Goal: Transaction & Acquisition: Purchase product/service

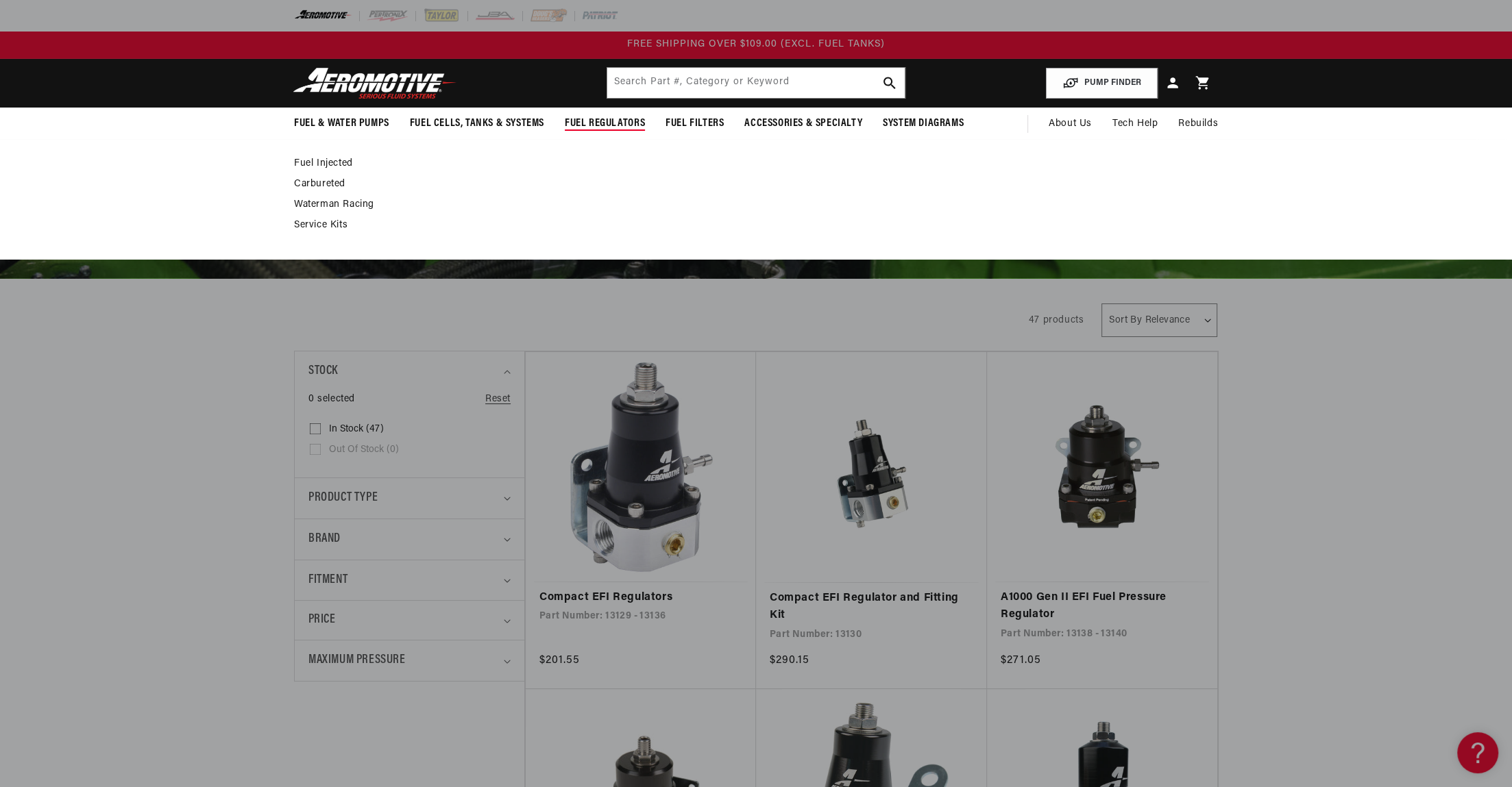
click at [323, 158] on link "Fuel Injected" at bounding box center [749, 164] width 910 height 13
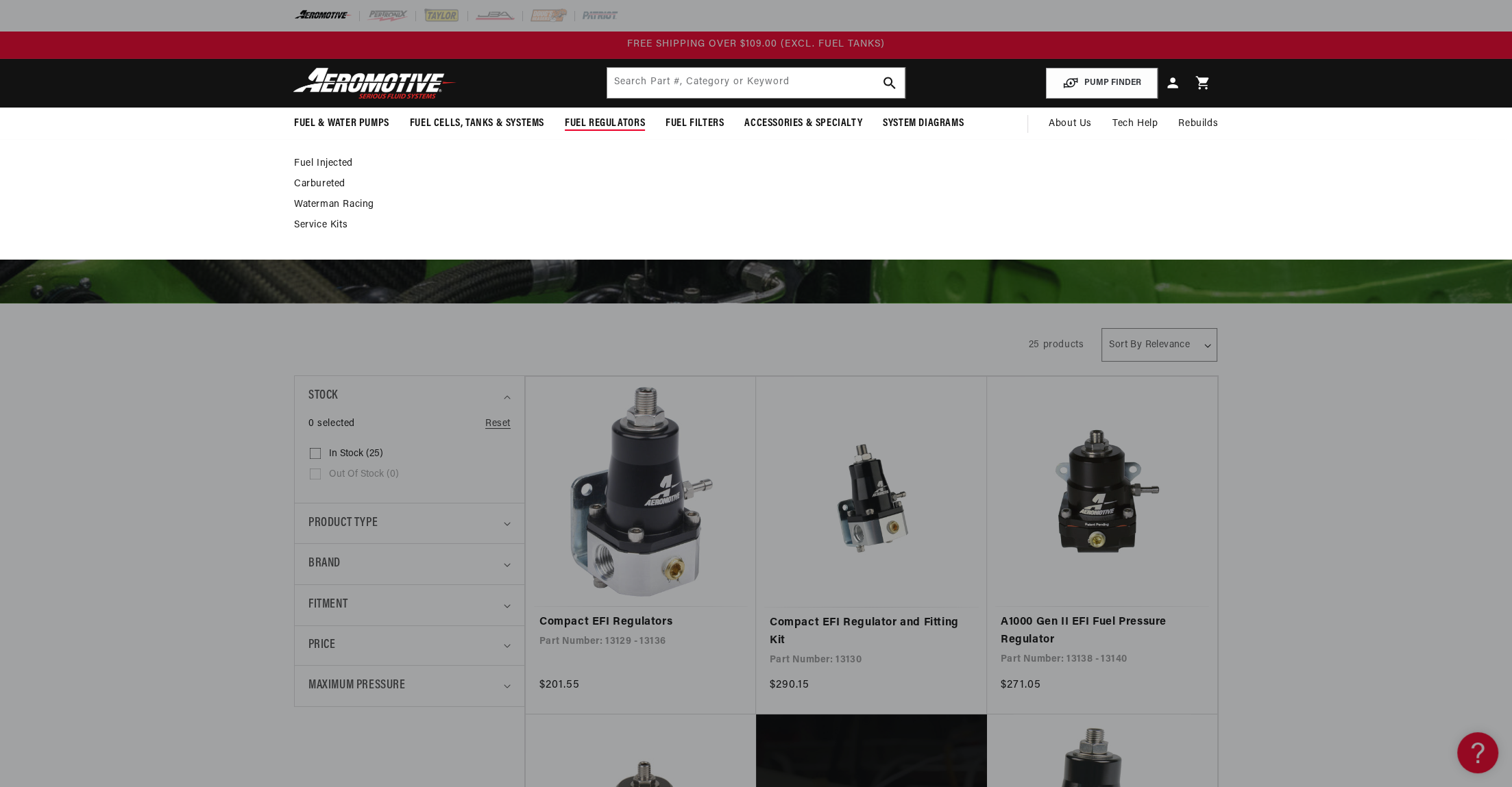
click at [322, 161] on link "Fuel Injected" at bounding box center [749, 164] width 910 height 13
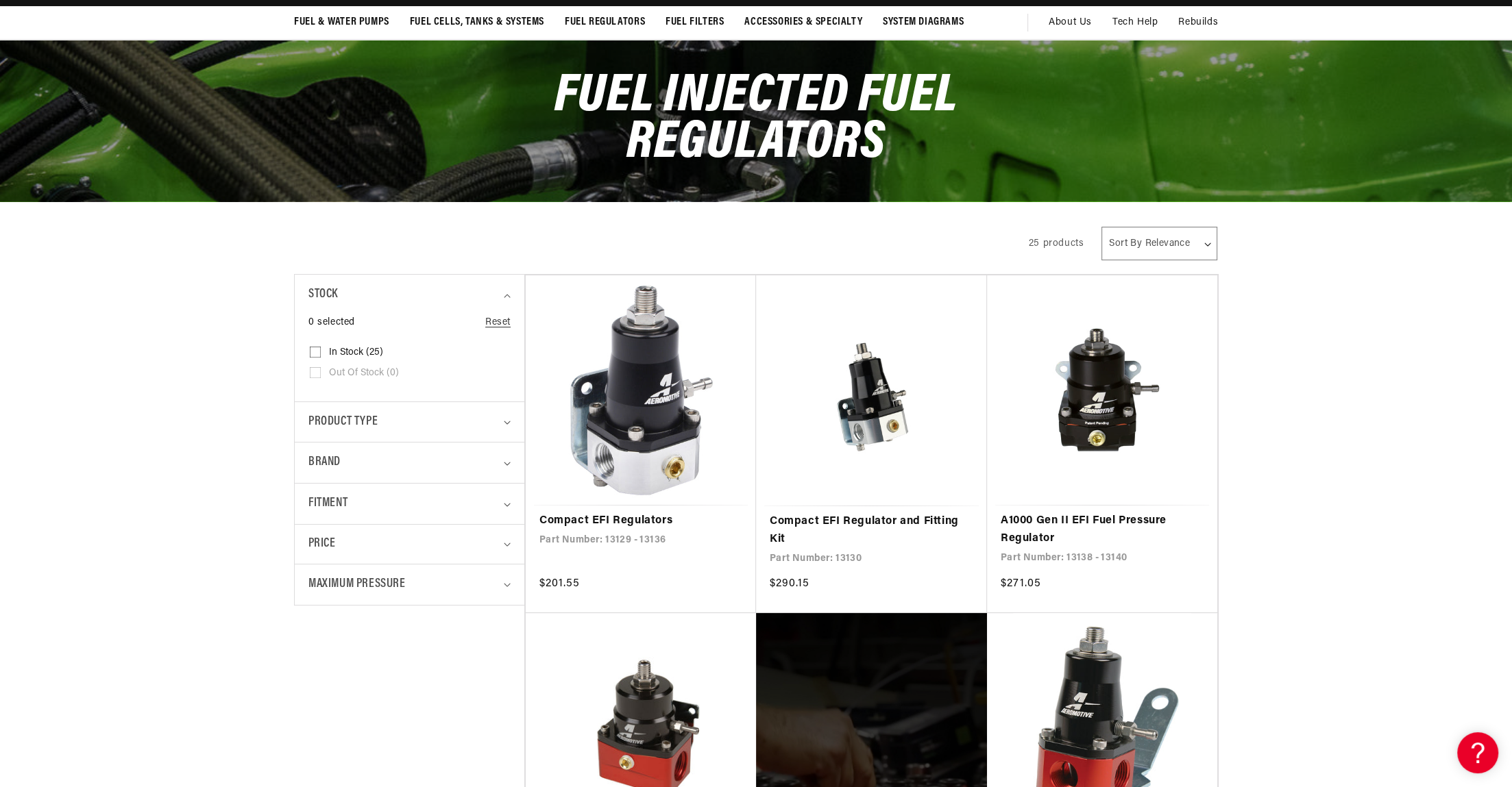
scroll to position [118, 0]
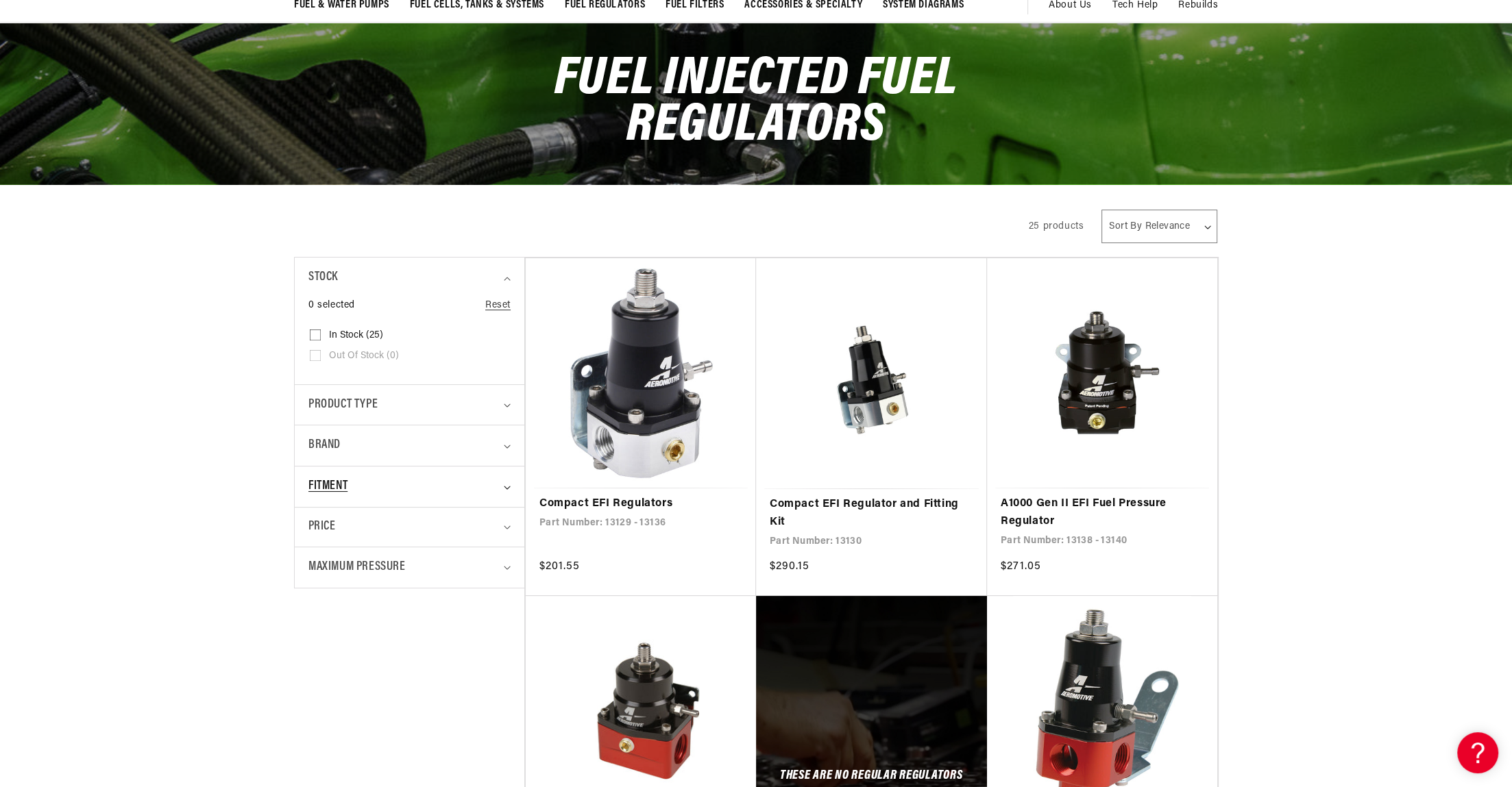
click at [355, 490] on div "Fitment" at bounding box center [404, 487] width 190 height 20
click at [315, 559] on icon at bounding box center [315, 565] width 11 height 11
click at [315, 562] on input "Vehicle Specific (5) Vehicle Specific (5 products)" at bounding box center [315, 567] width 11 height 11
checkbox input "true"
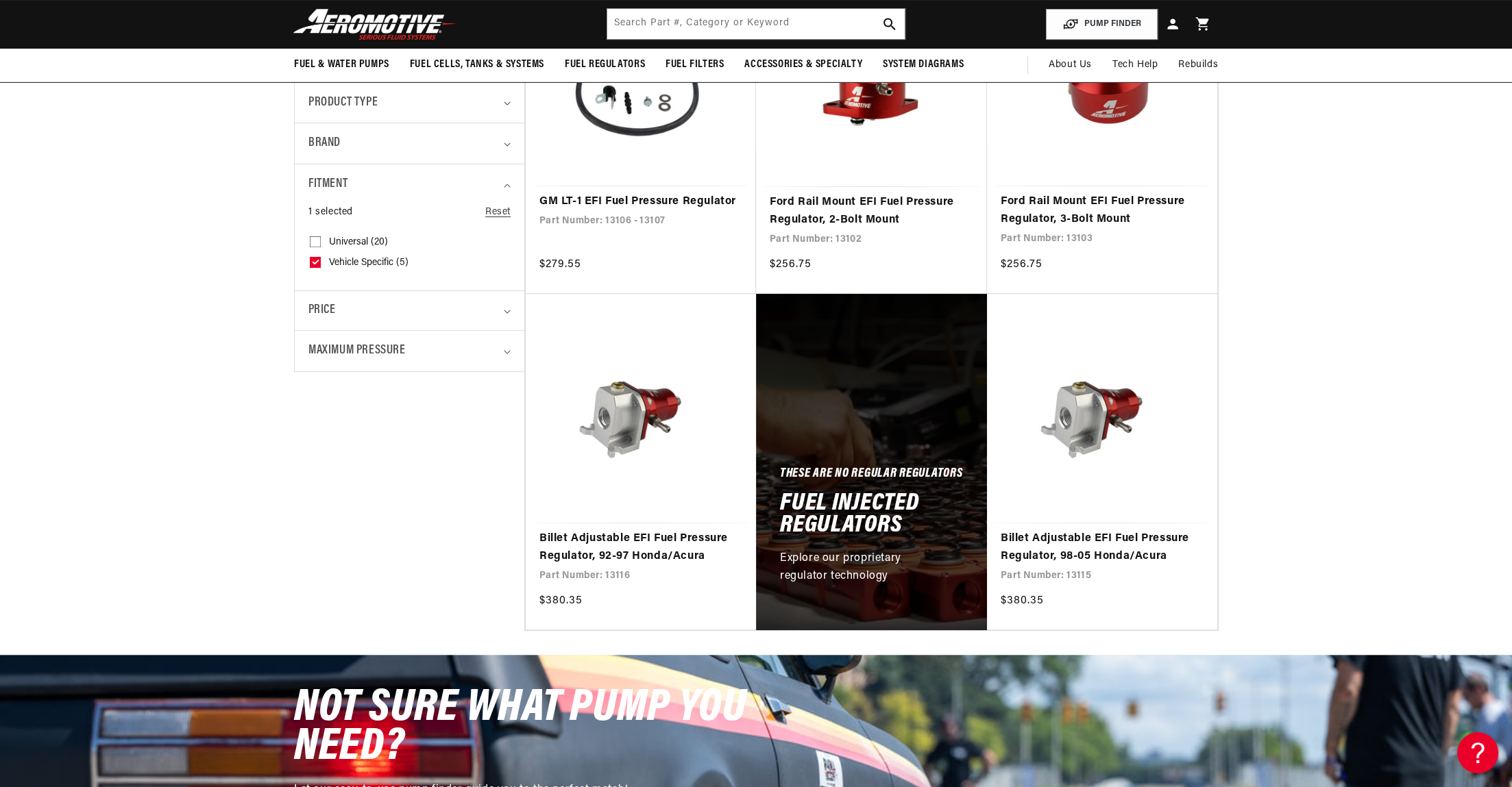
scroll to position [416, 0]
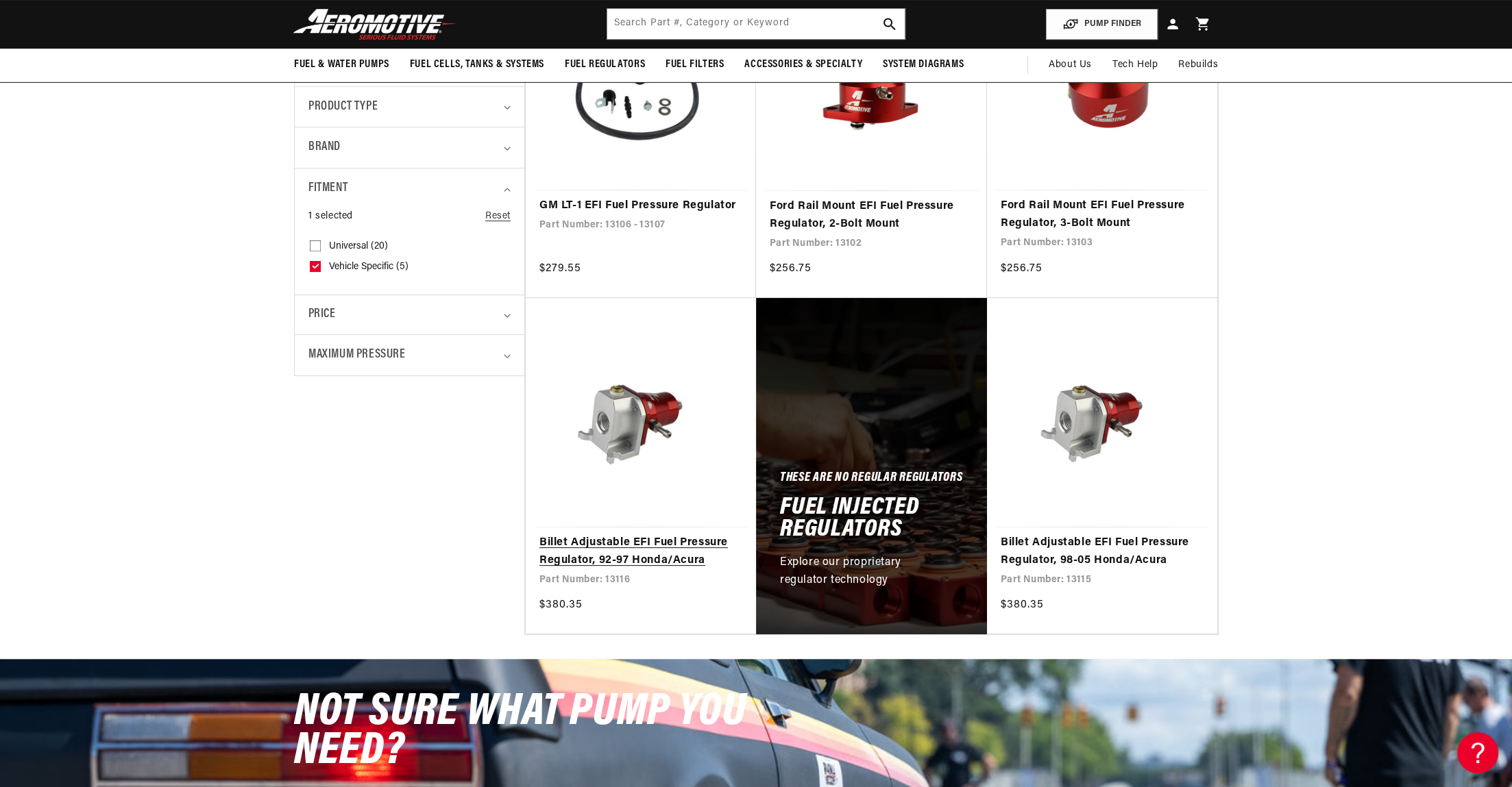
click at [655, 548] on link "Billet Adjustable EFI Fuel Pressure Regulator, 92-97 Honda/Acura" at bounding box center [641, 552] width 203 height 35
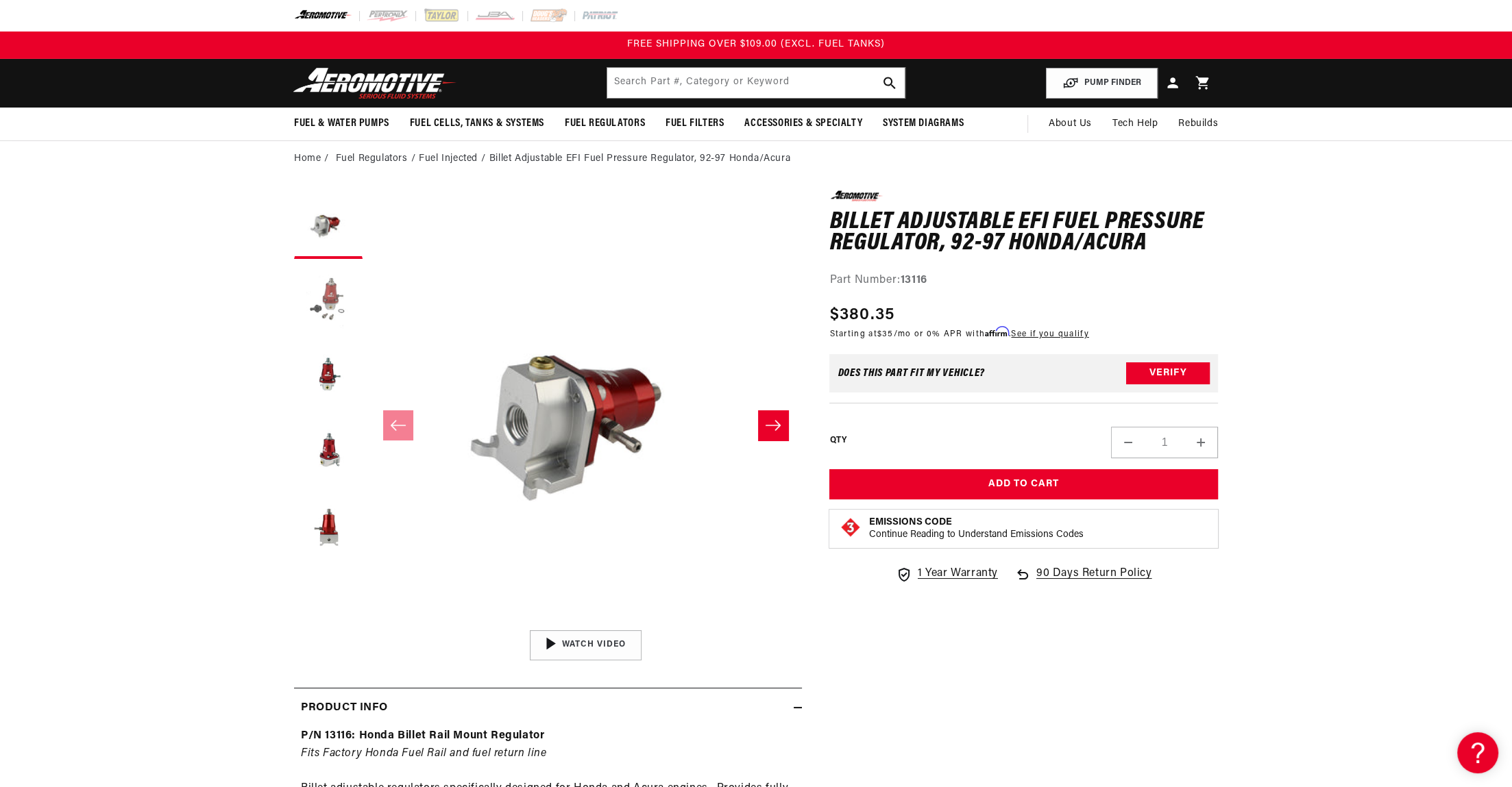
click at [341, 310] on button "Load image 2 in gallery view" at bounding box center [328, 300] width 68 height 68
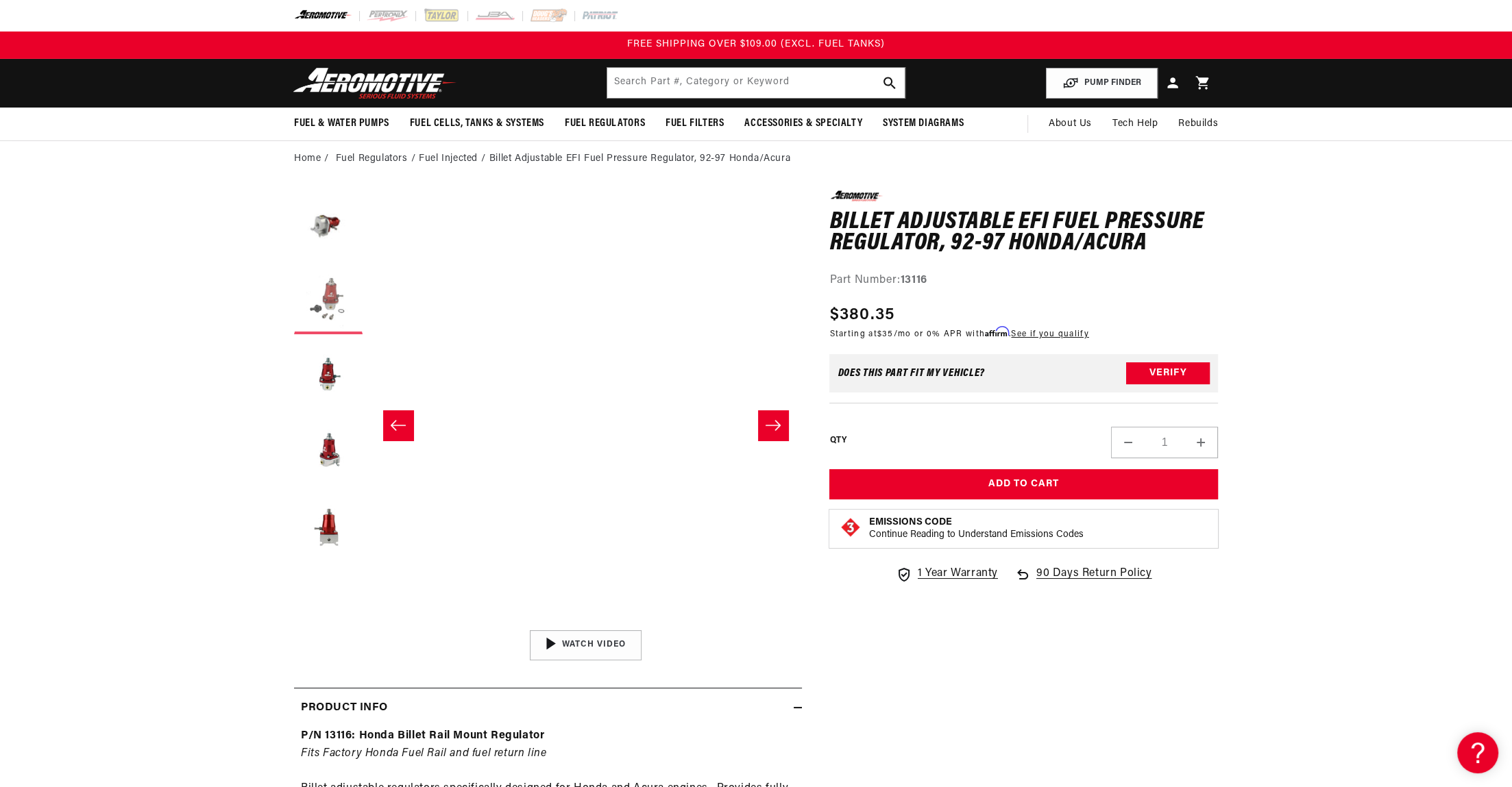
scroll to position [0, 433]
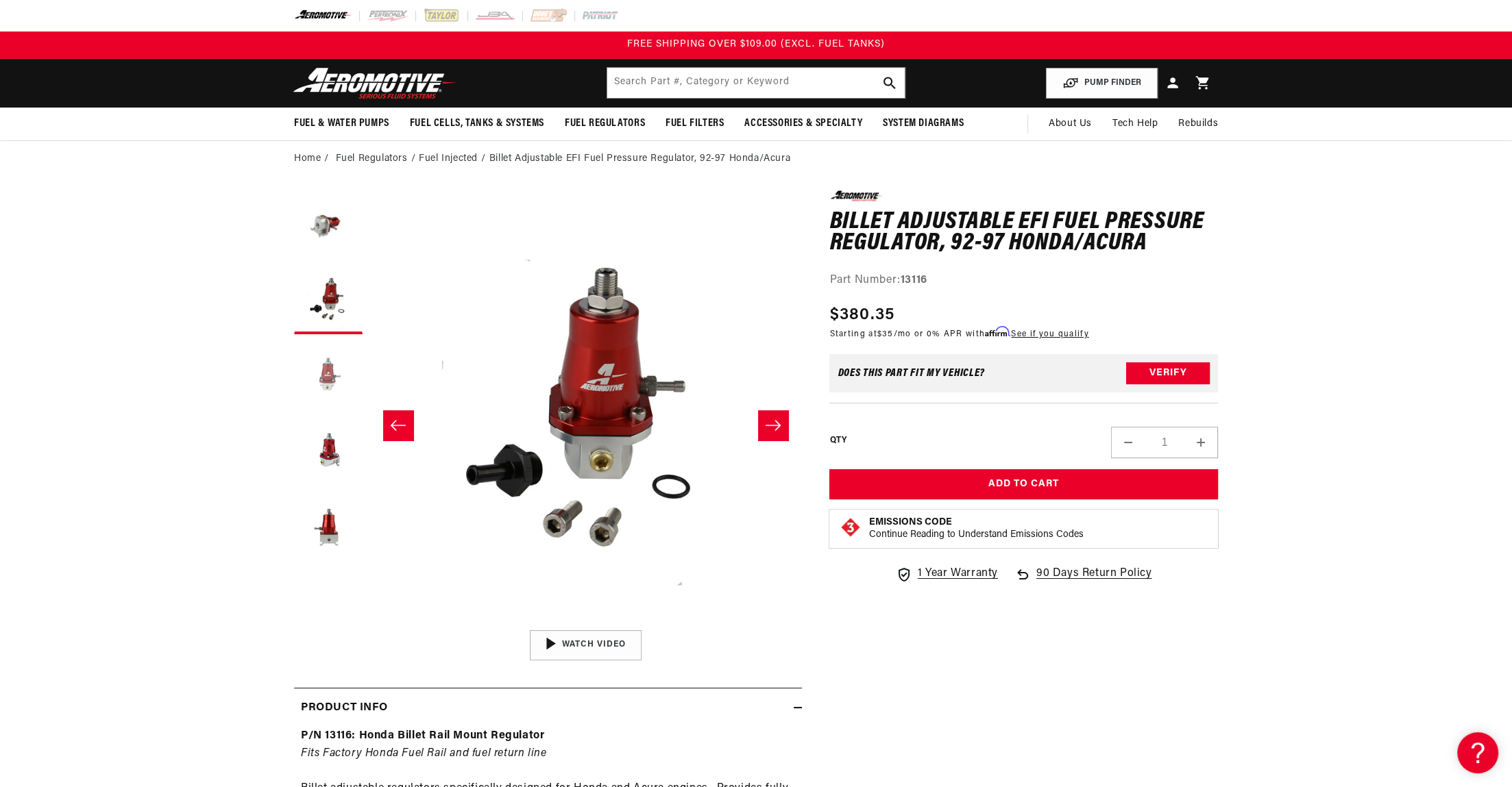
click at [331, 366] on button "Load image 3 in gallery view" at bounding box center [328, 375] width 68 height 68
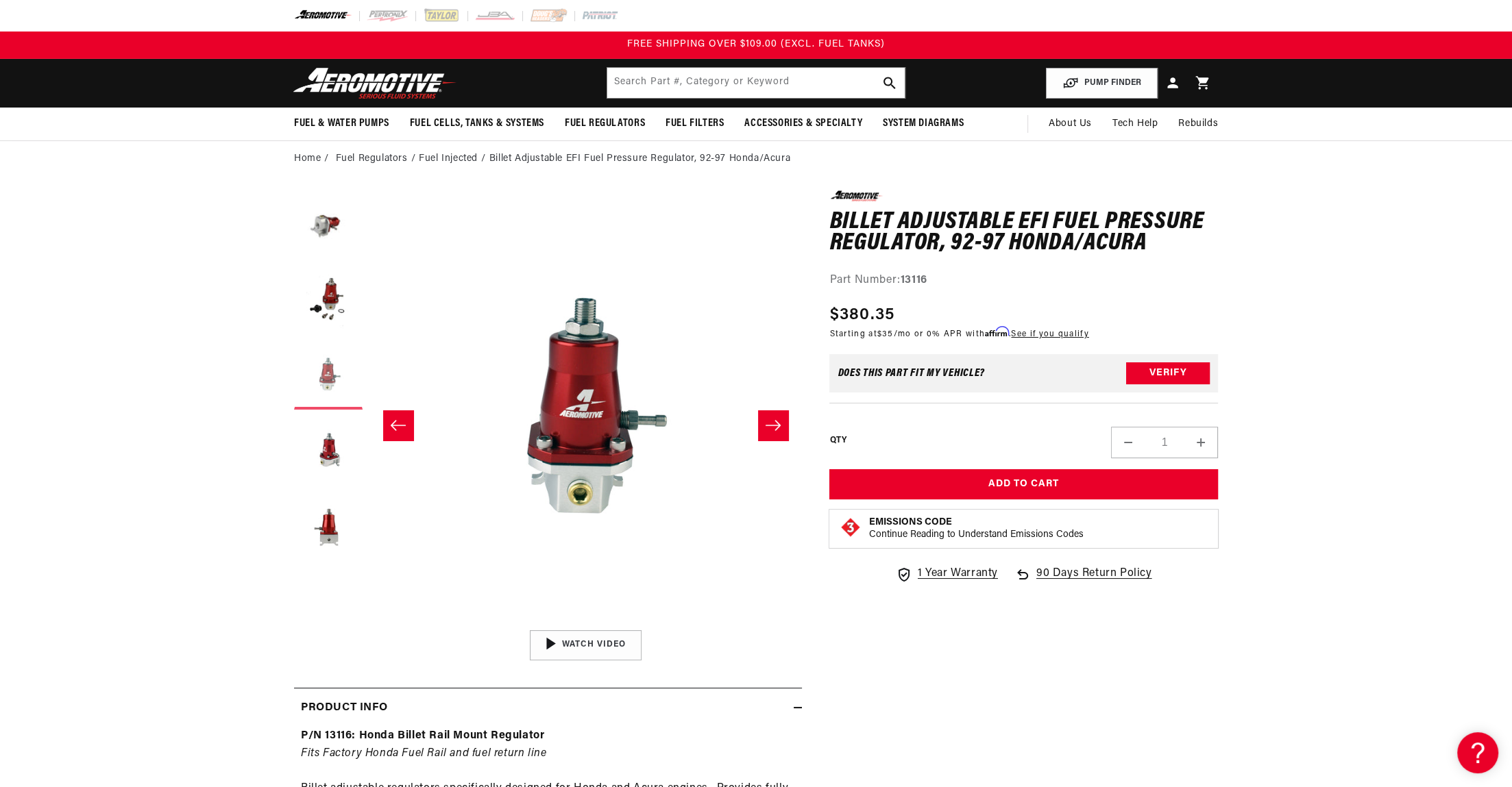
scroll to position [0, 865]
click at [323, 440] on button "Load image 4 in gallery view" at bounding box center [328, 450] width 68 height 68
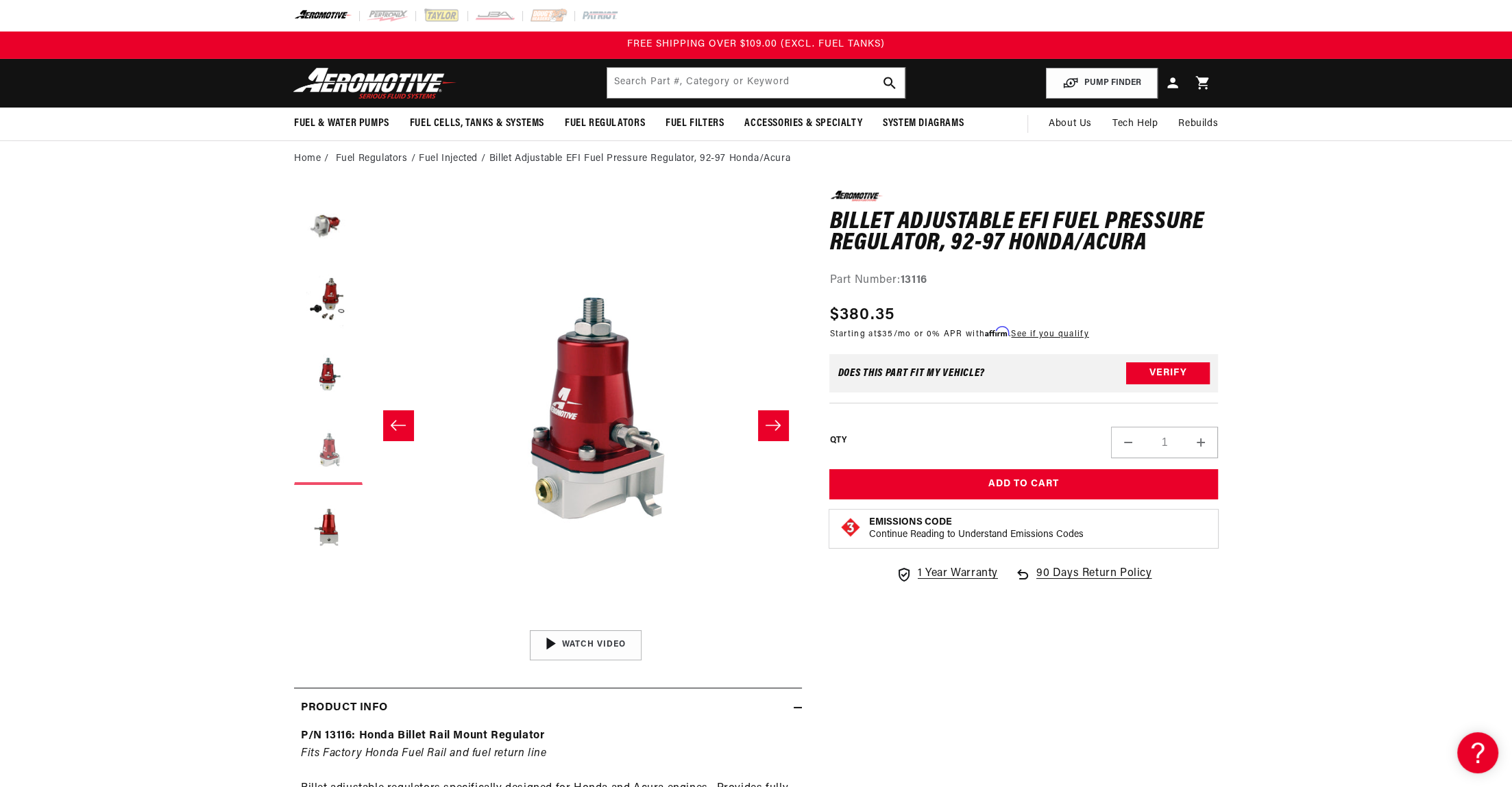
scroll to position [0, 1299]
click at [333, 525] on button "Load image 5 in gallery view" at bounding box center [328, 526] width 68 height 68
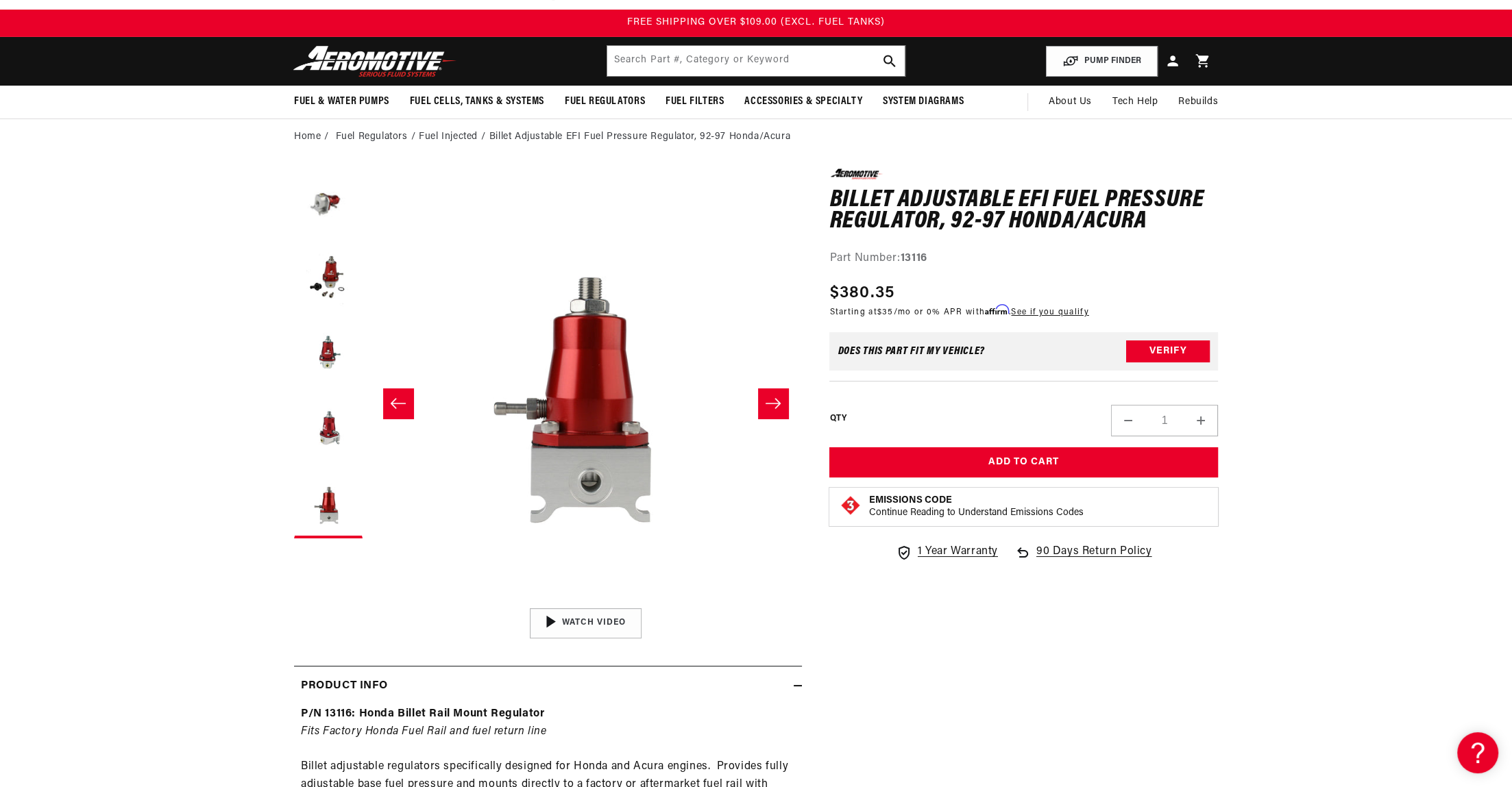
scroll to position [0, 0]
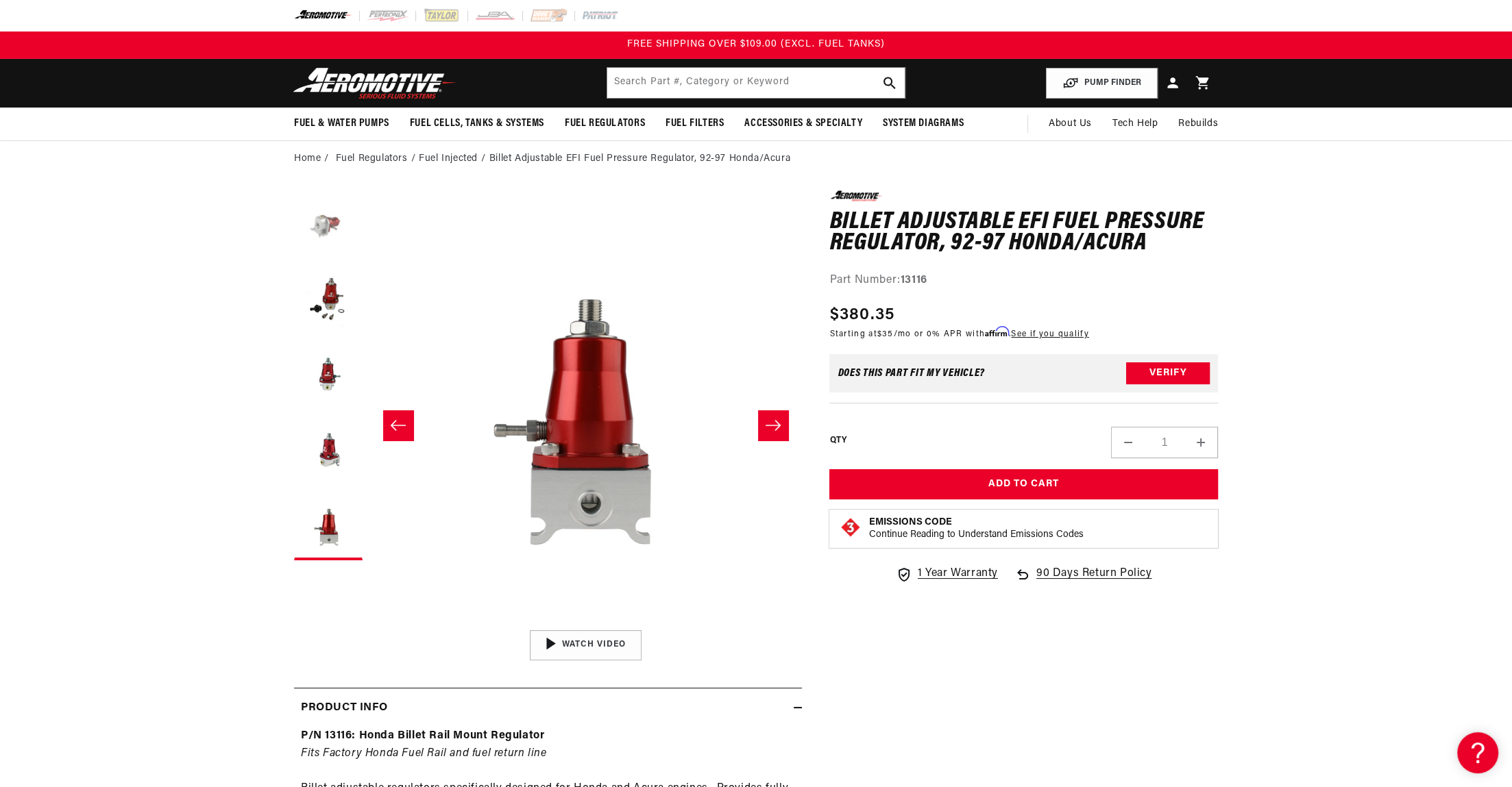
click at [324, 226] on button "Load image 1 in gallery view" at bounding box center [328, 224] width 68 height 68
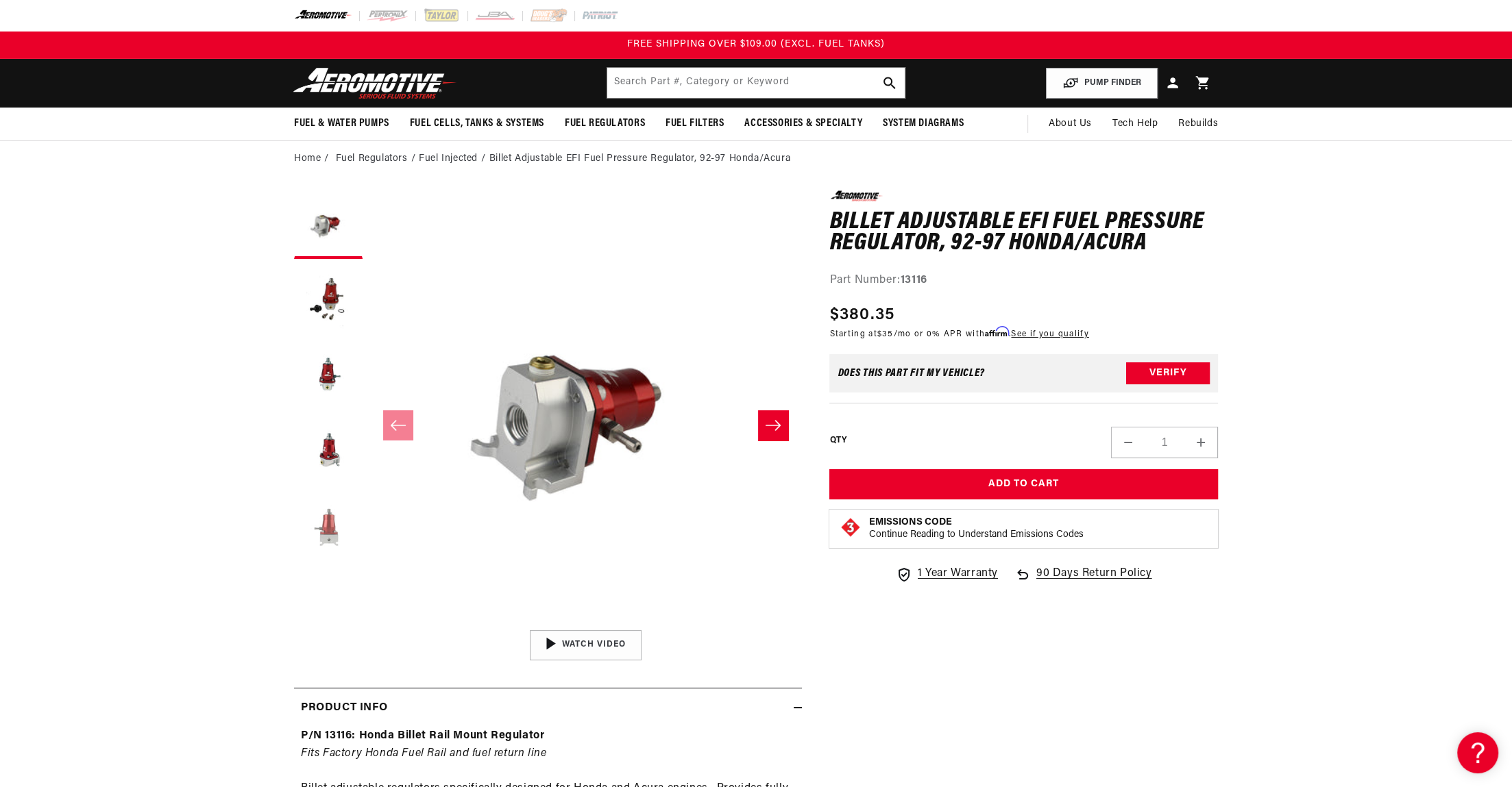
click at [326, 526] on button "Load image 5 in gallery view" at bounding box center [328, 526] width 68 height 68
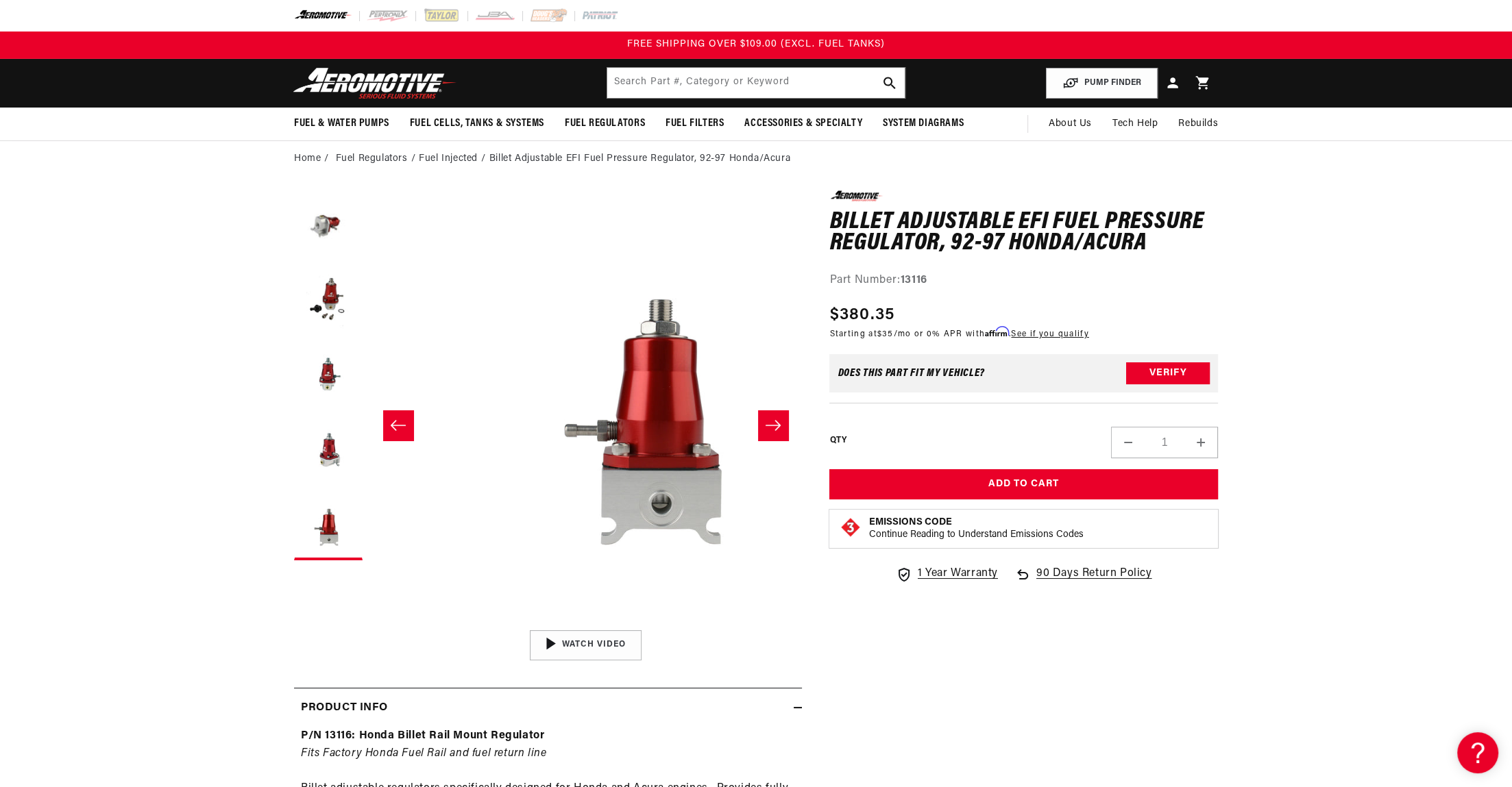
scroll to position [0, 1731]
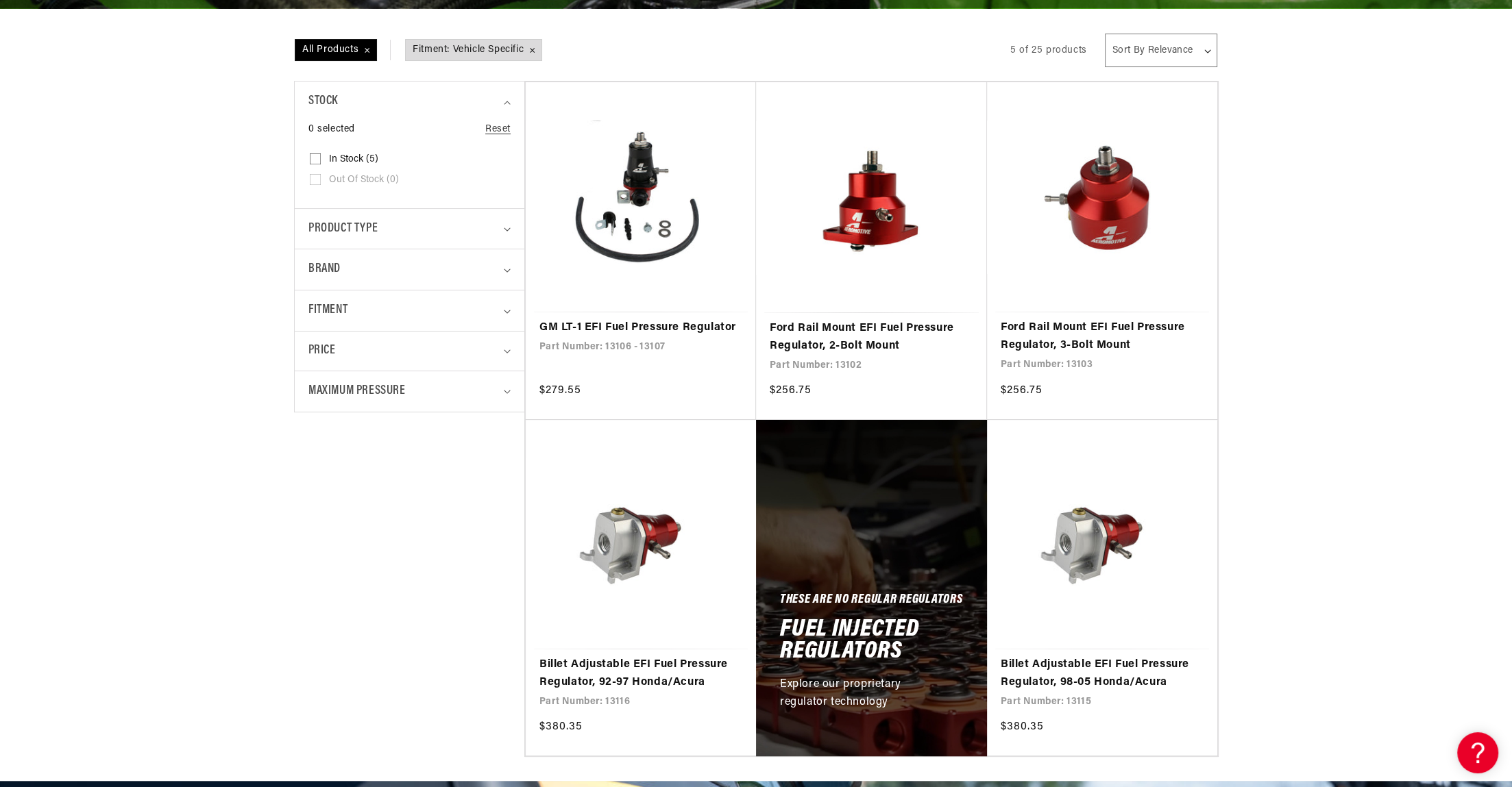
scroll to position [416, 0]
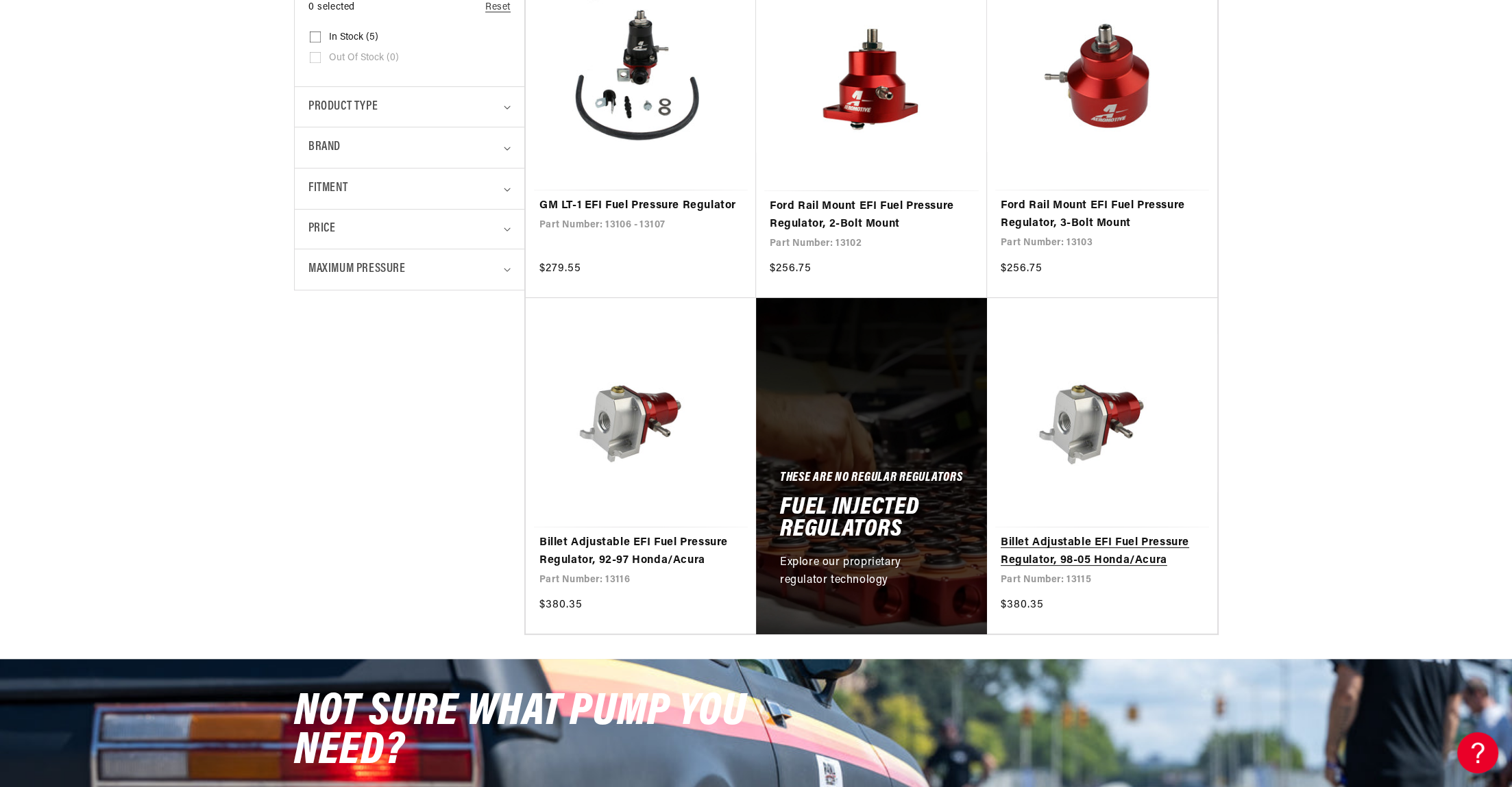
click at [1118, 565] on link "Billet Adjustable EFI Fuel Pressure Regulator, 98-05 Honda/Acura" at bounding box center [1102, 552] width 203 height 35
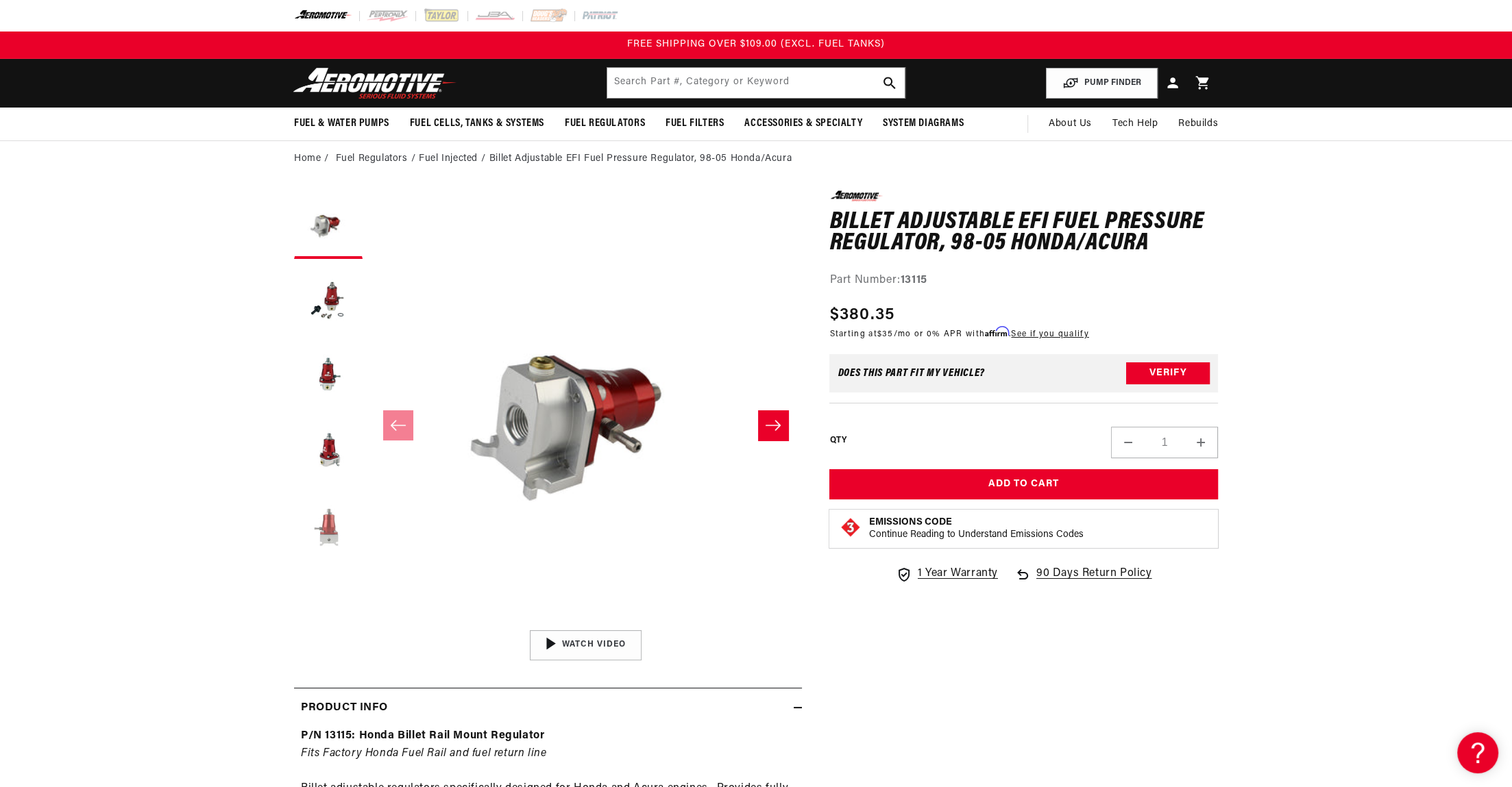
click at [324, 526] on button "Load image 5 in gallery view" at bounding box center [328, 526] width 68 height 68
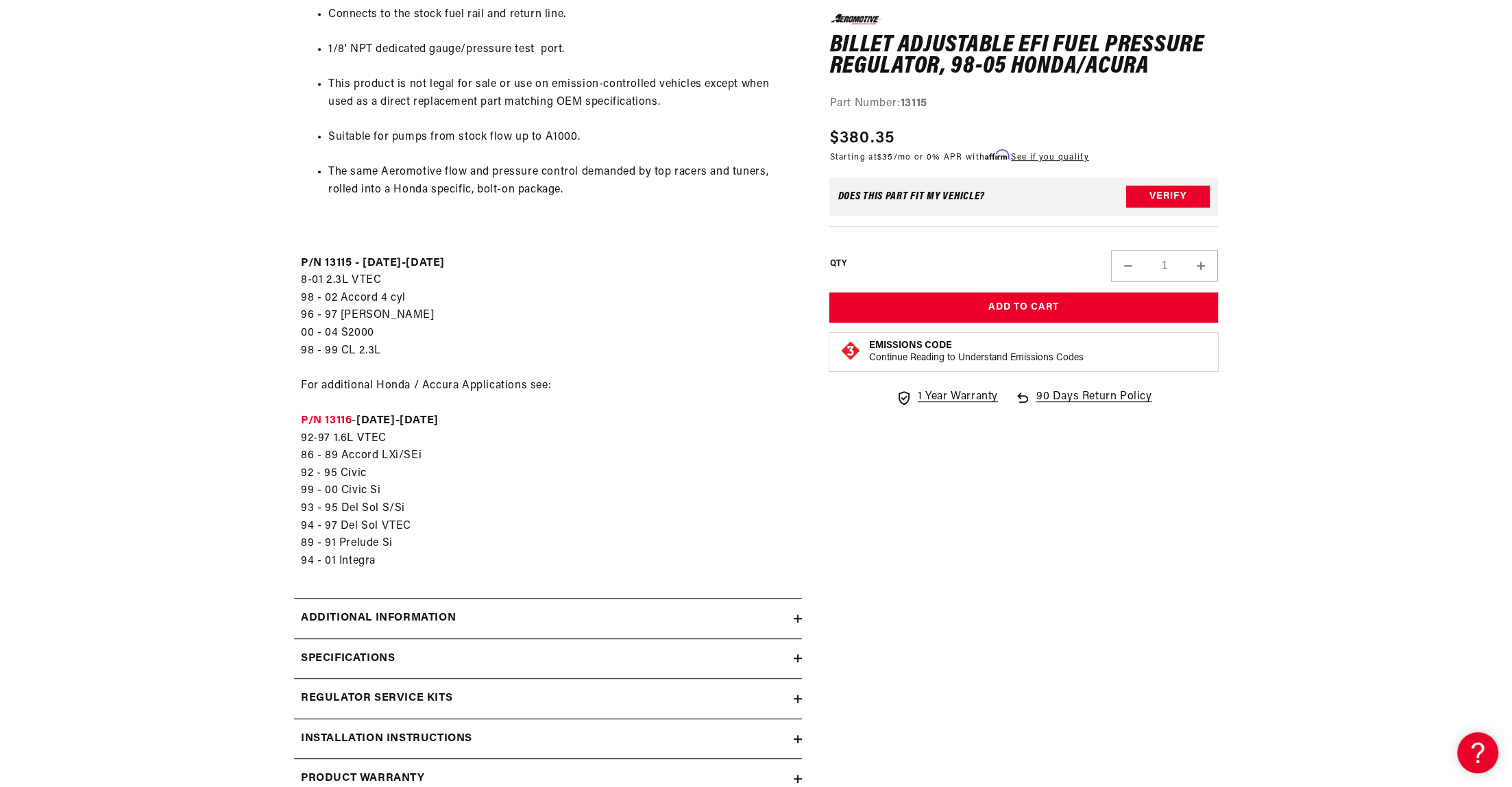
scroll to position [1013, 0]
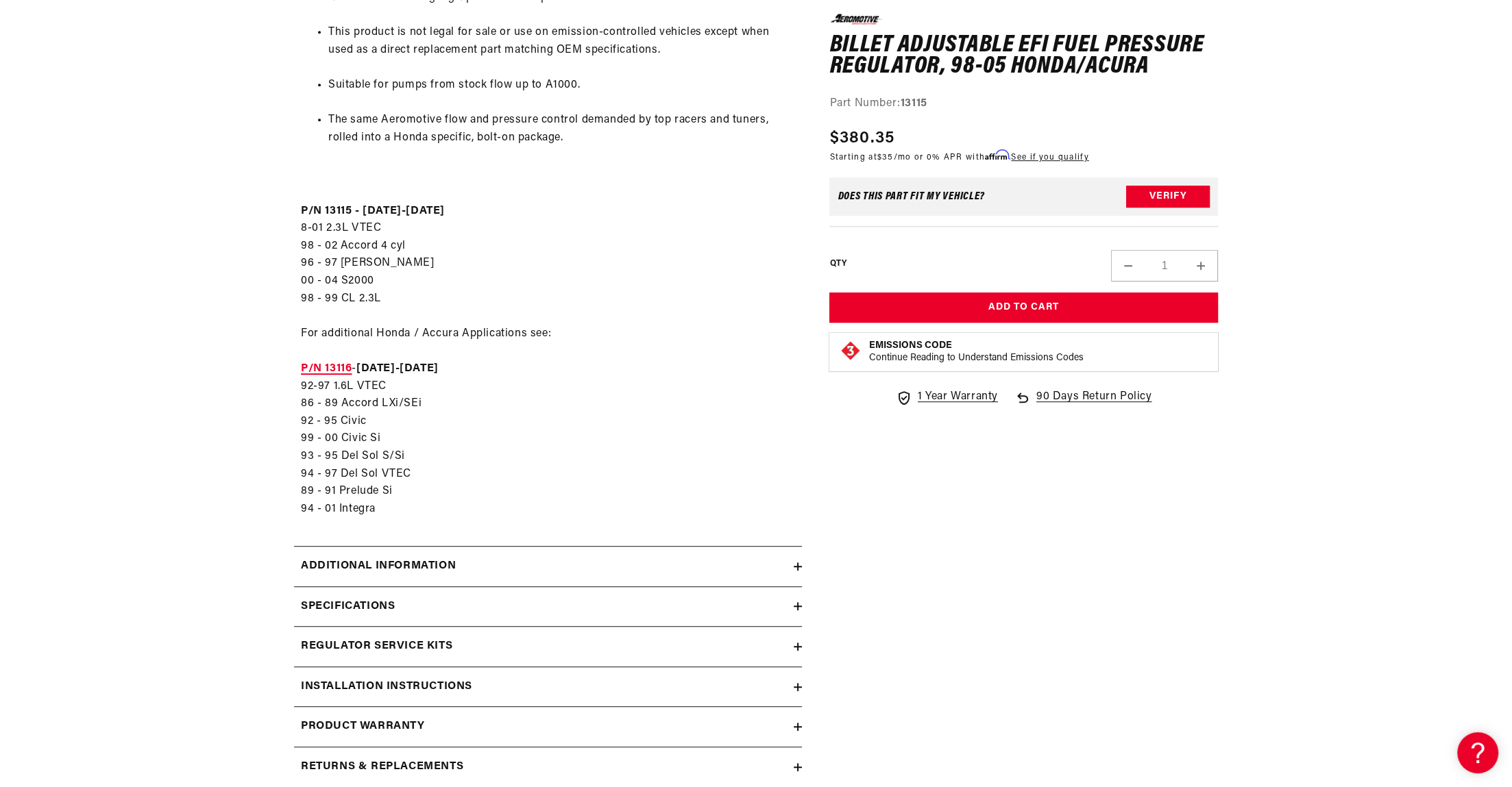
click at [336, 366] on strong "P/N 13116" at bounding box center [326, 369] width 51 height 11
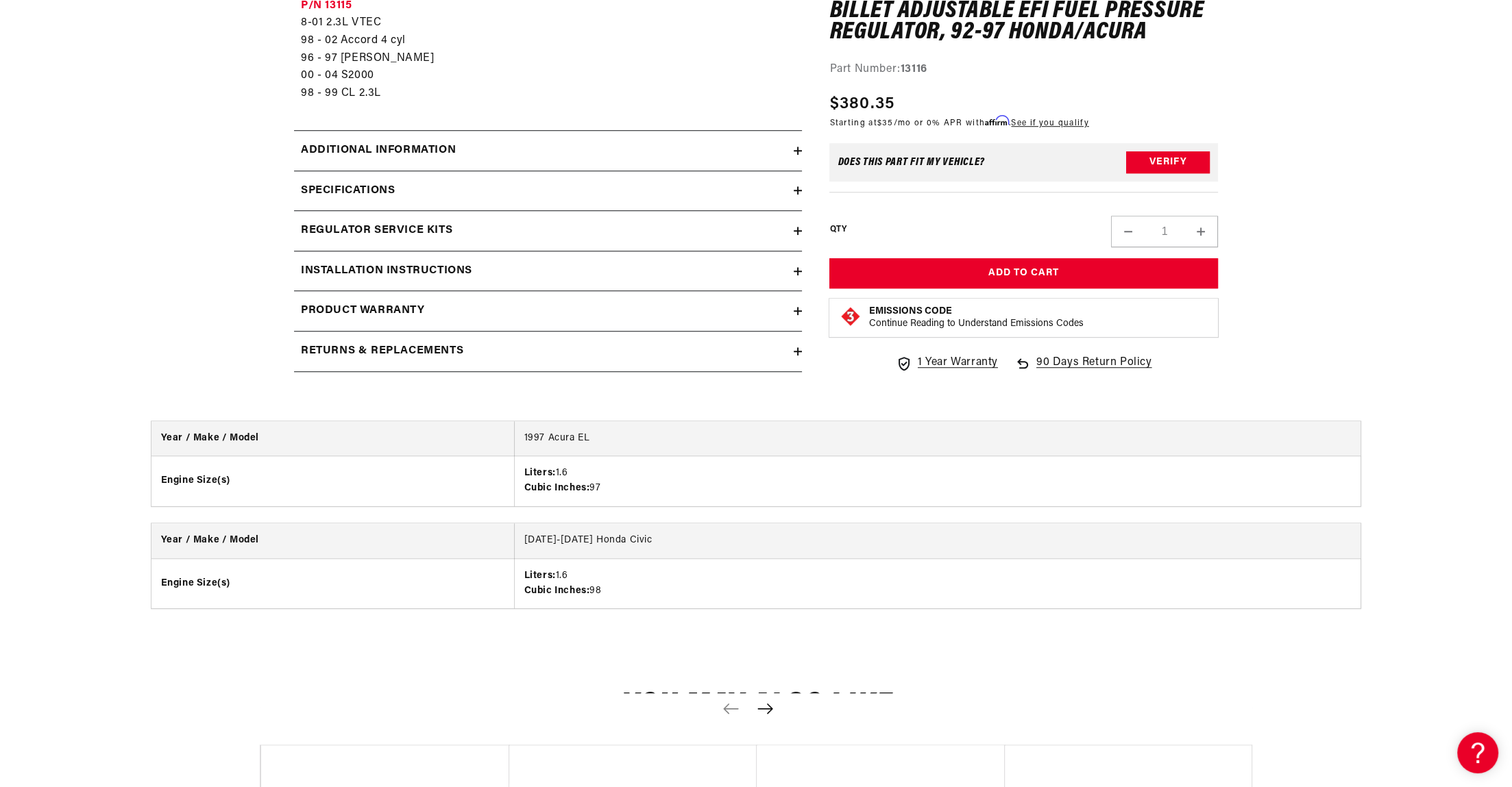
scroll to position [1429, 0]
click at [491, 145] on div "Additional information" at bounding box center [544, 150] width 499 height 18
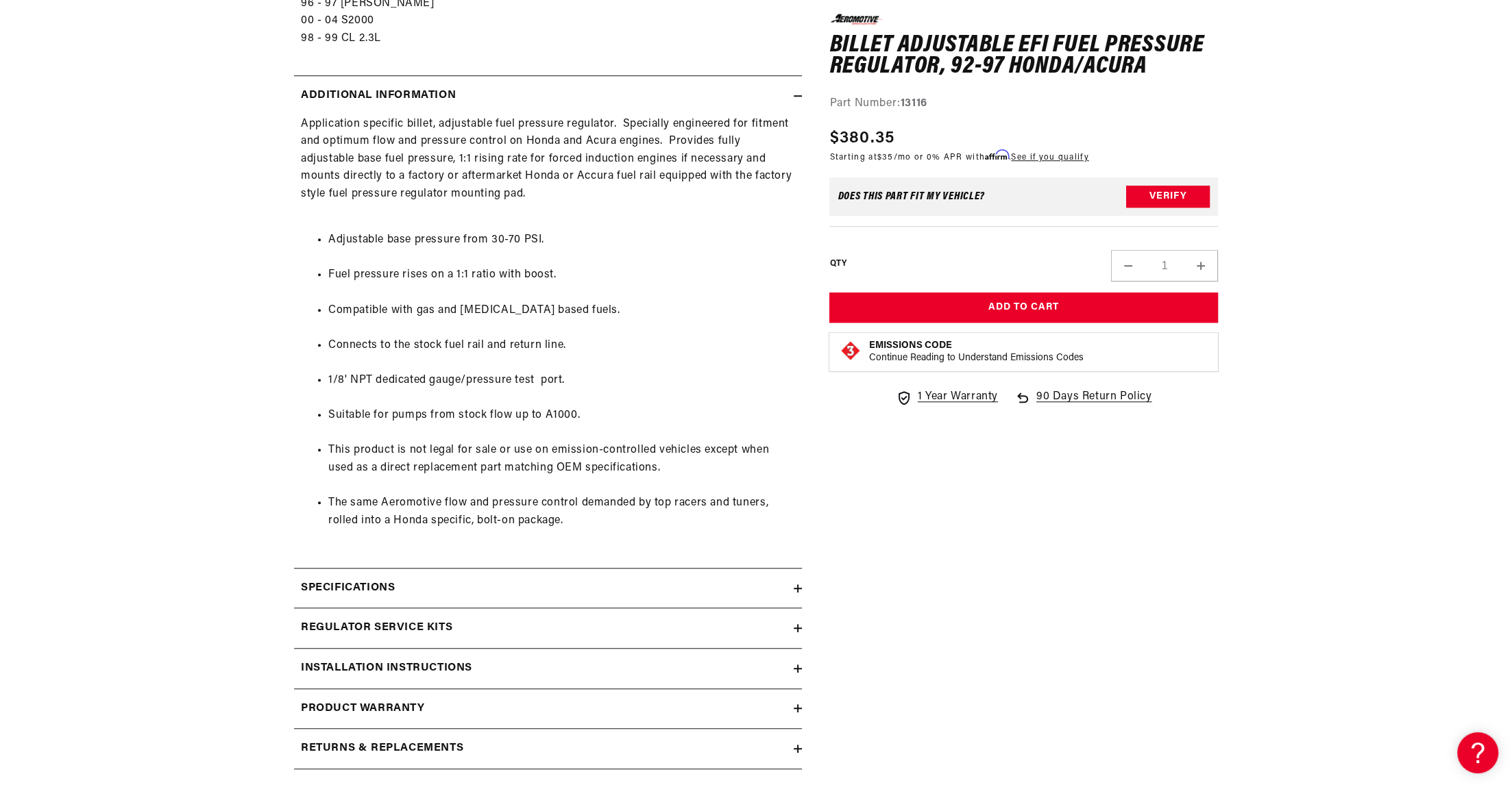
scroll to position [1668, 0]
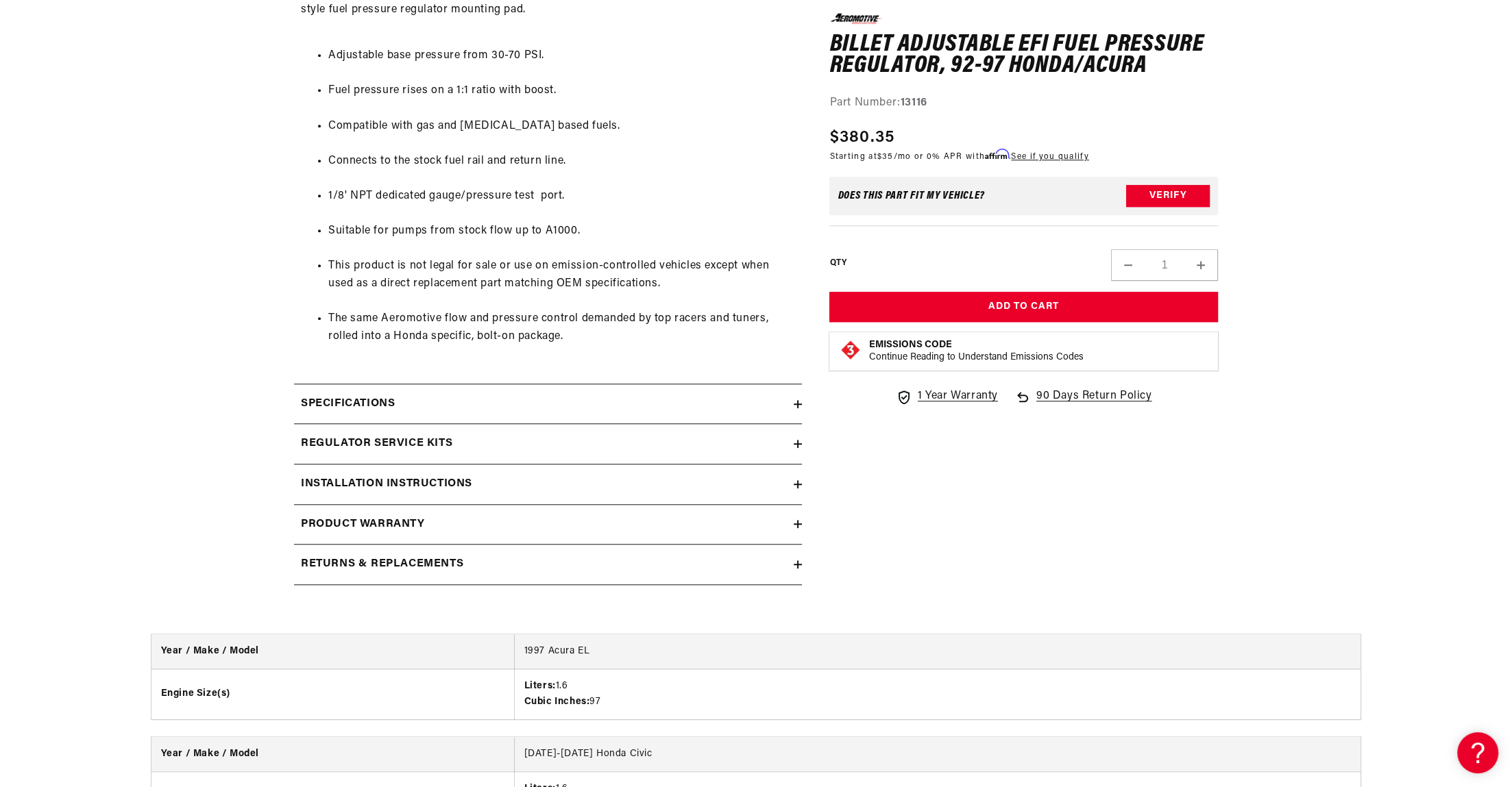
click at [568, 400] on div "Specifications" at bounding box center [544, 404] width 499 height 18
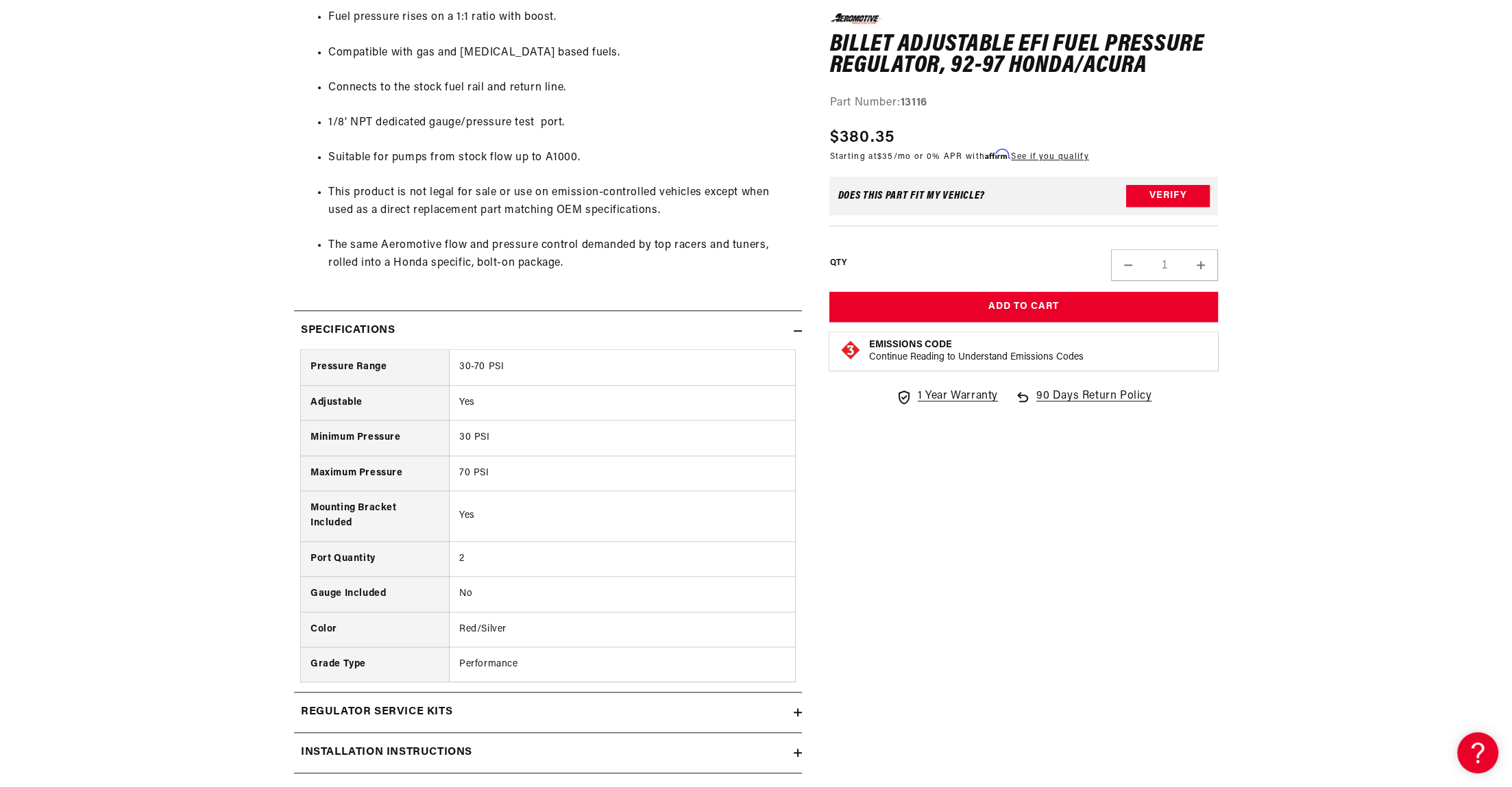
scroll to position [1906, 0]
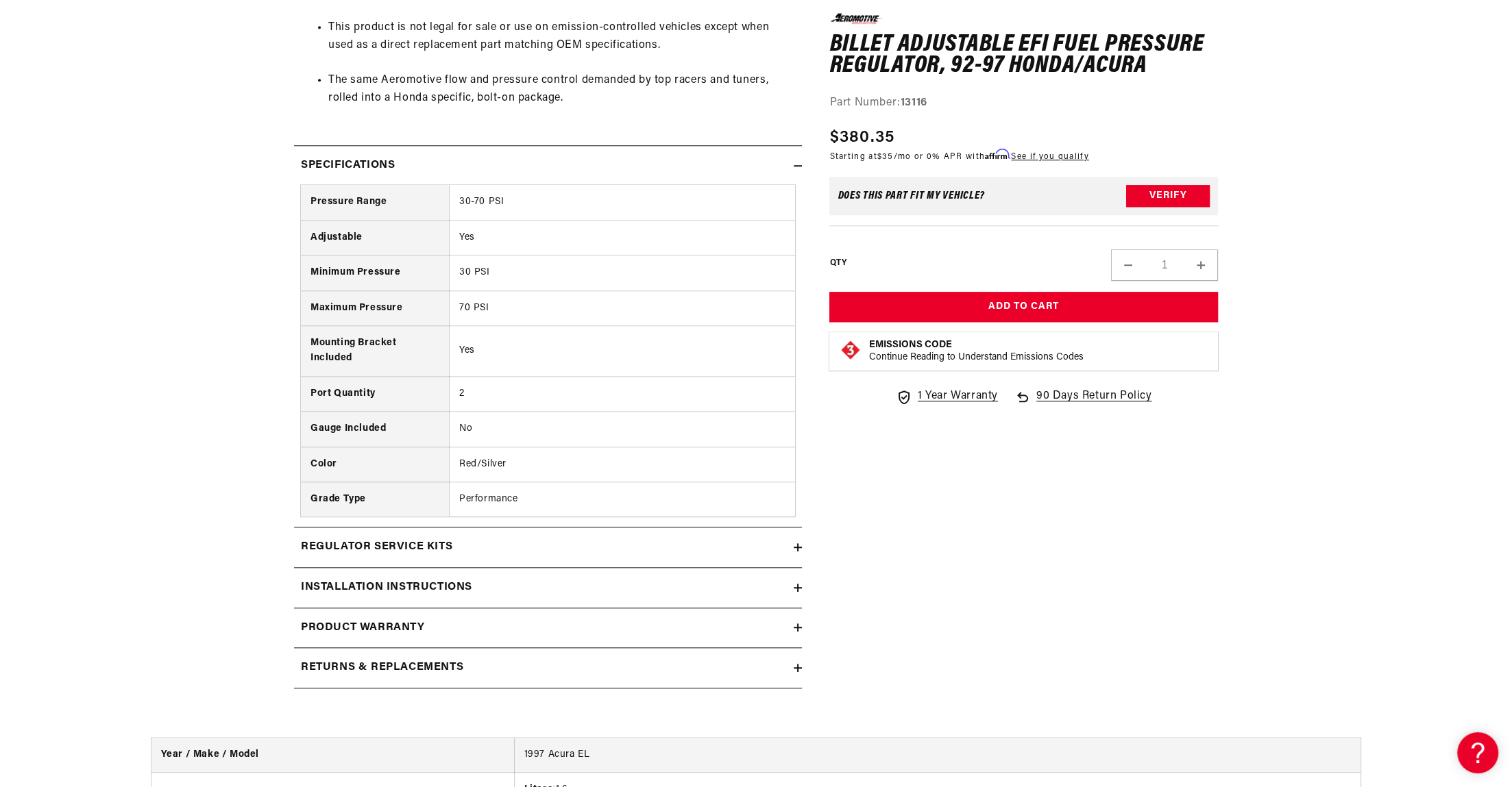
click at [540, 545] on div "Regulator Service Kits" at bounding box center [544, 547] width 499 height 18
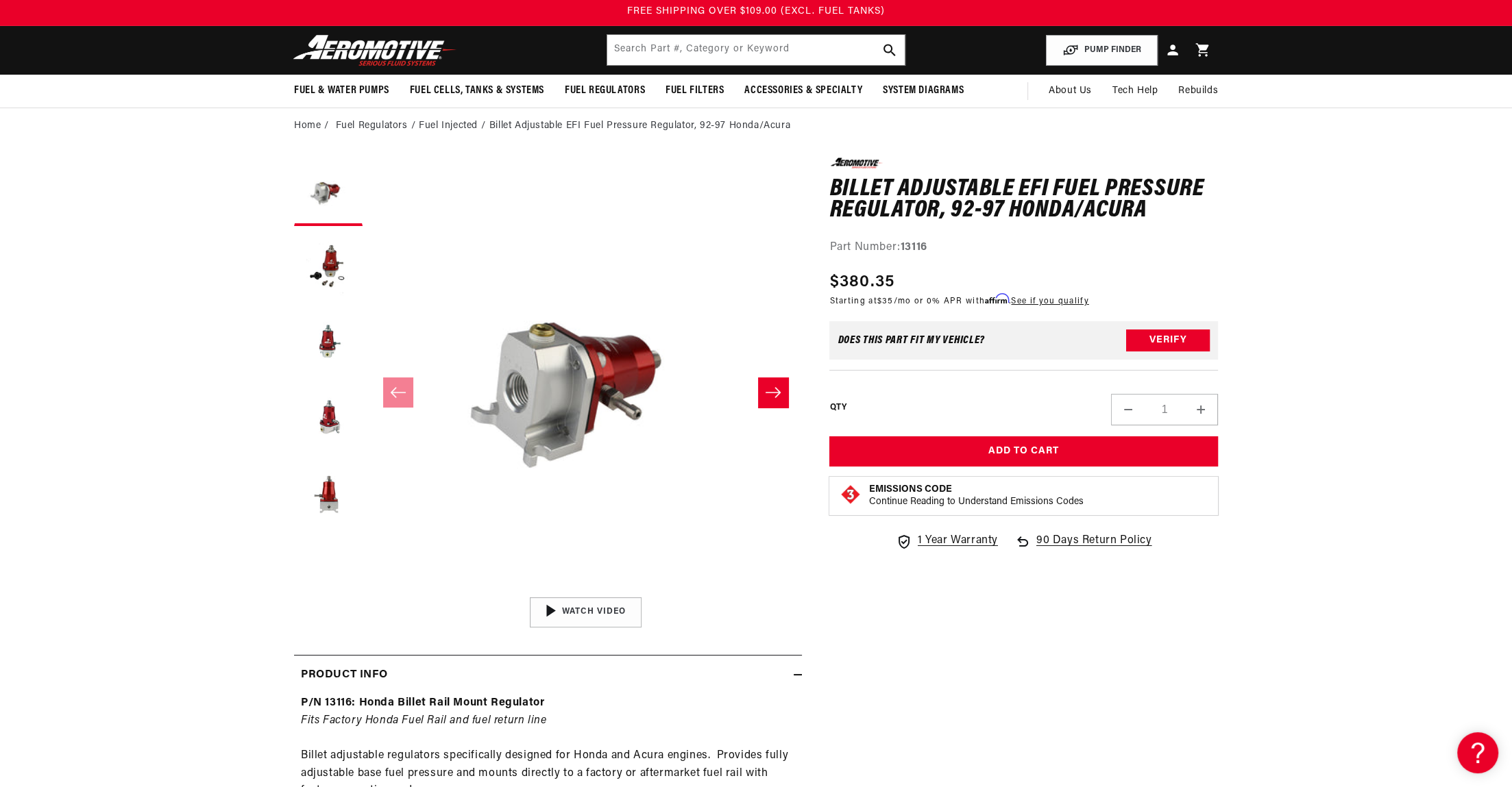
scroll to position [0, 0]
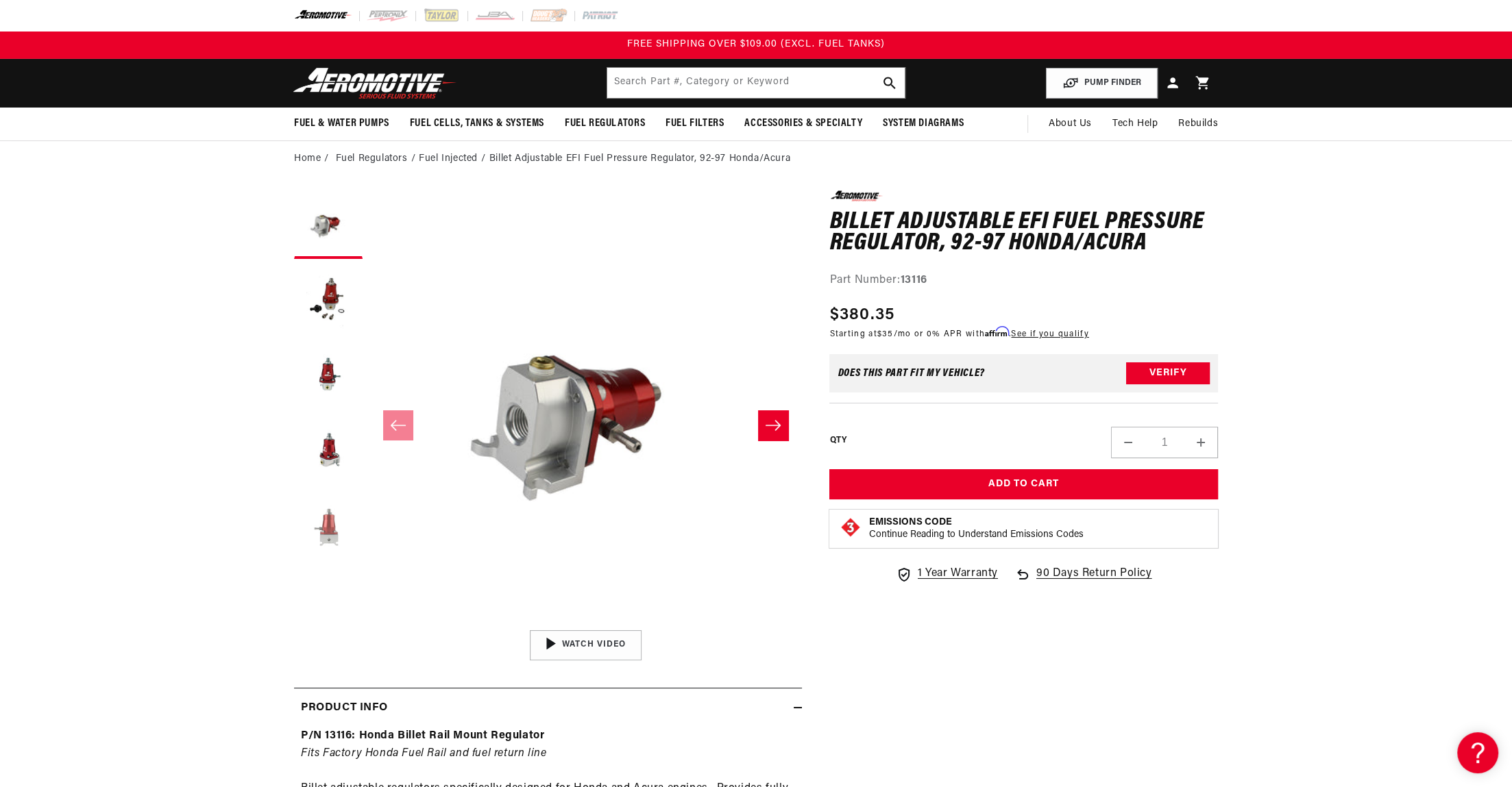
click at [330, 521] on button "Load image 5 in gallery view" at bounding box center [328, 526] width 68 height 68
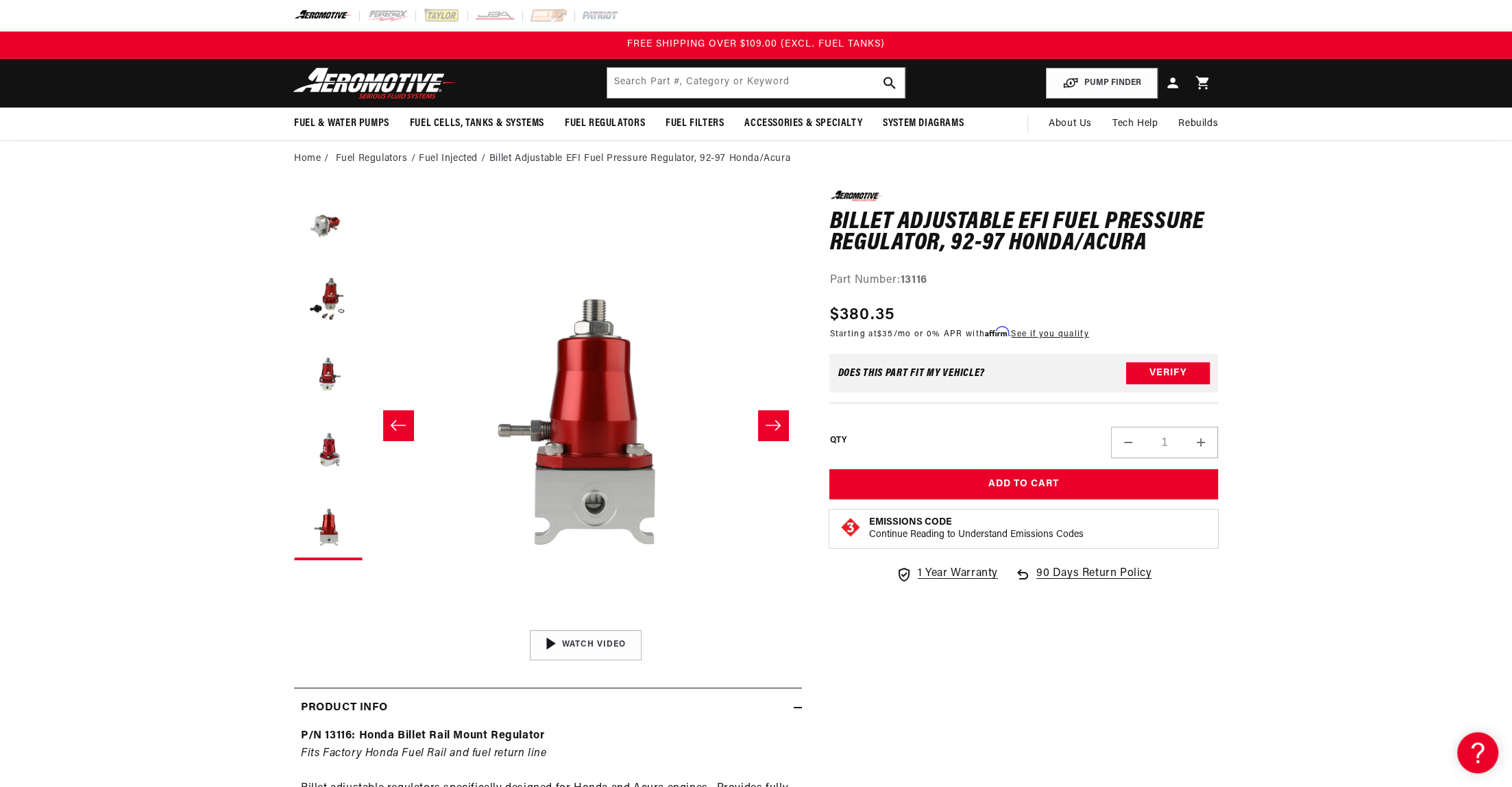
scroll to position [0, 1731]
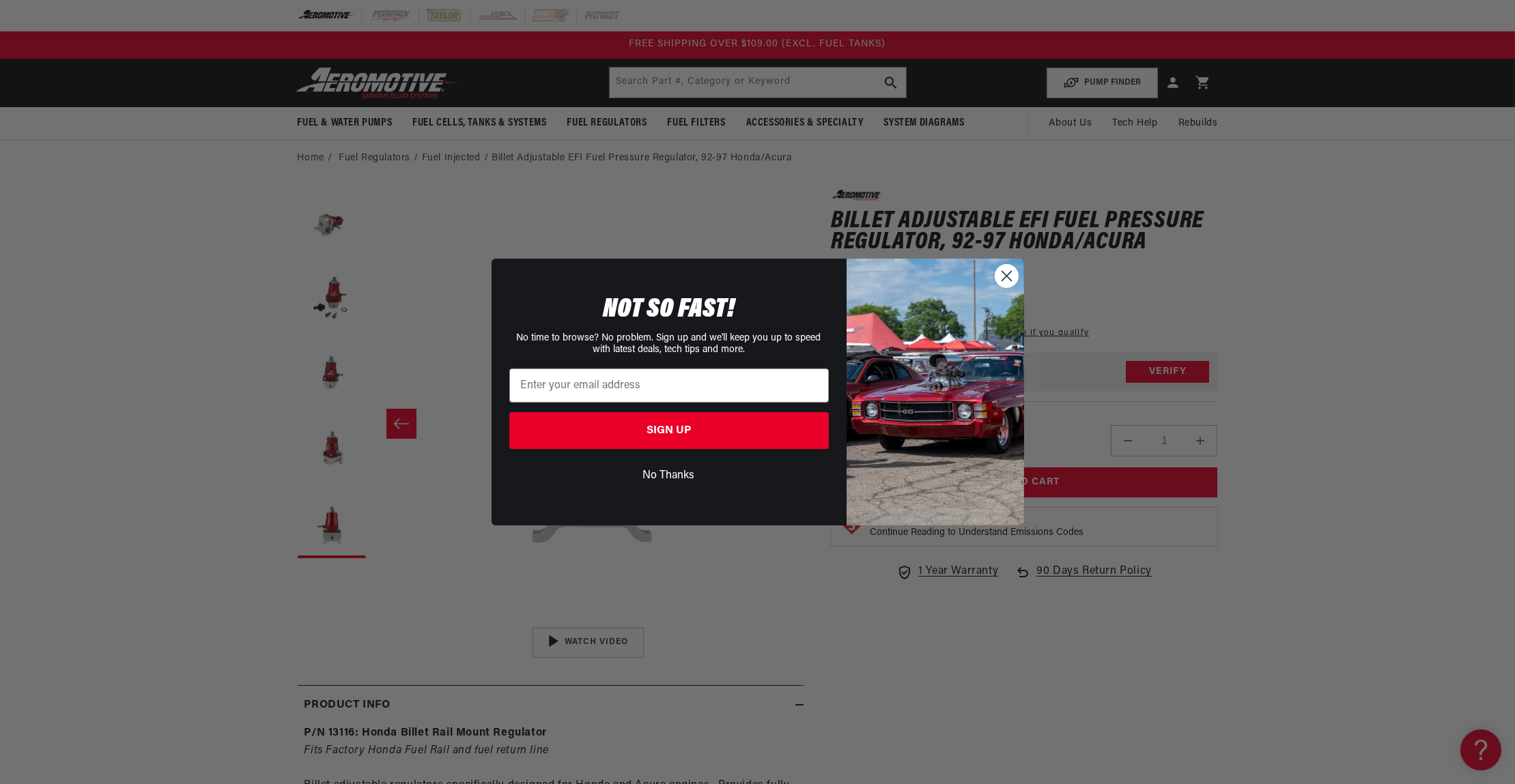
click at [1007, 279] on circle "Close dialog" at bounding box center [1006, 276] width 23 height 23
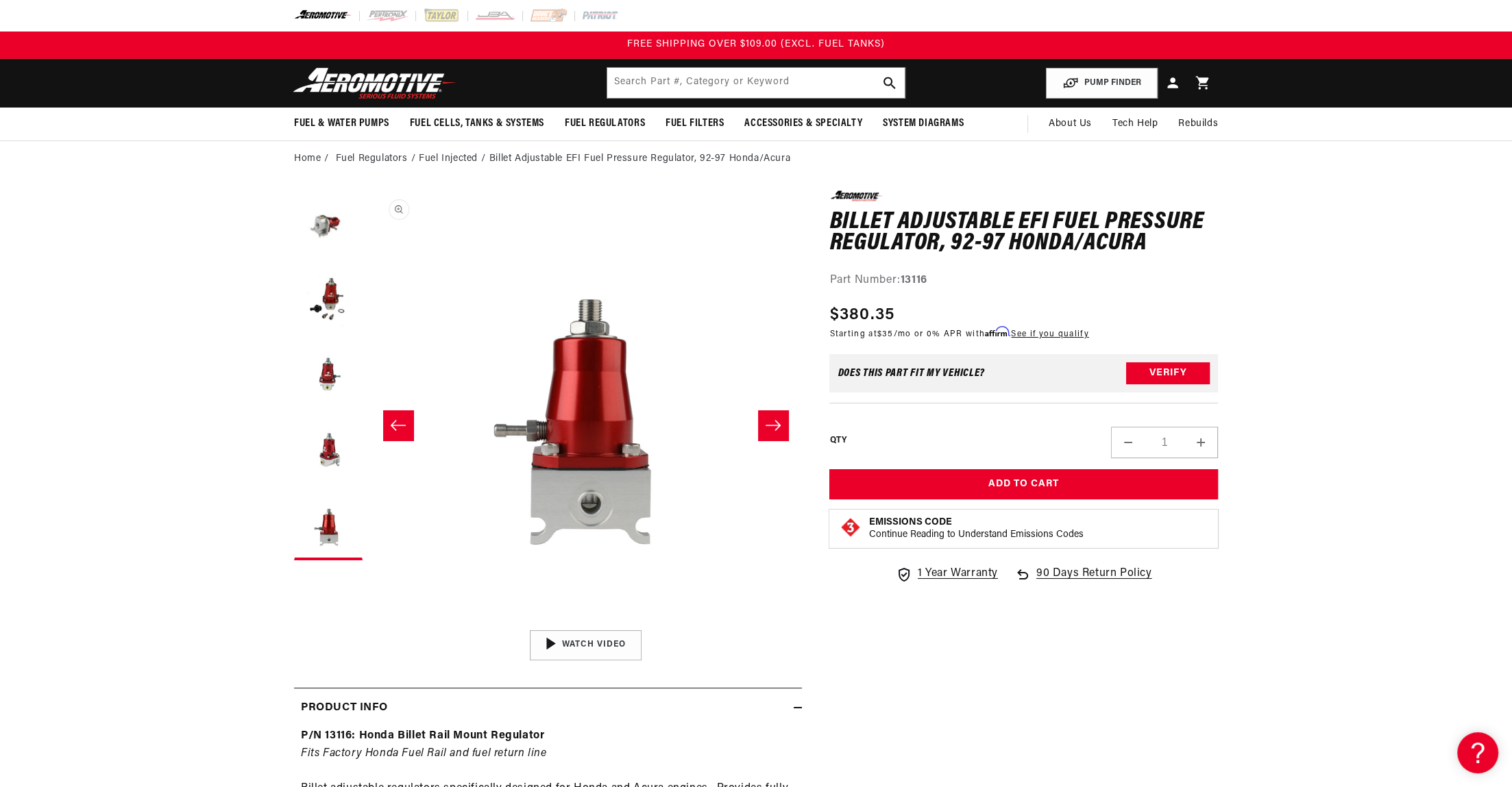
scroll to position [1, 1731]
drag, startPoint x: 821, startPoint y: 280, endPoint x: 949, endPoint y: 291, distance: 128.5
copy div "Part Number: 13116"
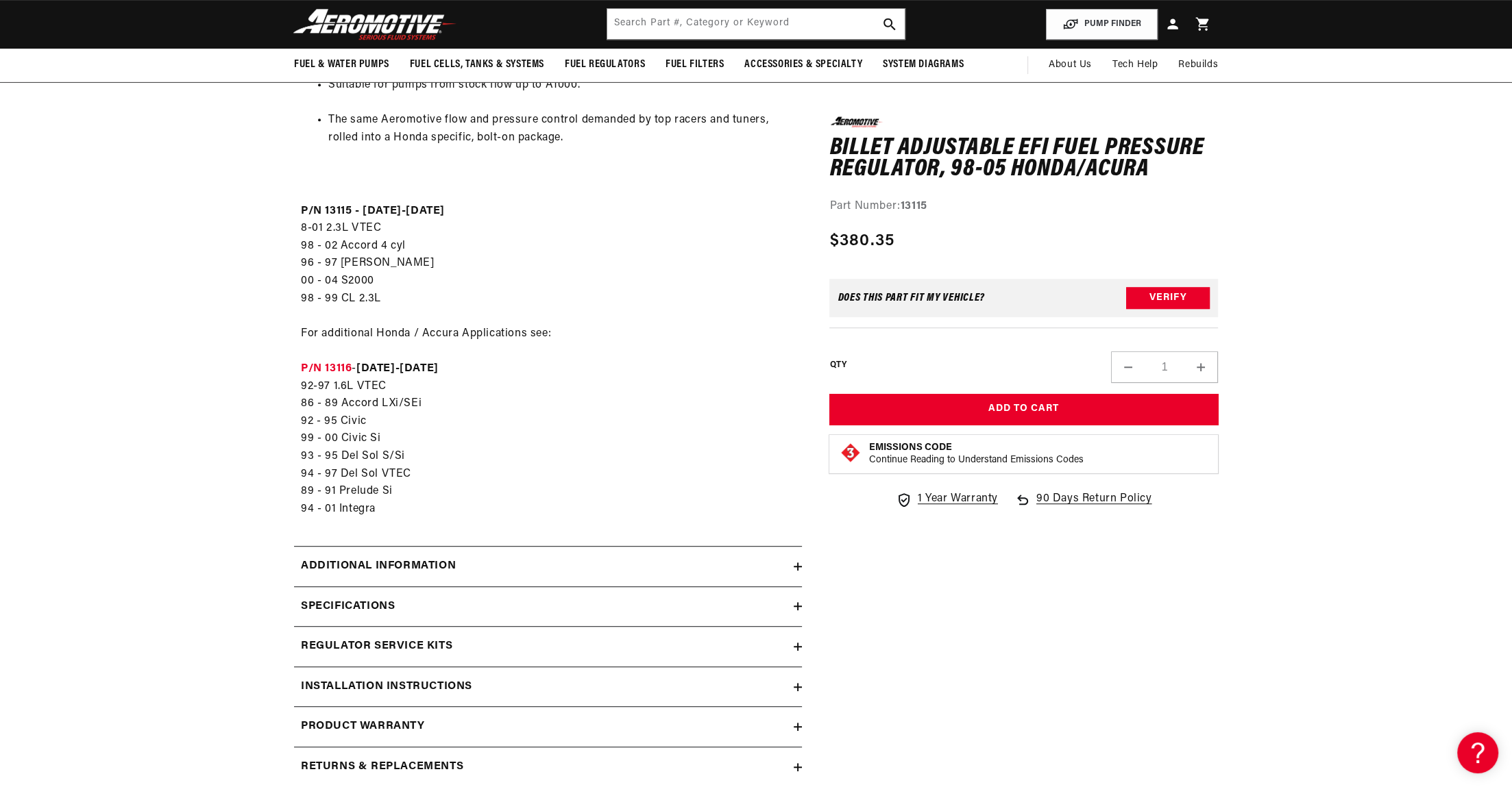
scroll to position [774, 0]
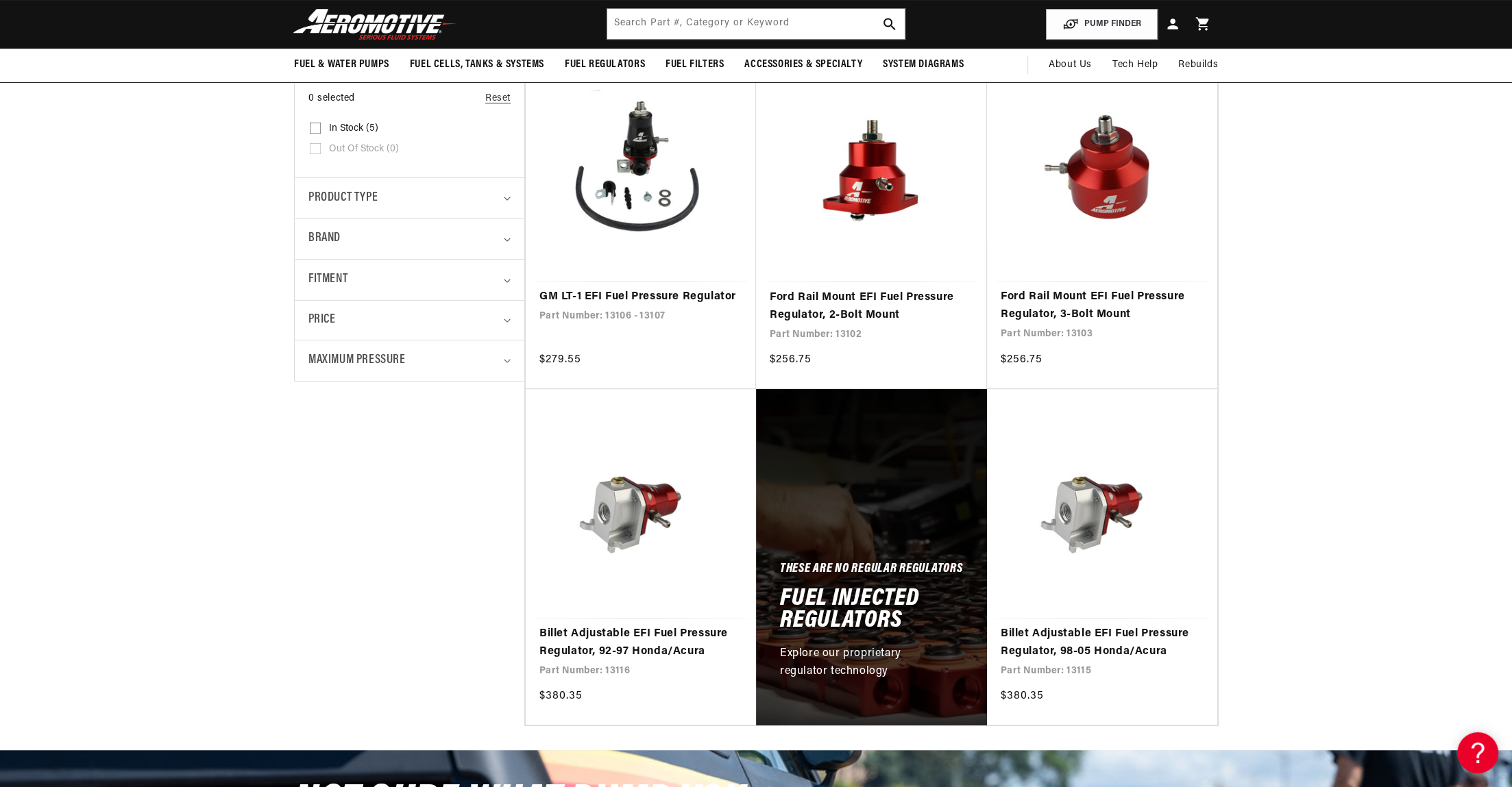
scroll to position [238, 0]
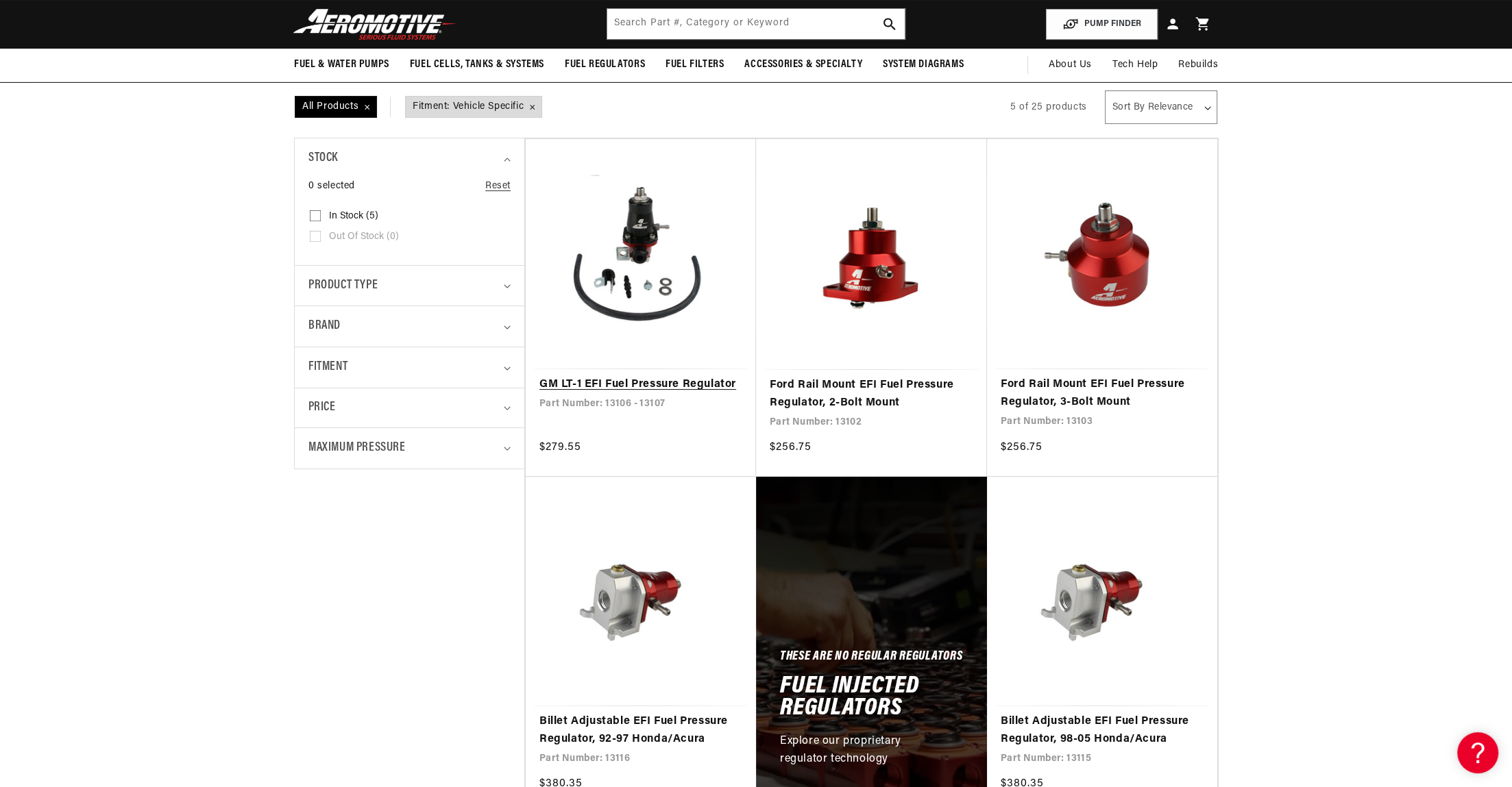
click at [617, 376] on link "GM LT-1 EFI Fuel Pressure Regulator" at bounding box center [641, 385] width 203 height 18
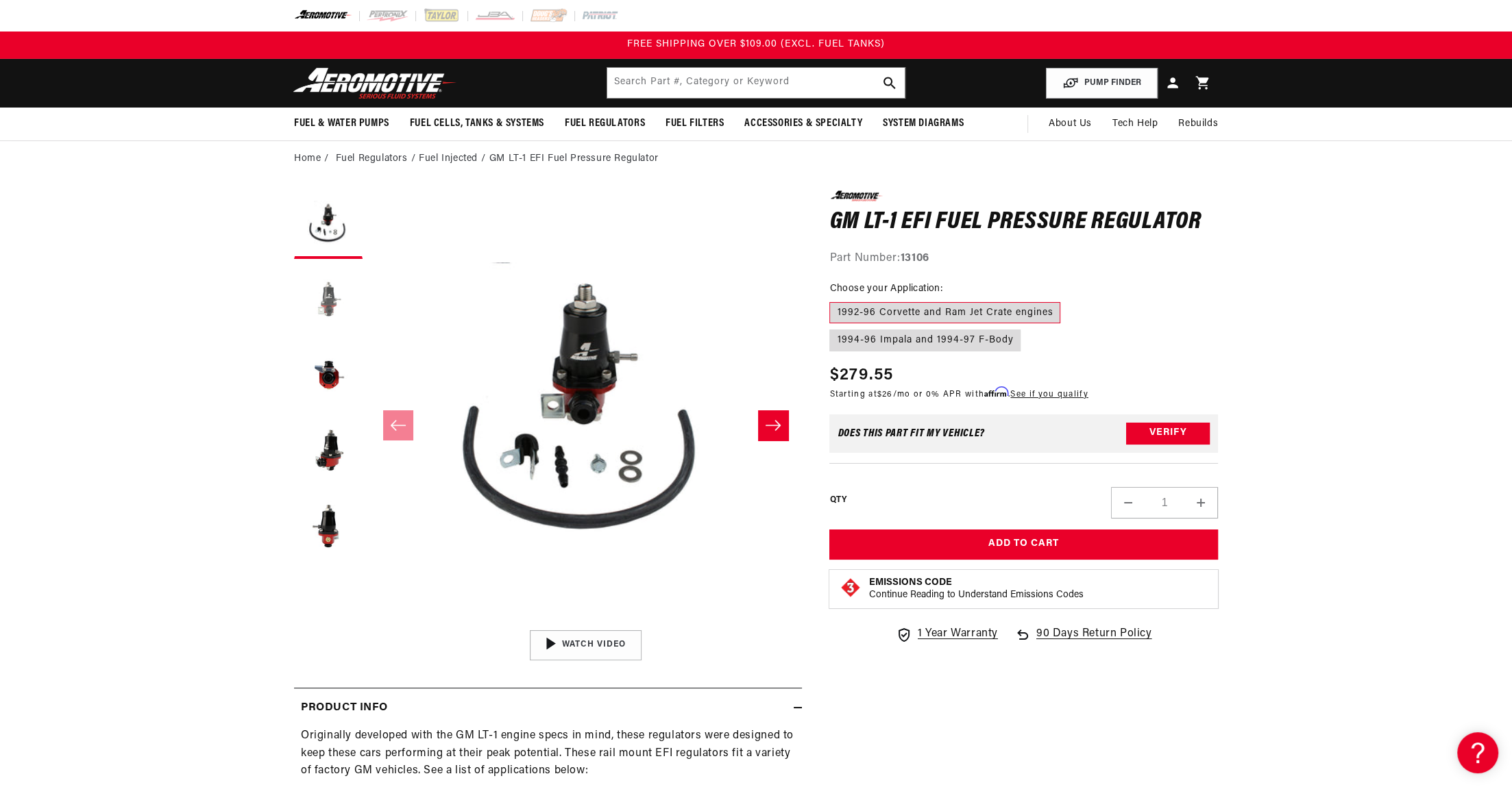
click at [325, 302] on button "Load image 2 in gallery view" at bounding box center [328, 300] width 68 height 68
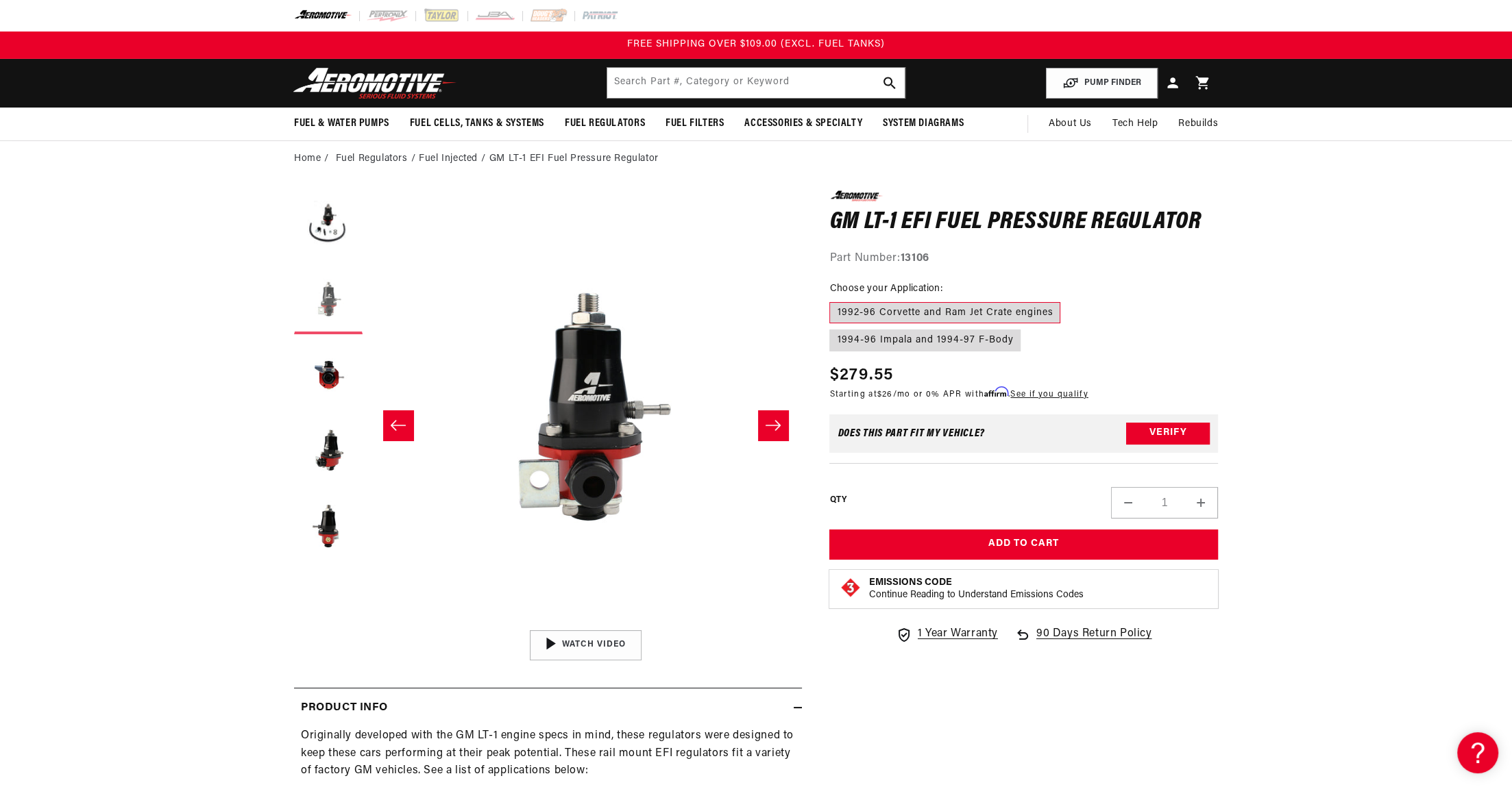
scroll to position [0, 433]
click at [330, 364] on button "Load image 3 in gallery view" at bounding box center [328, 375] width 68 height 68
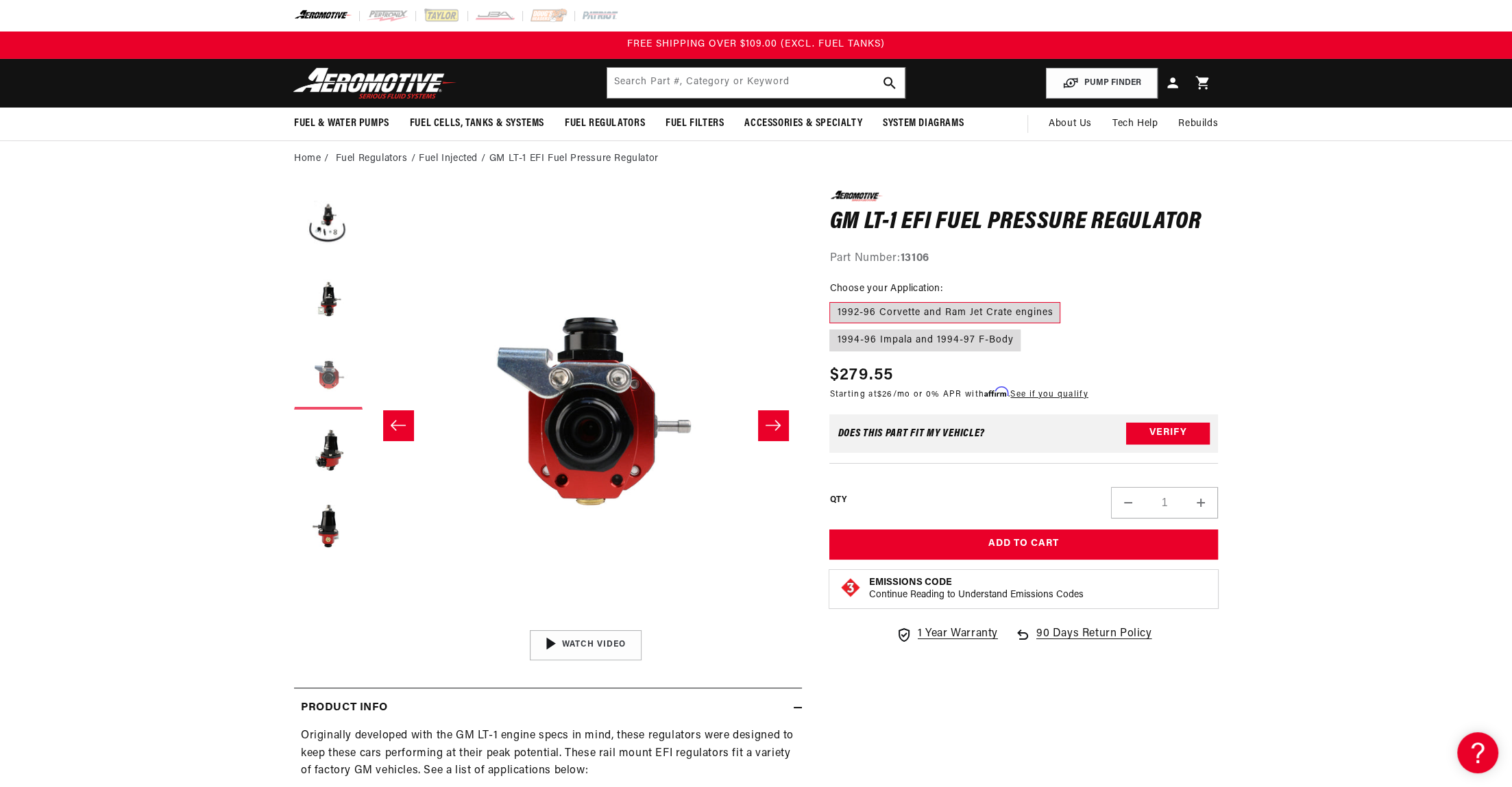
scroll to position [0, 865]
click at [328, 441] on button "Load image 4 in gallery view" at bounding box center [328, 450] width 68 height 68
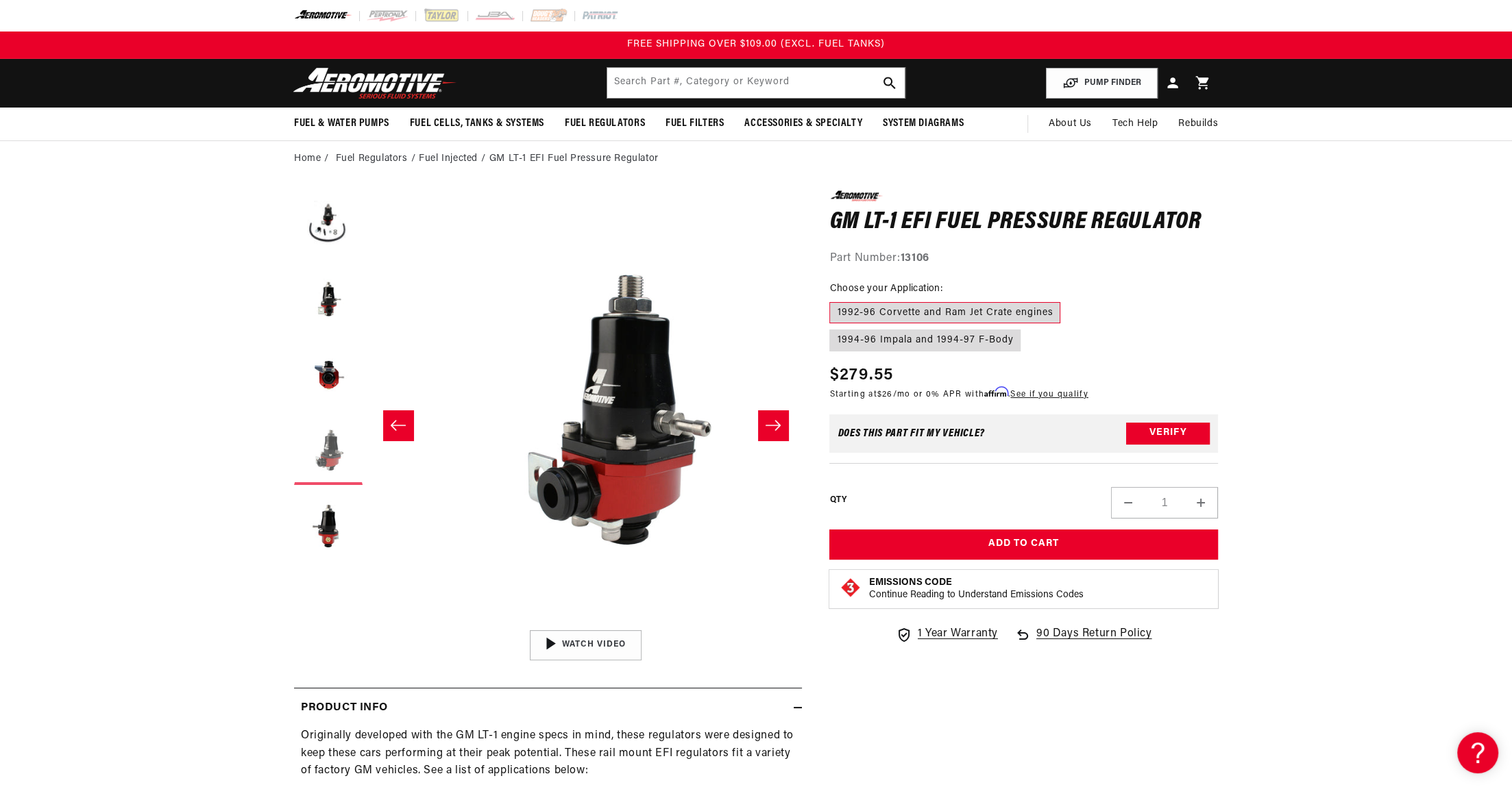
scroll to position [0, 1299]
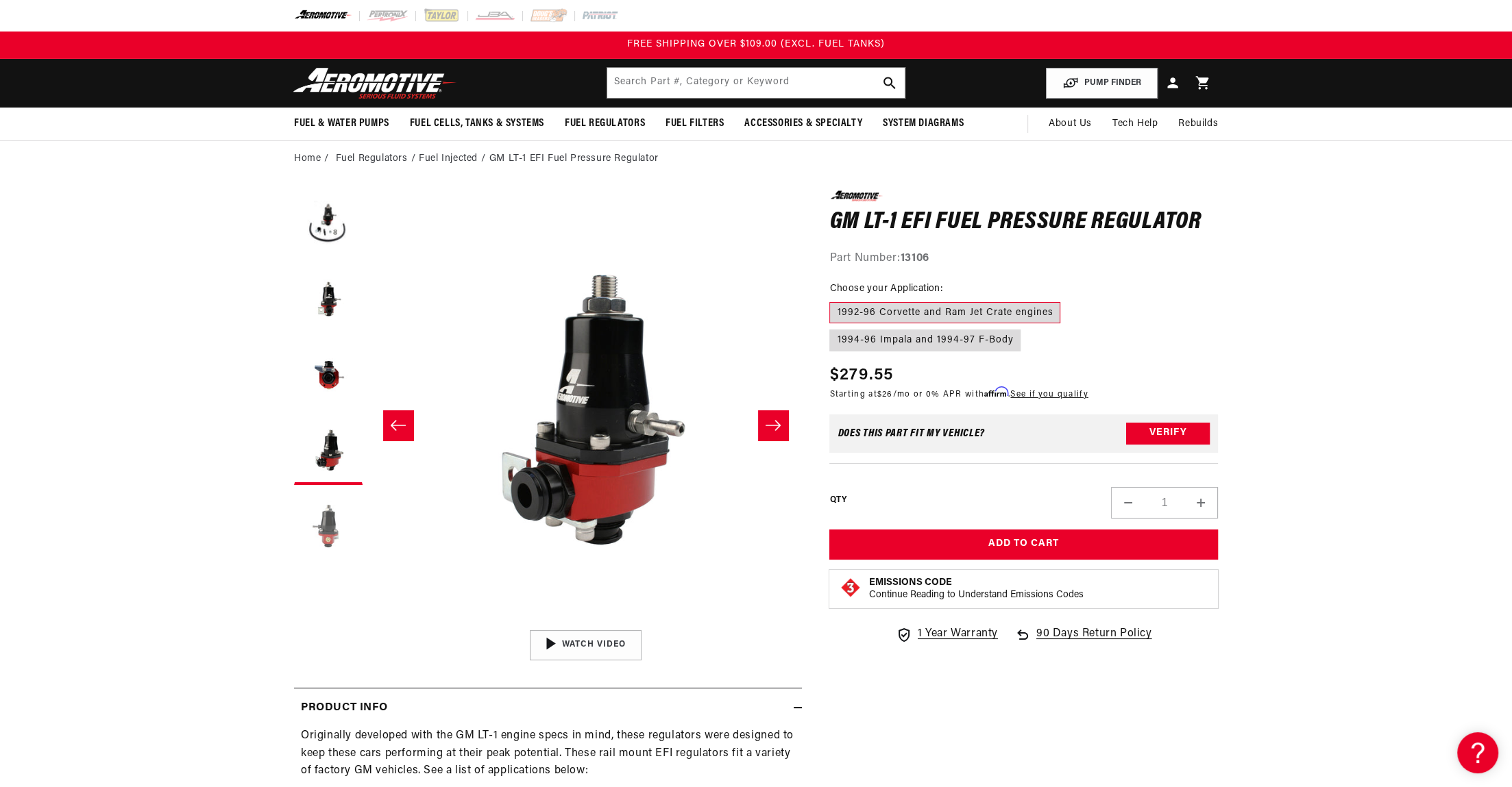
click at [315, 519] on button "Load image 5 in gallery view" at bounding box center [328, 526] width 68 height 68
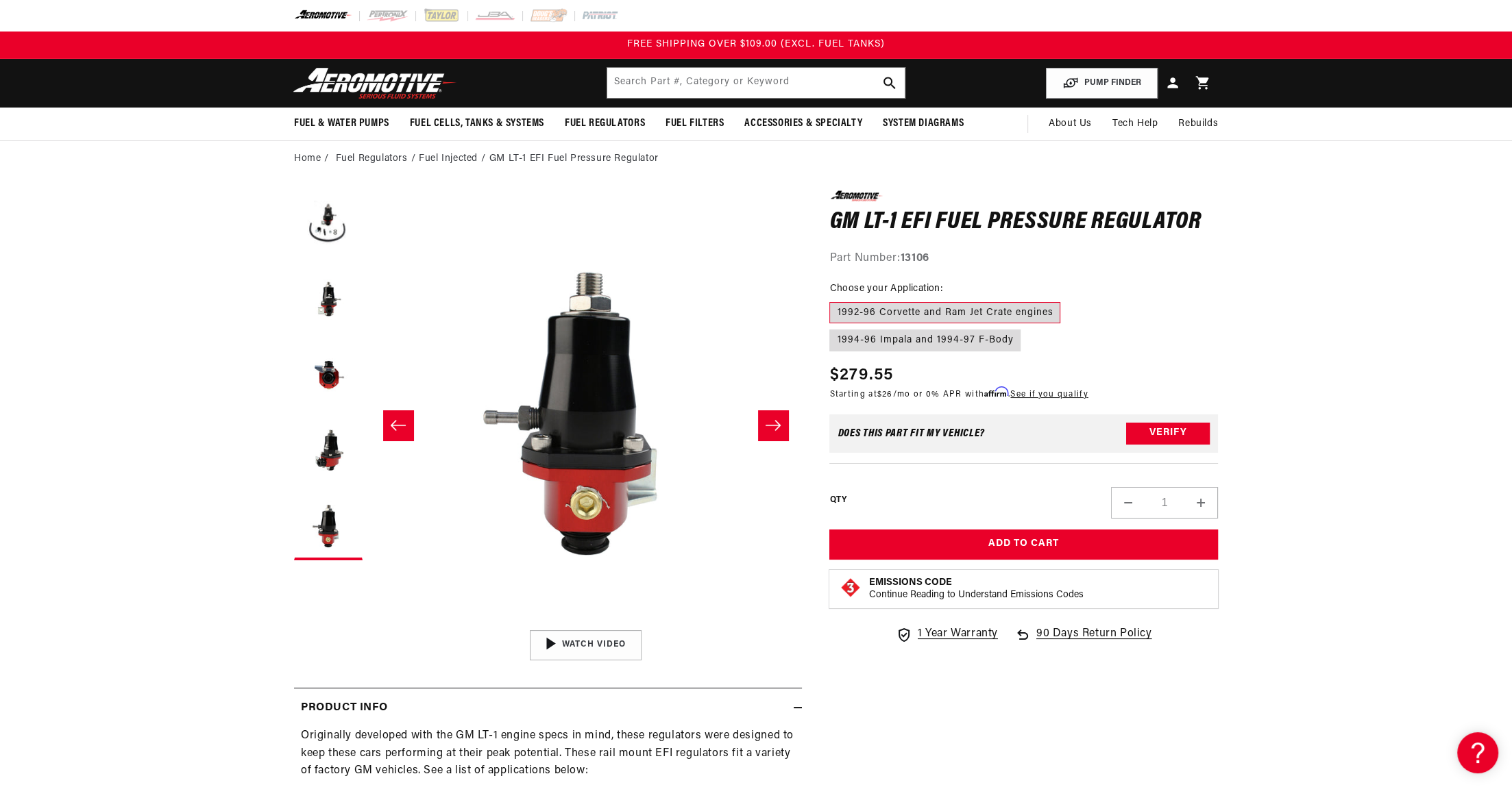
scroll to position [0, 1731]
click at [297, 450] on button "Load image 4 in gallery view" at bounding box center [328, 450] width 68 height 68
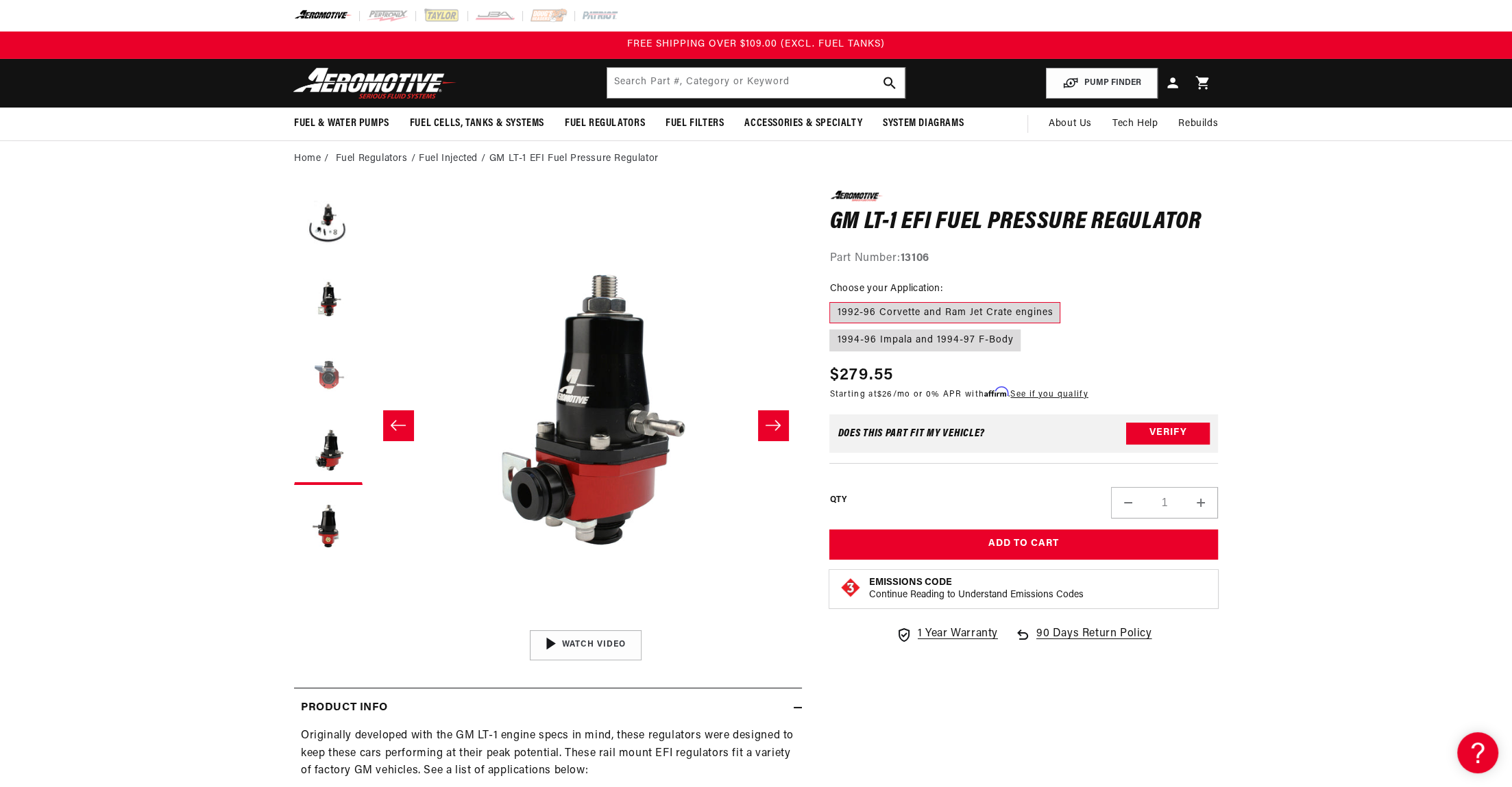
click at [331, 376] on button "Load image 3 in gallery view" at bounding box center [328, 375] width 68 height 68
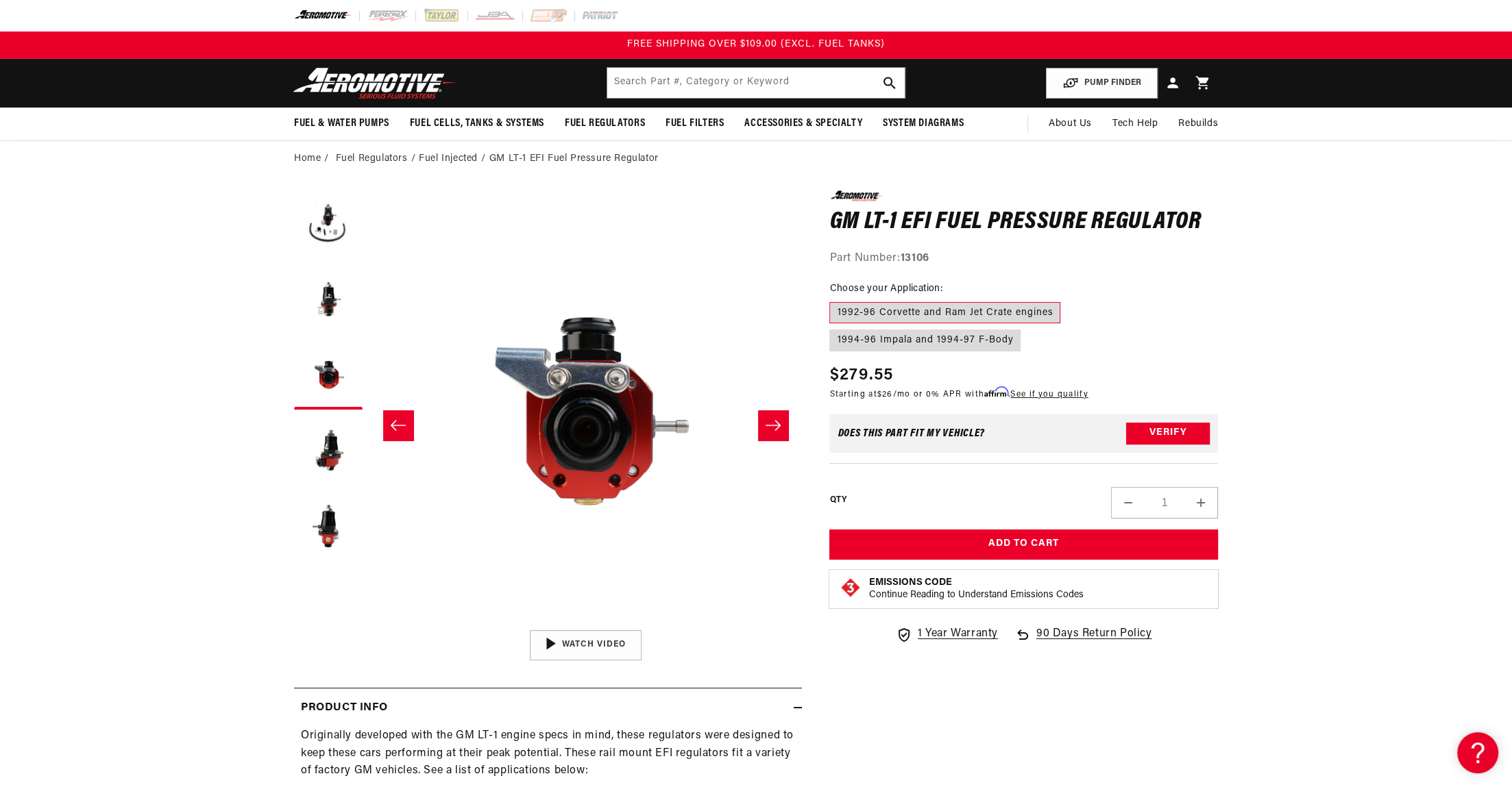
scroll to position [0, 865]
click at [327, 313] on button "Load image 2 in gallery view" at bounding box center [328, 300] width 68 height 68
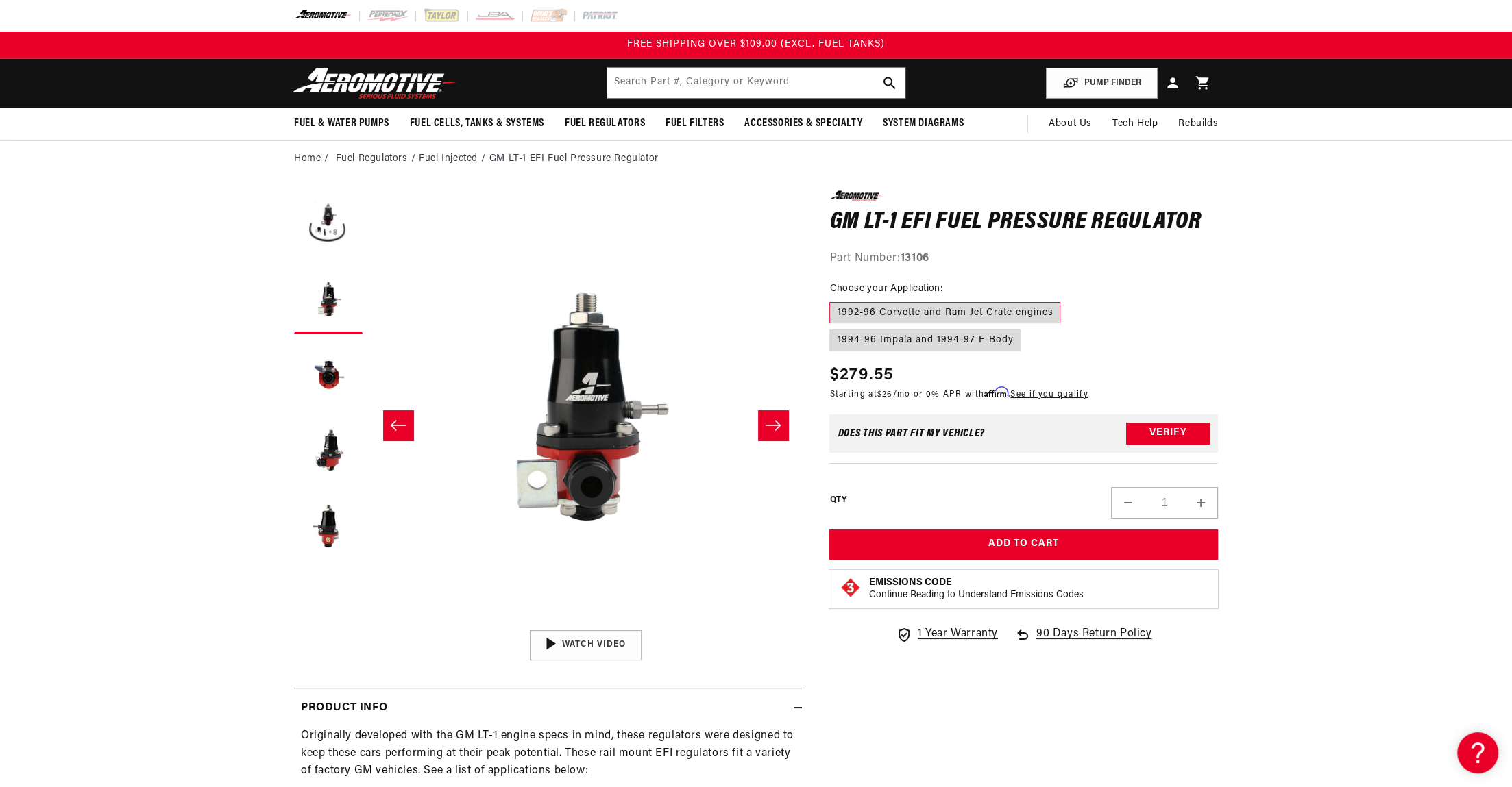
scroll to position [0, 433]
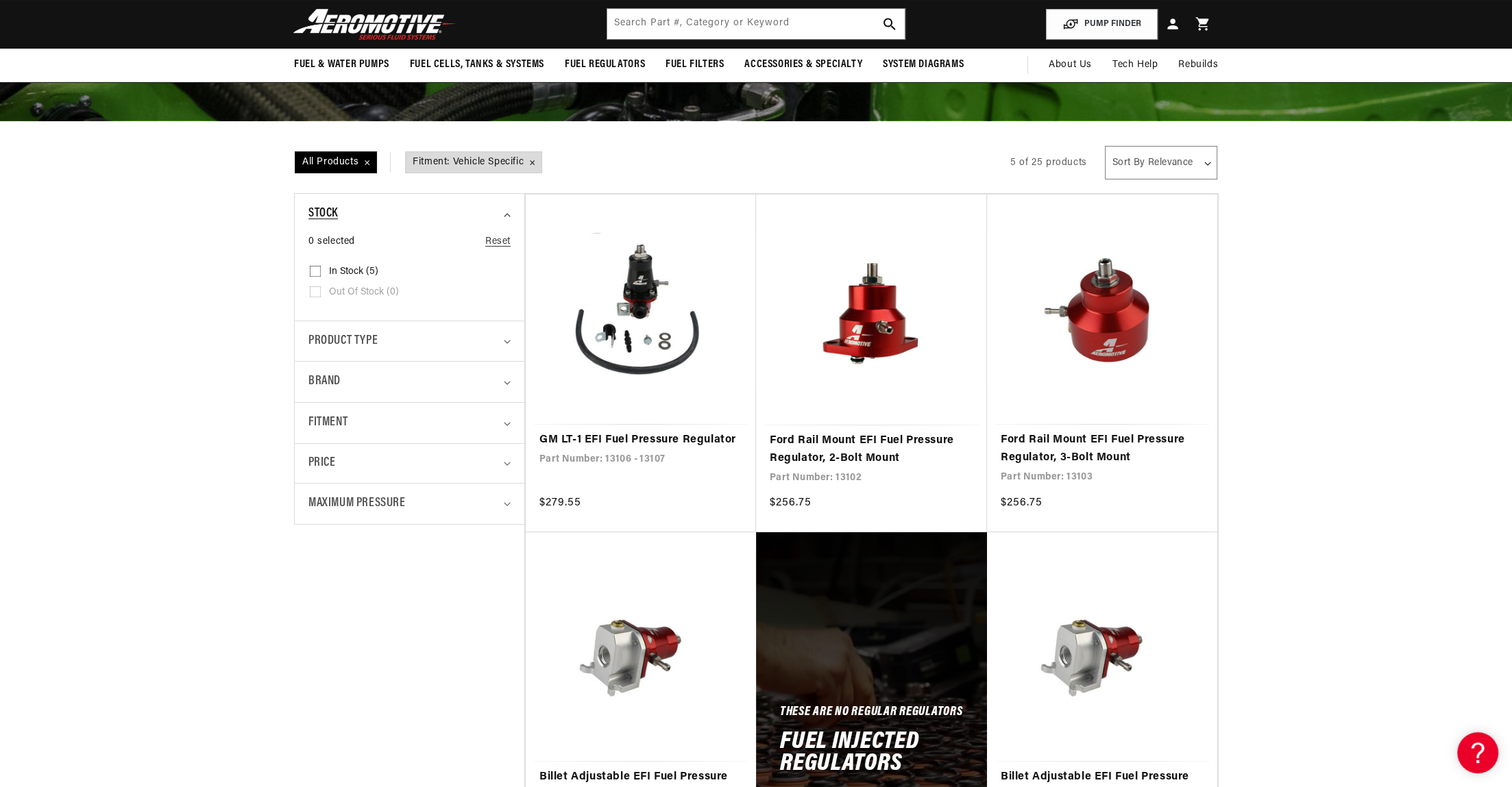
scroll to position [179, 0]
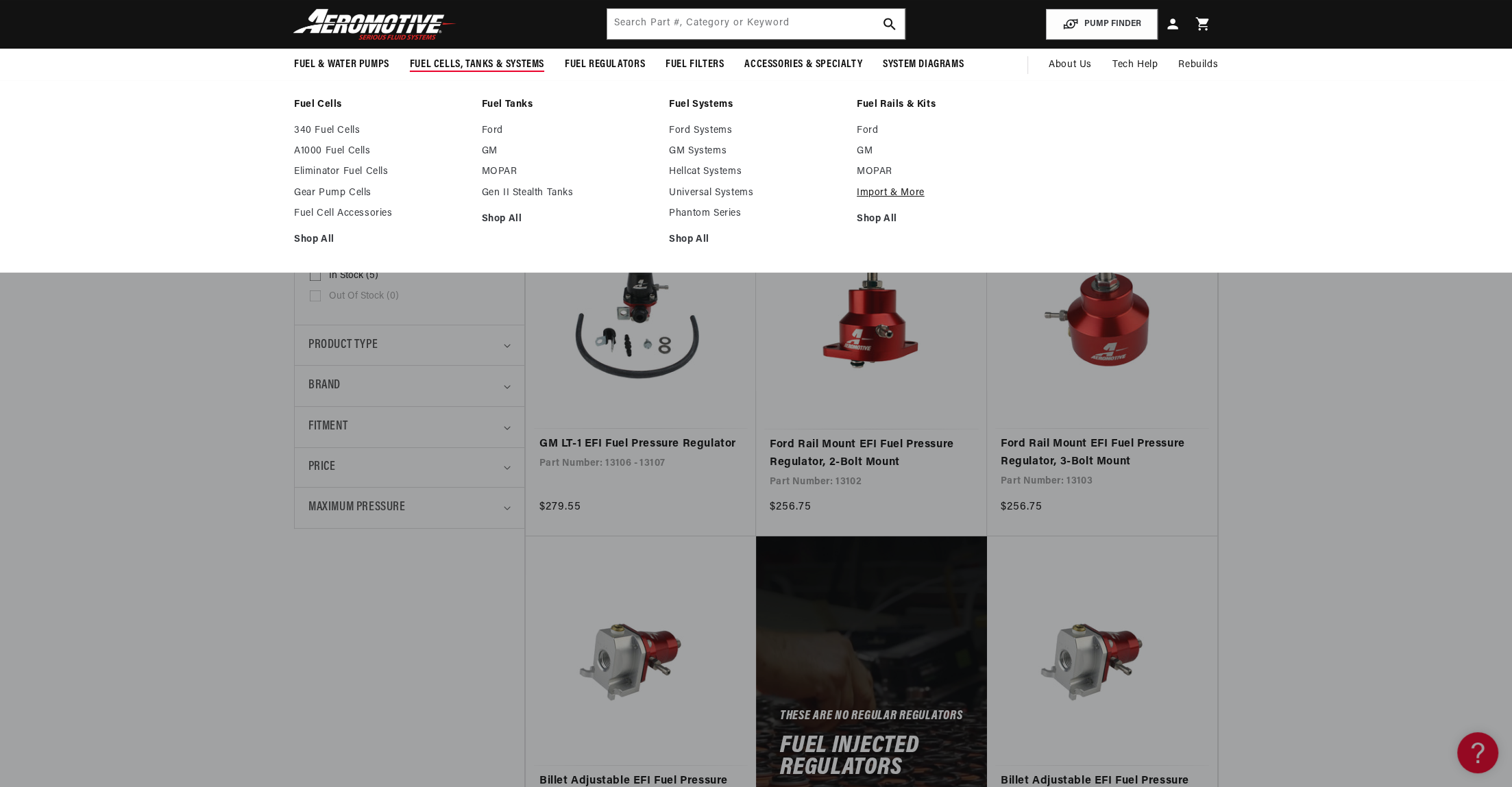
click at [886, 192] on link "Import & More" at bounding box center [943, 193] width 174 height 13
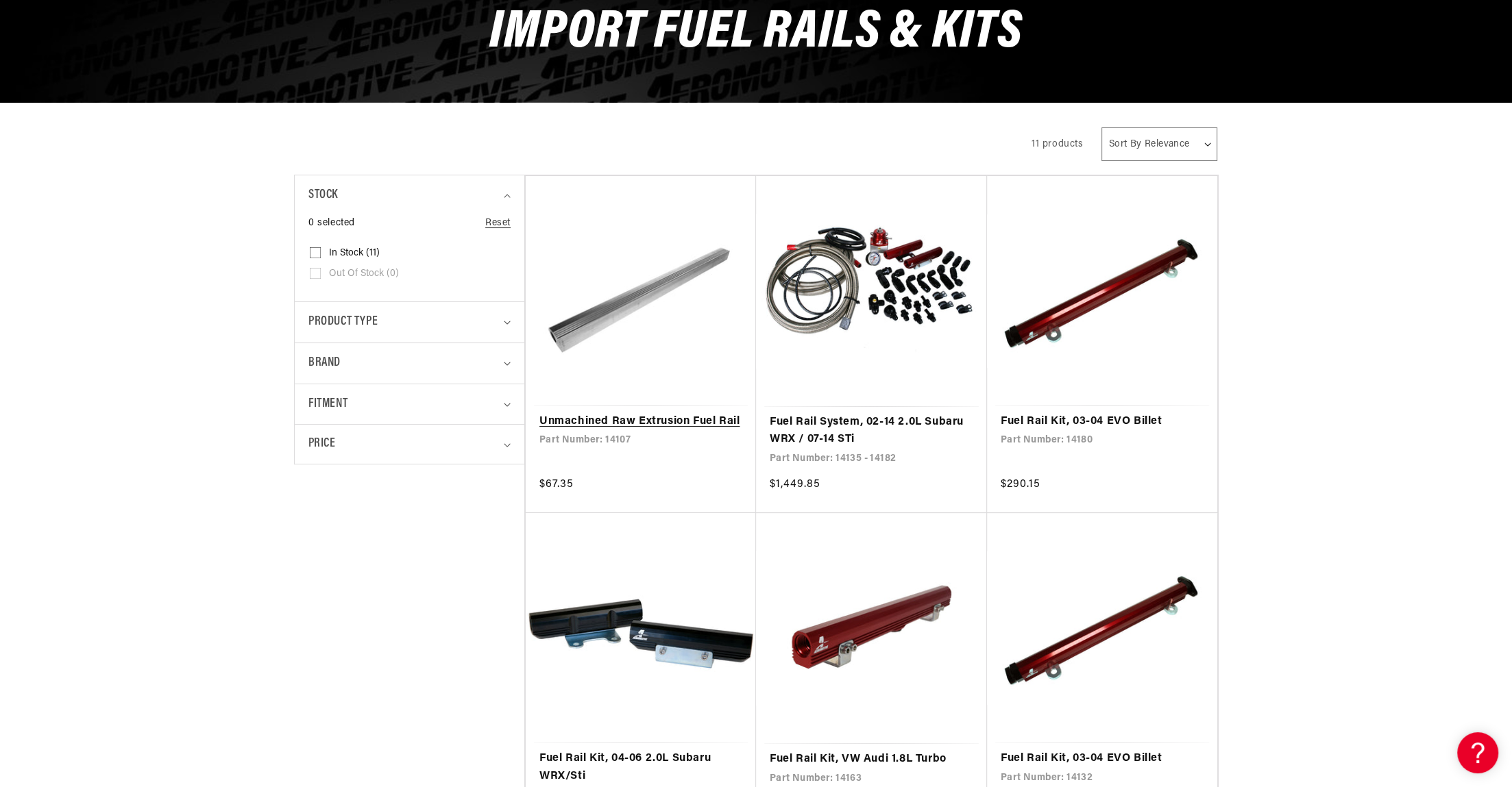
scroll to position [179, 0]
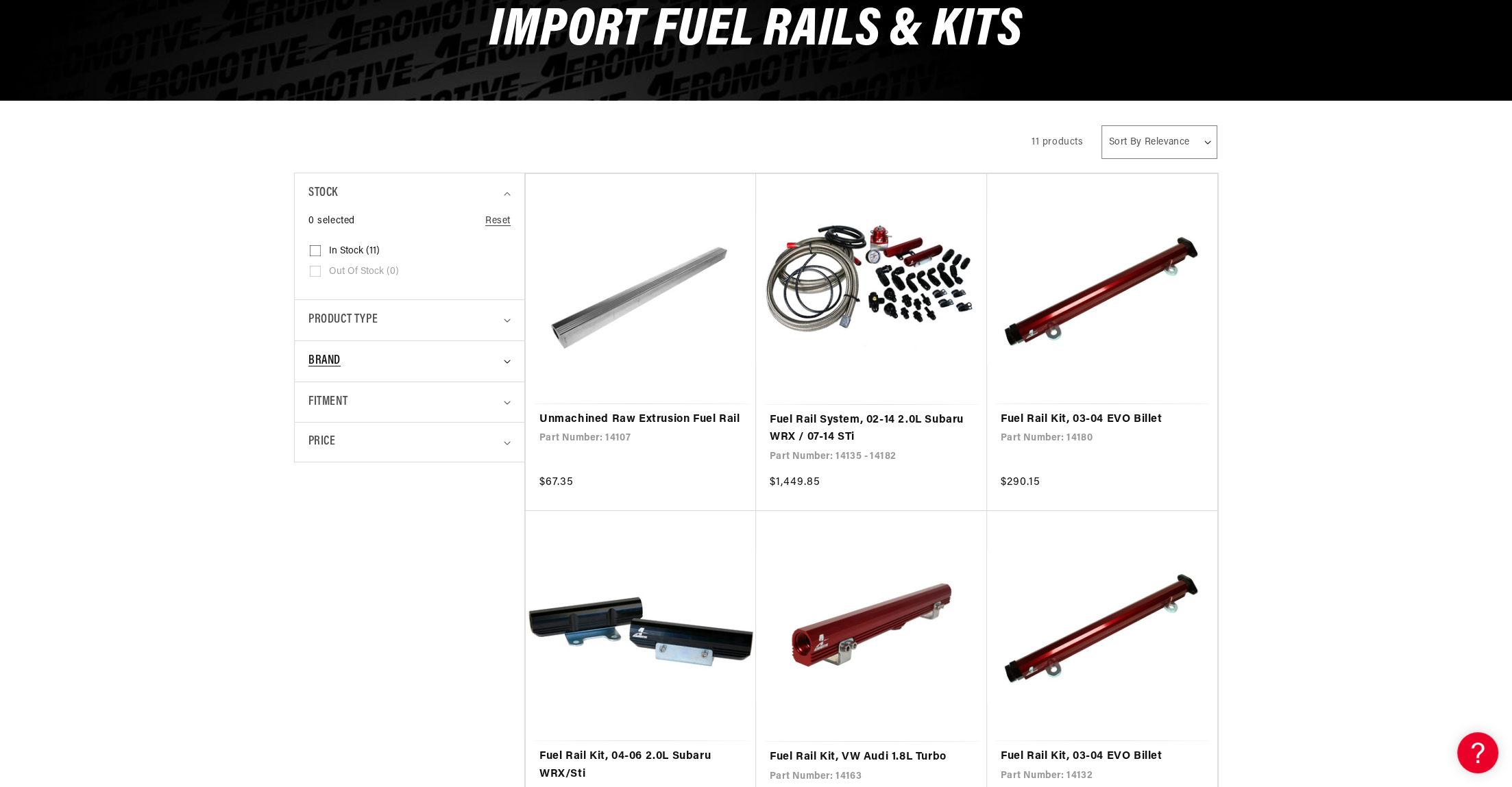
click at [379, 360] on div "Brand" at bounding box center [404, 362] width 190 height 20
click at [373, 397] on div "Fitment" at bounding box center [404, 403] width 190 height 20
click at [386, 434] on div "Price" at bounding box center [404, 442] width 190 height 18
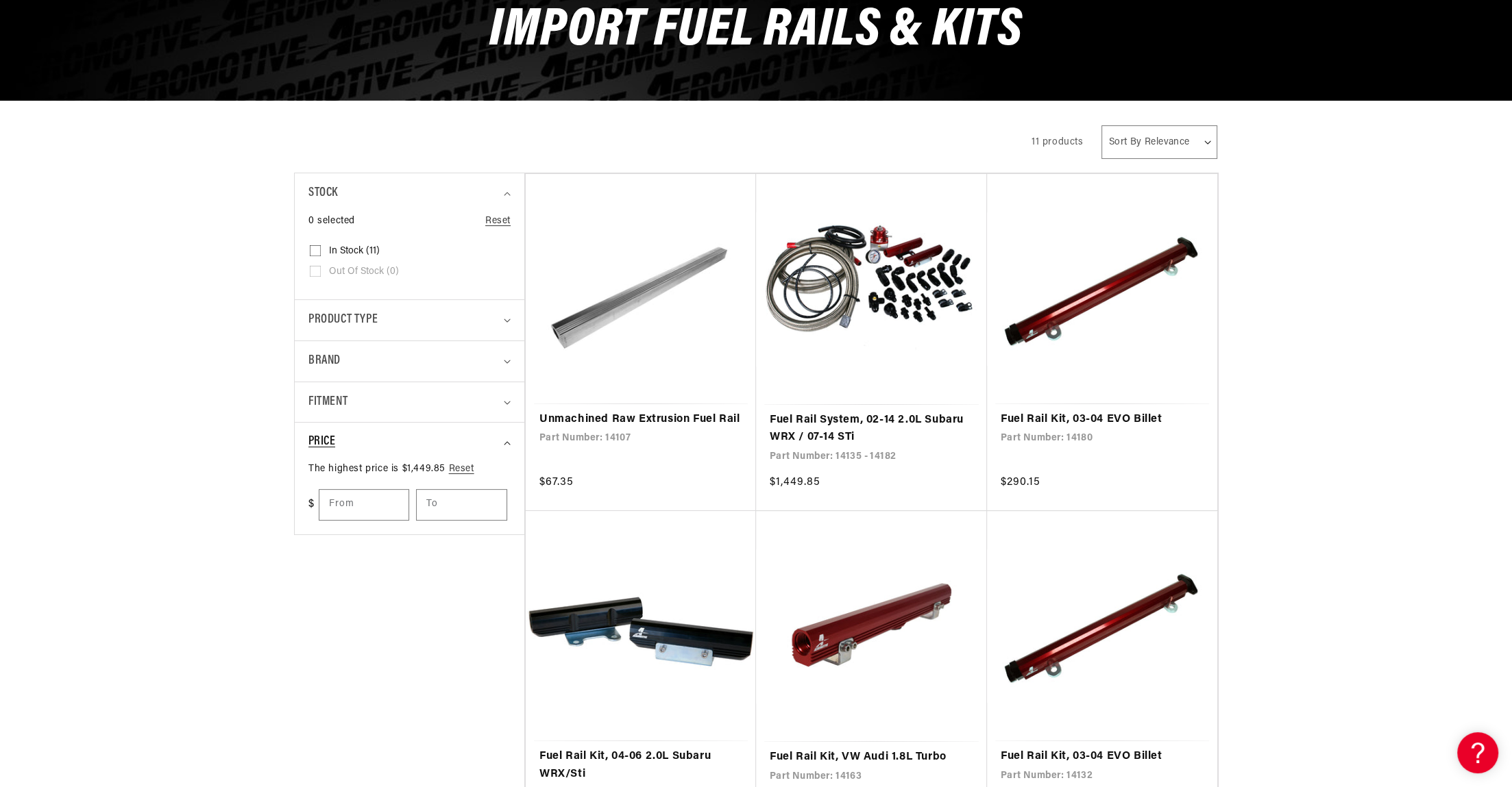
click at [386, 434] on div "Price" at bounding box center [404, 442] width 190 height 18
click at [365, 311] on span "Product type" at bounding box center [344, 321] width 69 height 20
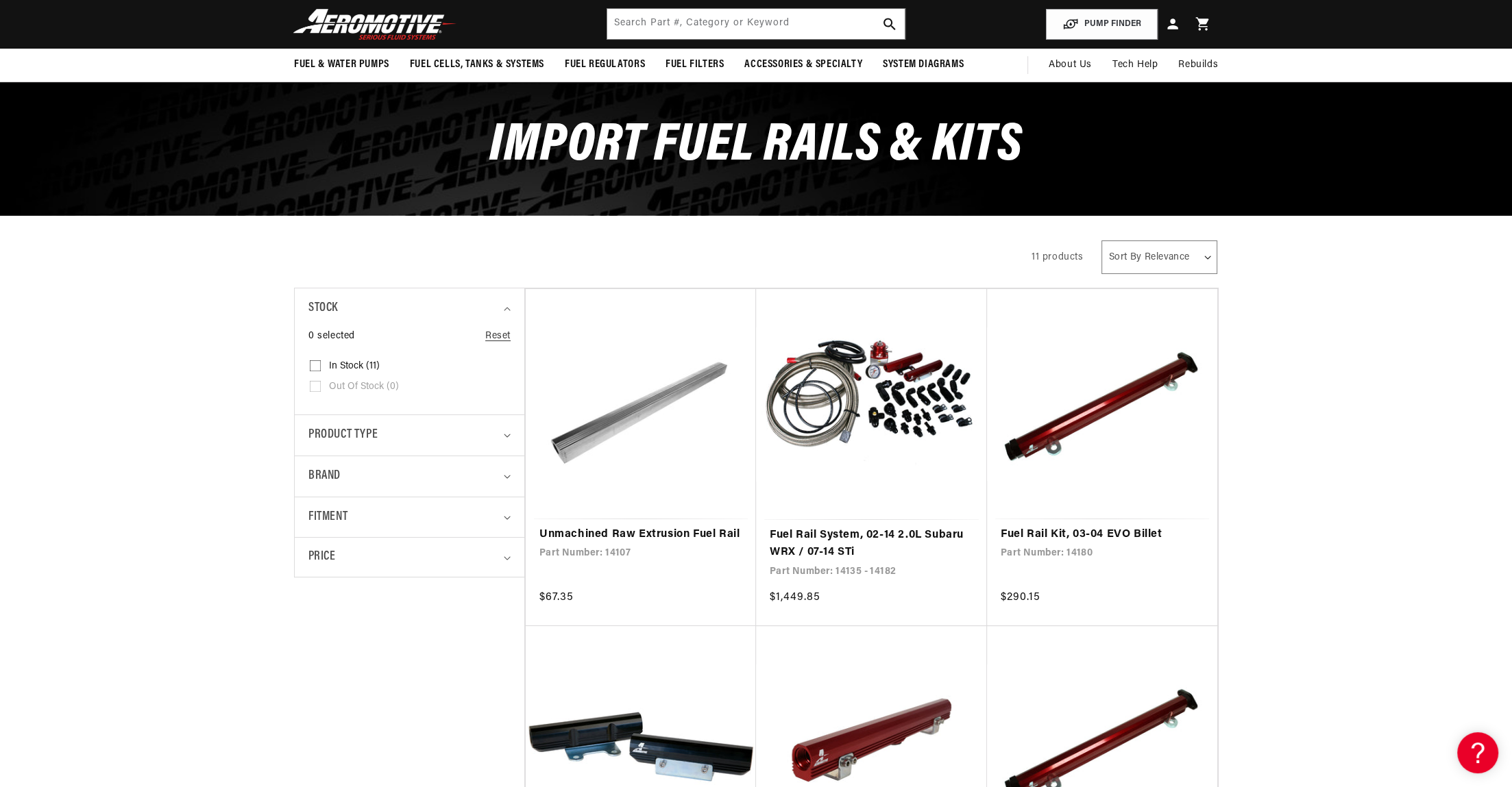
scroll to position [0, 0]
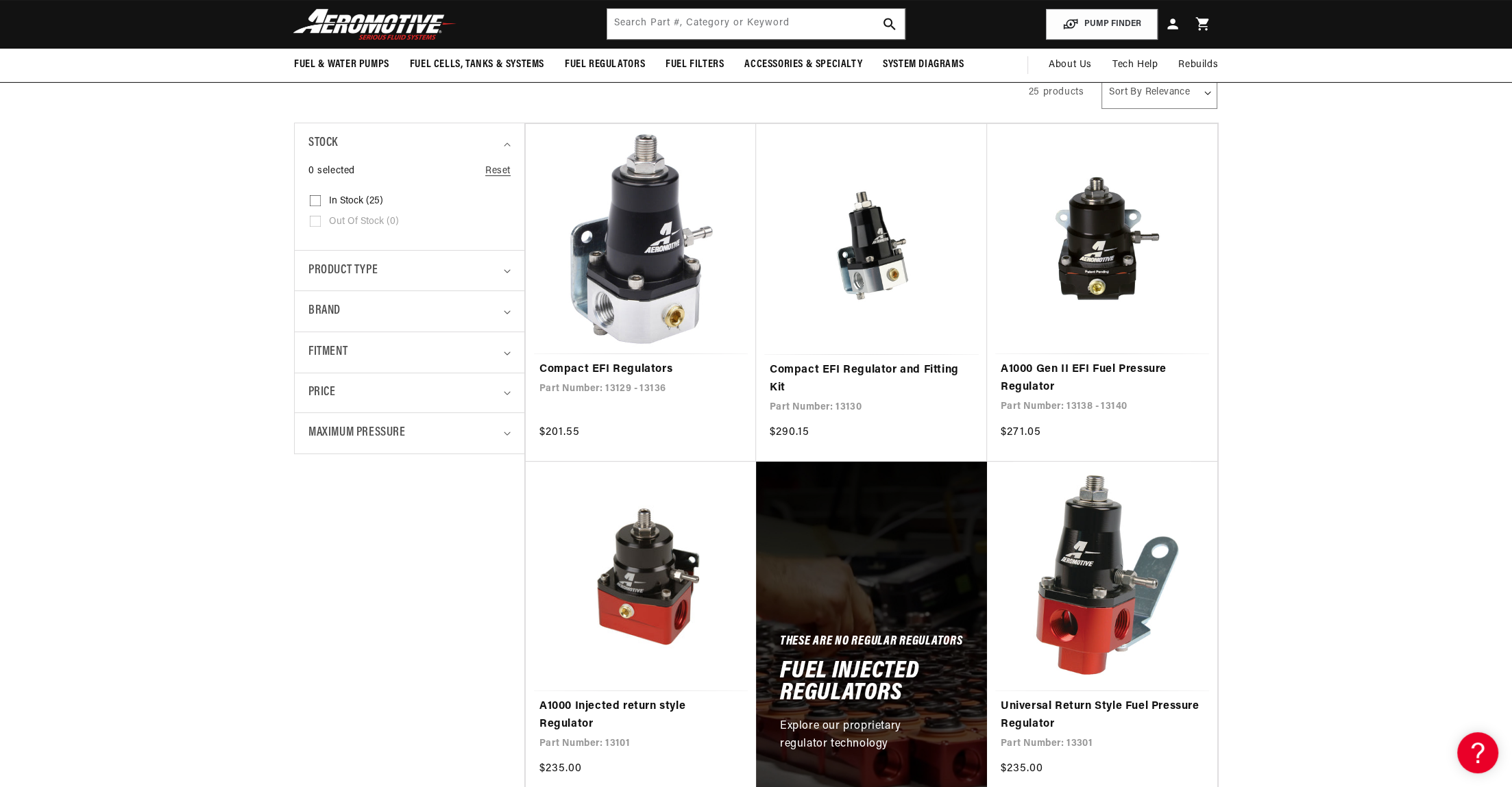
scroll to position [238, 0]
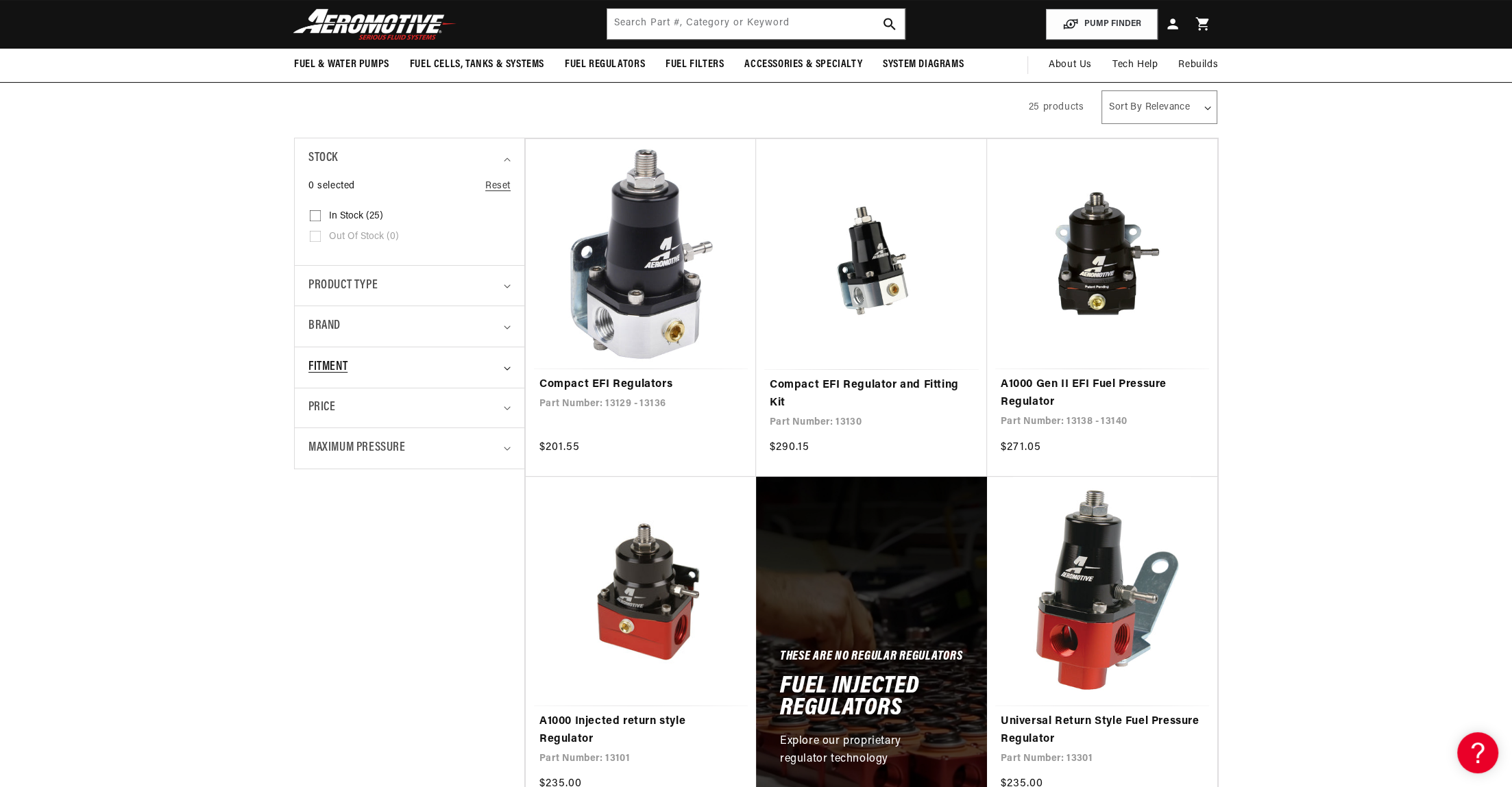
click at [366, 372] on div "Fitment" at bounding box center [404, 368] width 190 height 20
click at [387, 411] on div "Price" at bounding box center [404, 408] width 190 height 18
click at [399, 286] on div "Product type" at bounding box center [404, 286] width 190 height 20
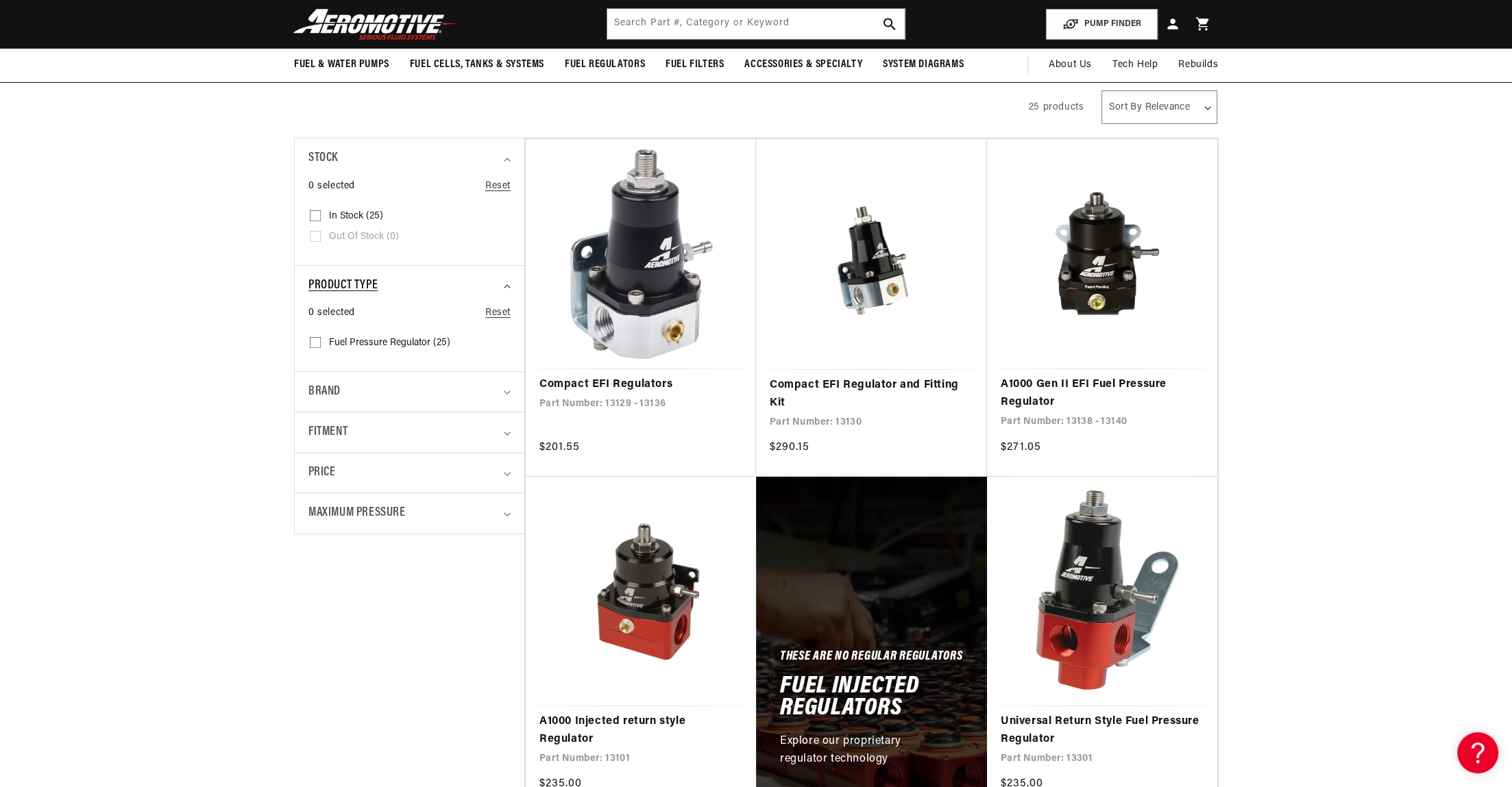
click at [399, 286] on div "Product type" at bounding box center [404, 286] width 190 height 20
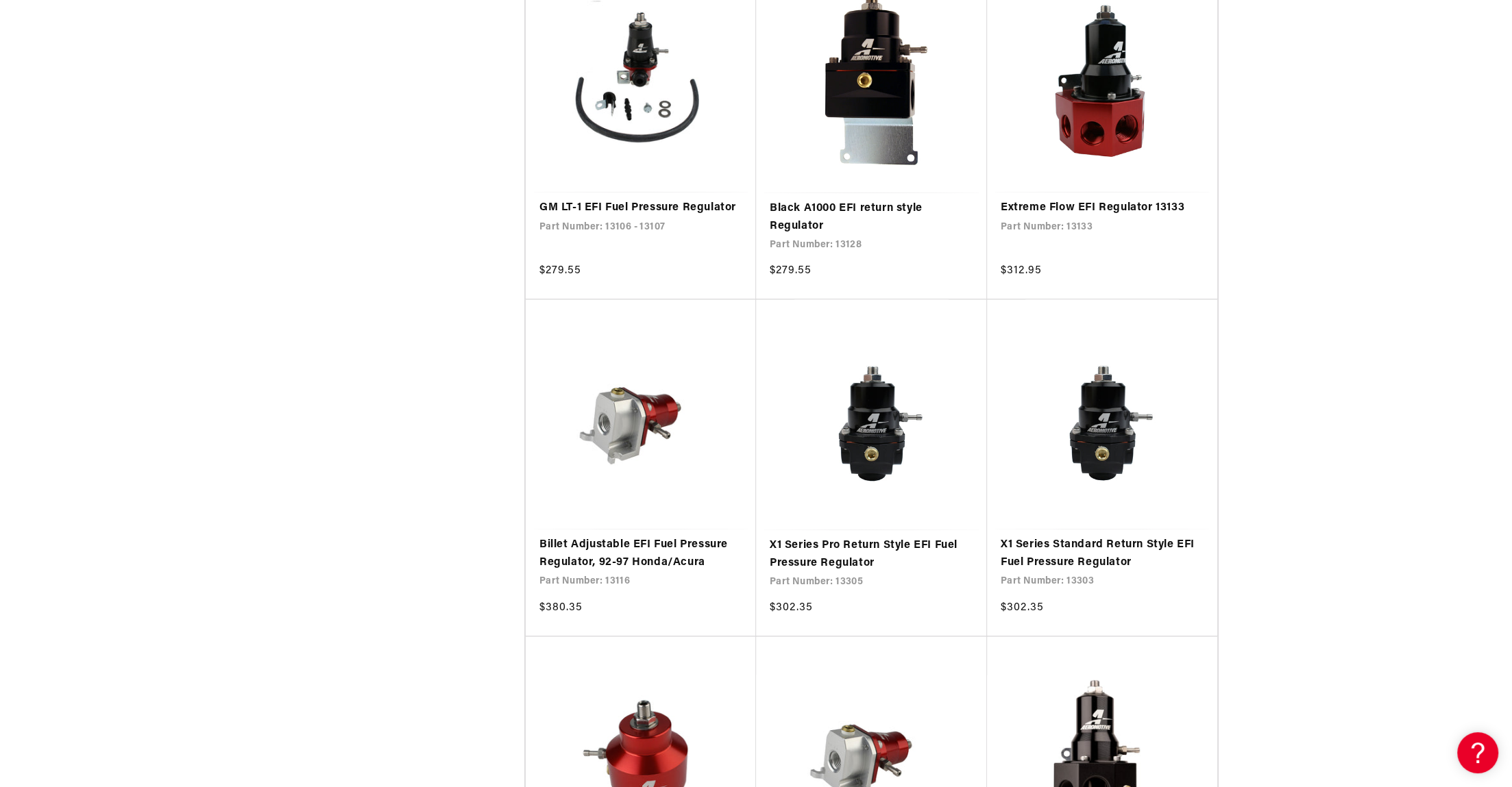
scroll to position [2144, 0]
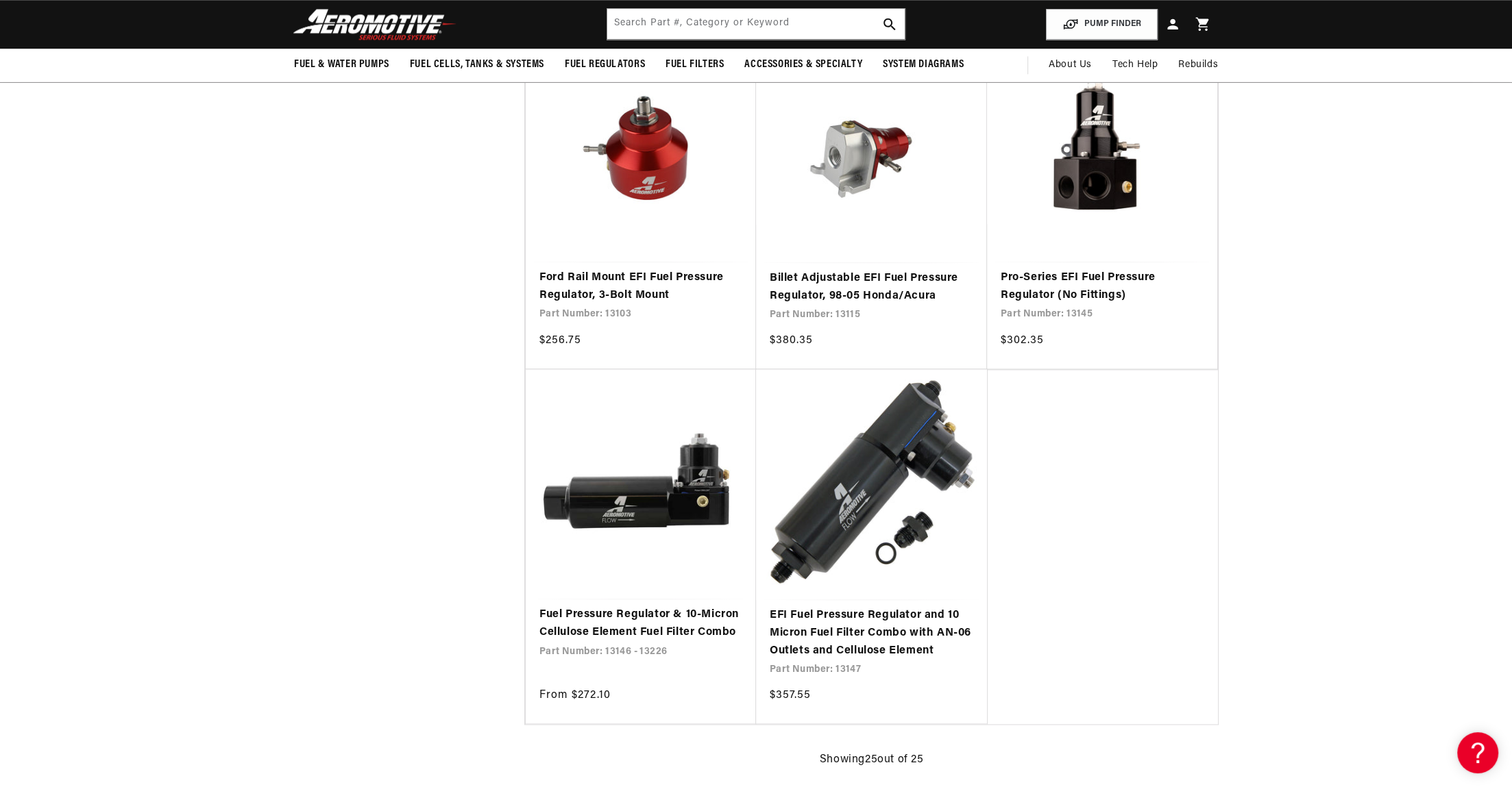
scroll to position [2622, 0]
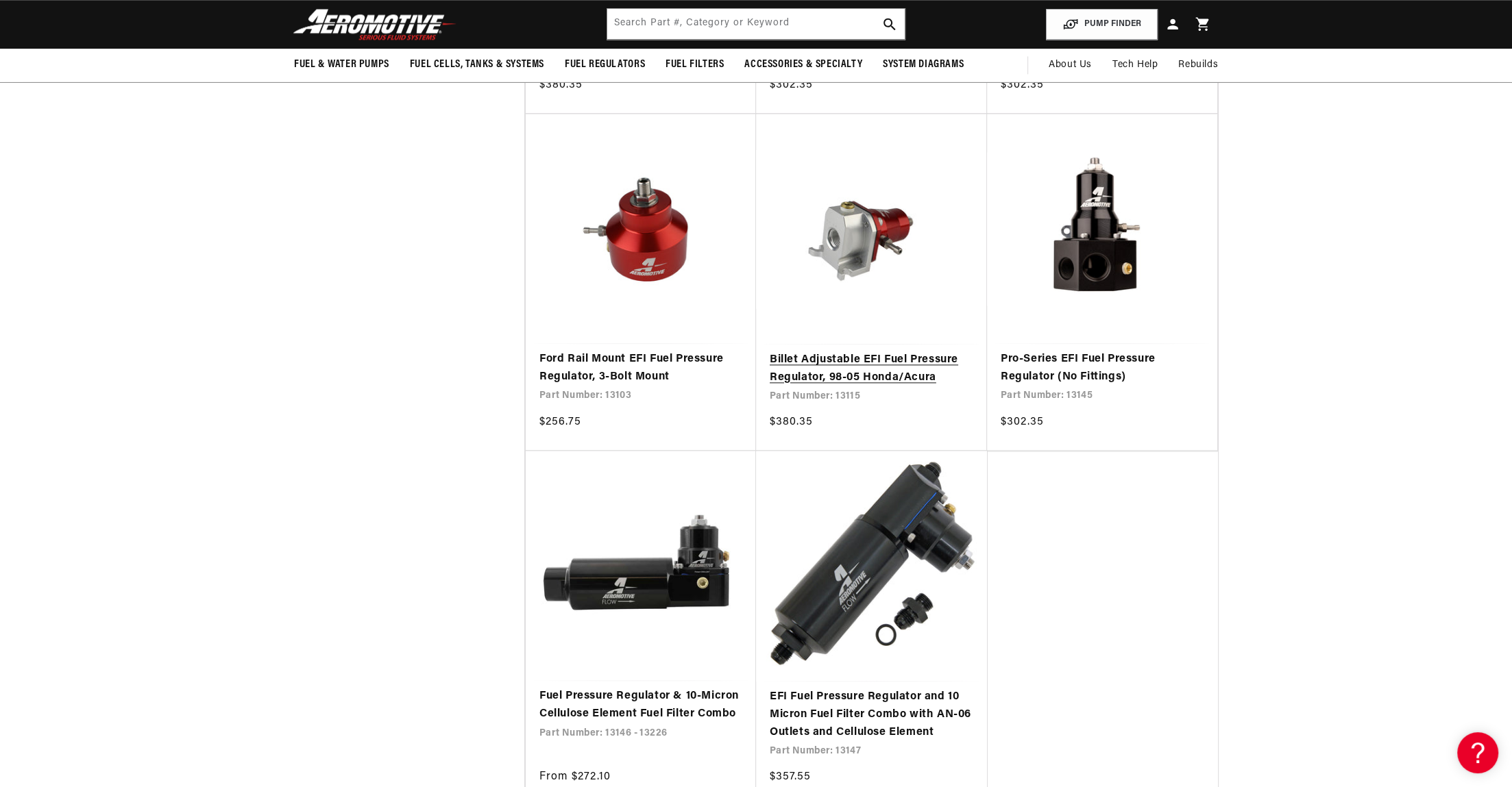
click at [875, 374] on link "Billet Adjustable EFI Fuel Pressure Regulator, 98-05 Honda/Acura" at bounding box center [871, 369] width 203 height 35
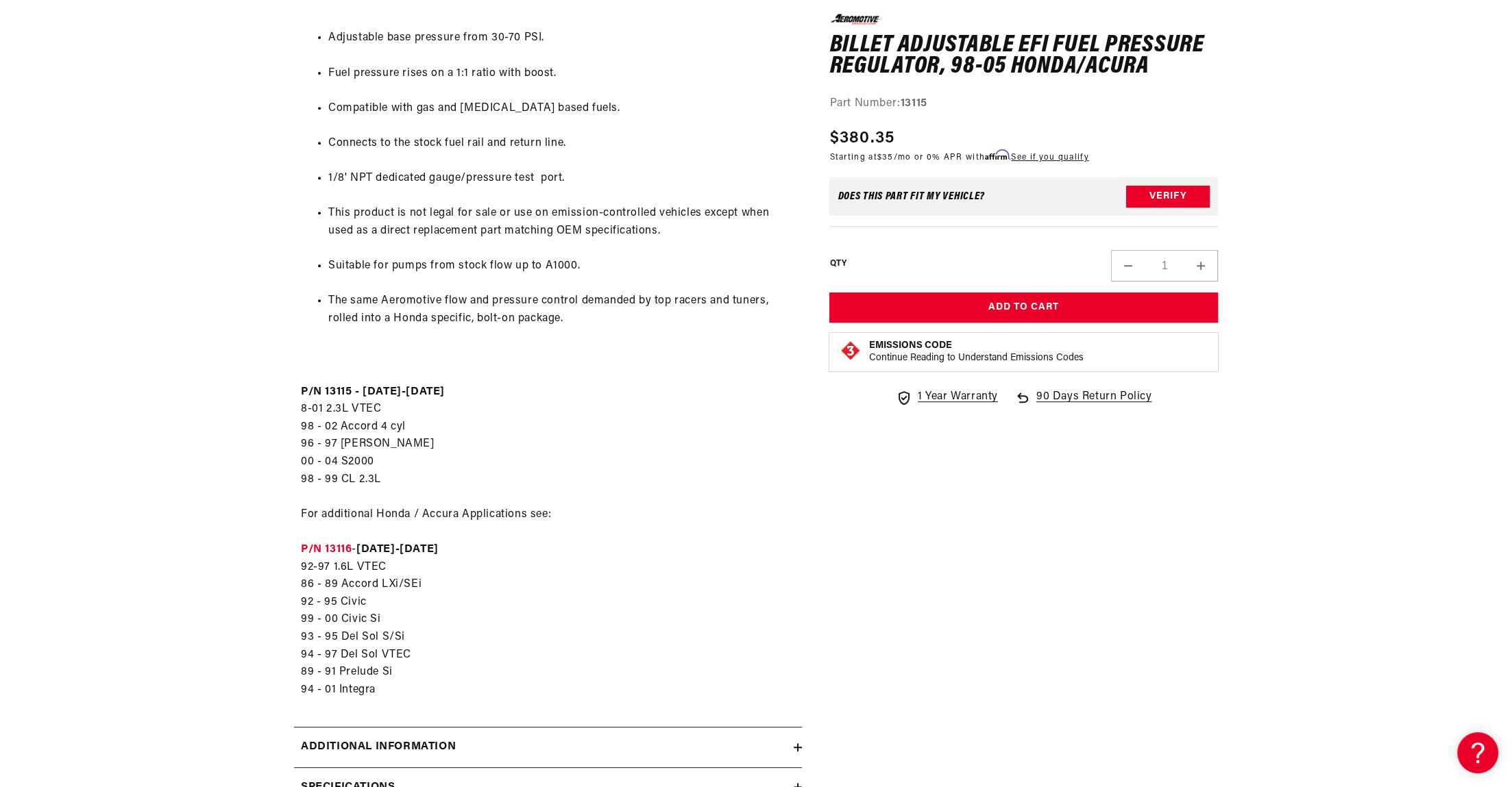
scroll to position [833, 0]
click at [324, 545] on strong "P/N 13116" at bounding box center [326, 547] width 51 height 11
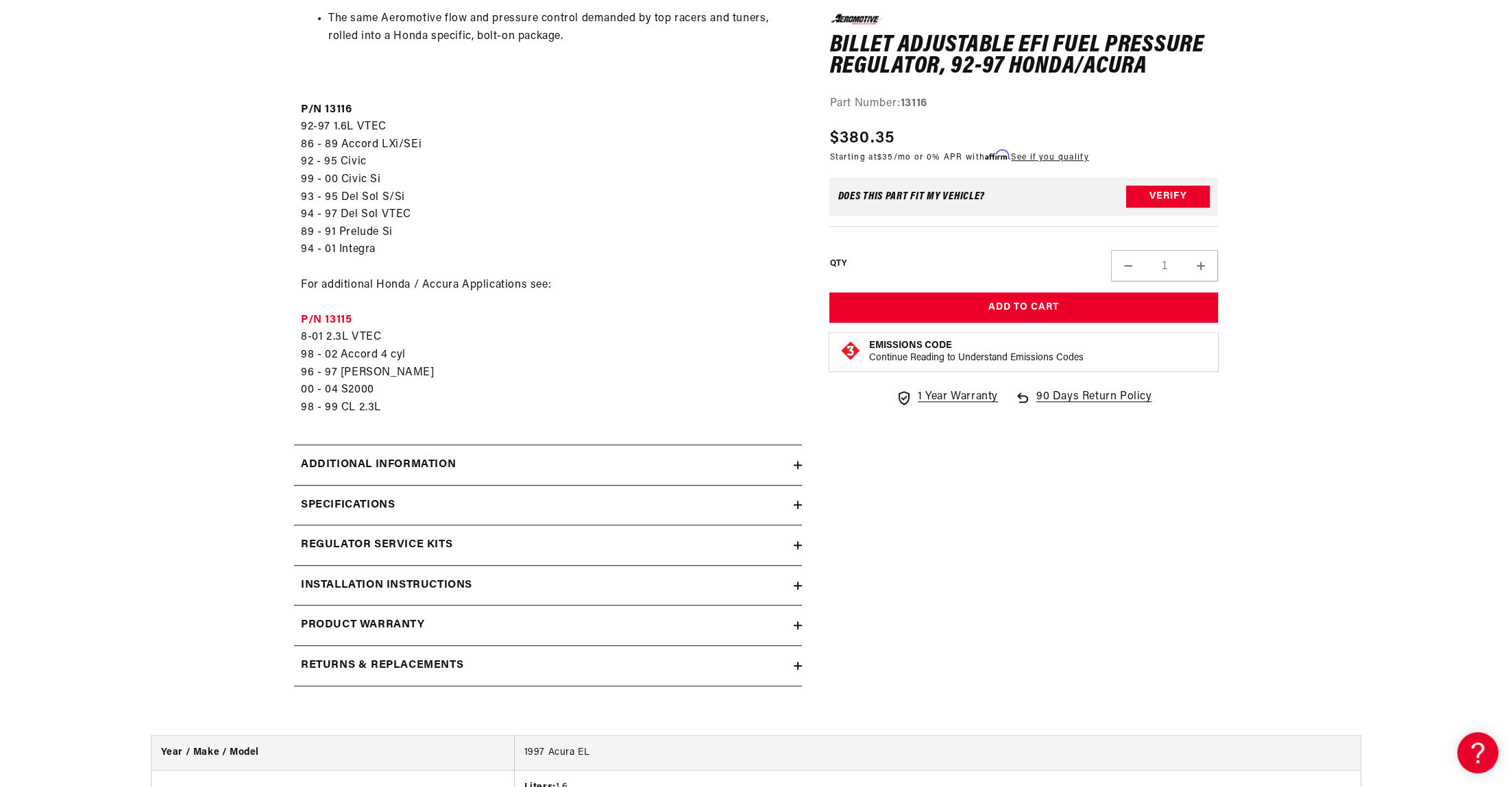
scroll to position [1132, 0]
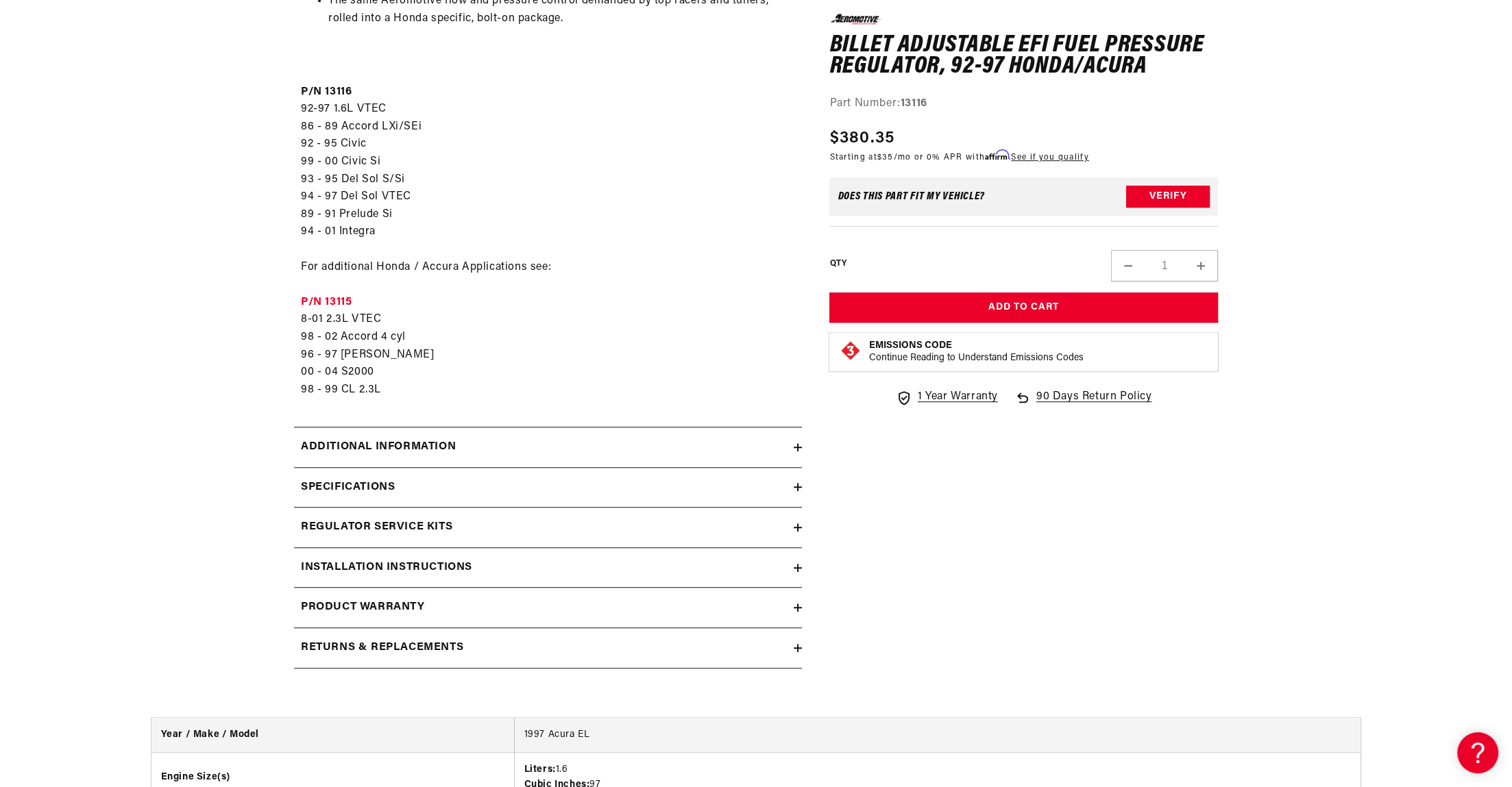
click at [386, 491] on h2 "Specifications" at bounding box center [347, 488] width 94 height 18
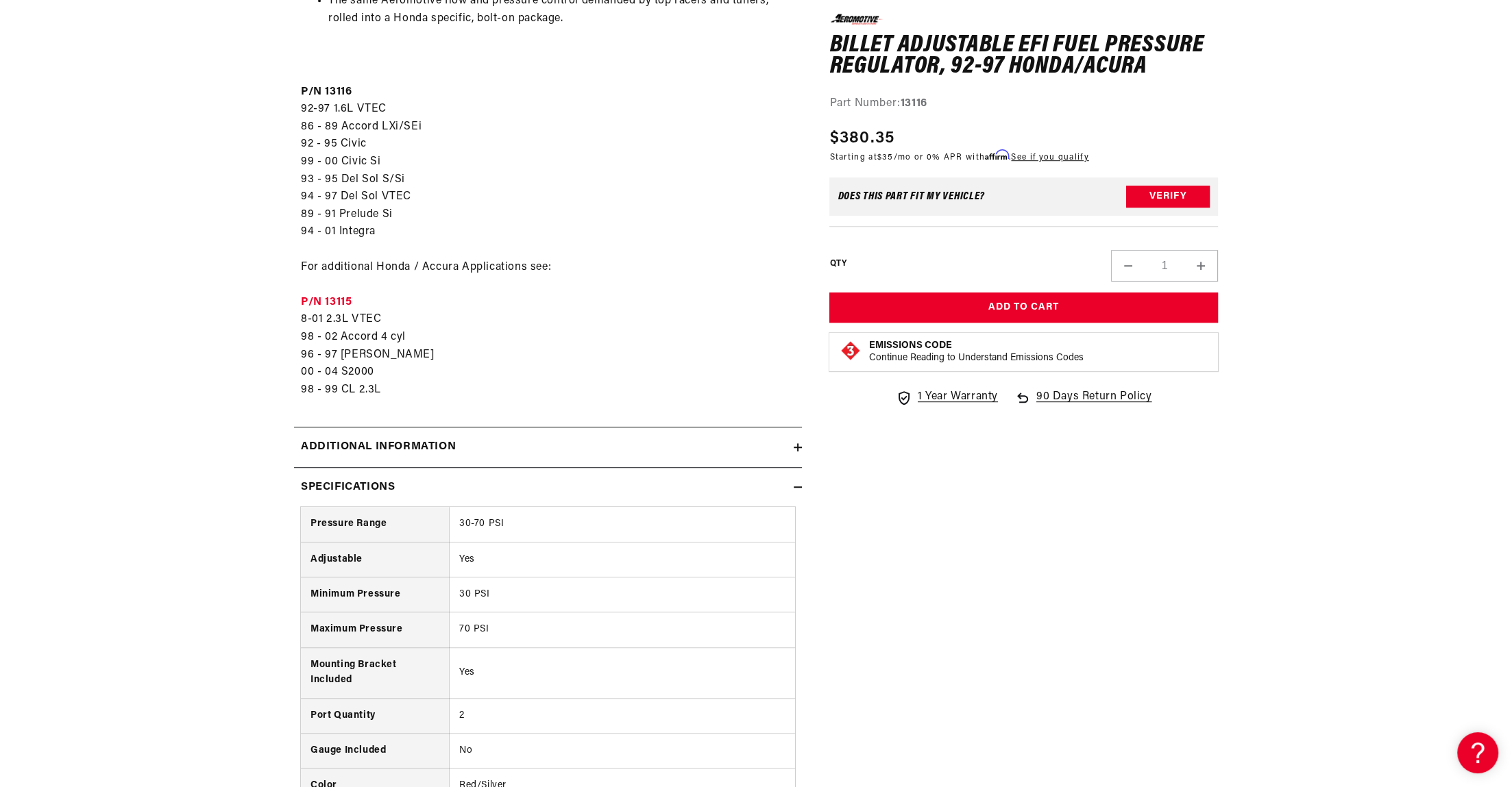
click at [380, 492] on h2 "Specifications" at bounding box center [347, 488] width 94 height 18
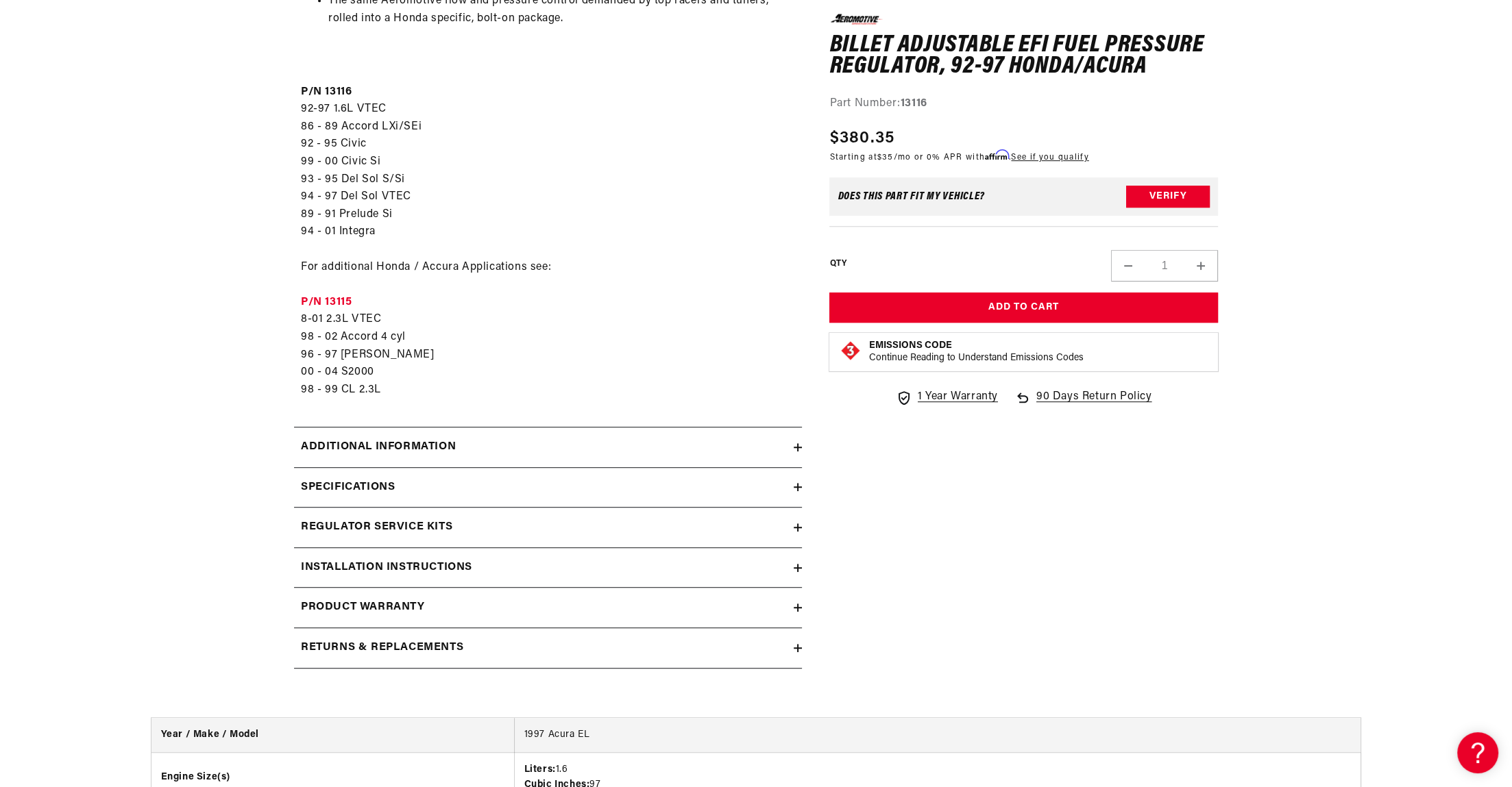
click at [420, 441] on h2 "Additional information" at bounding box center [378, 447] width 155 height 18
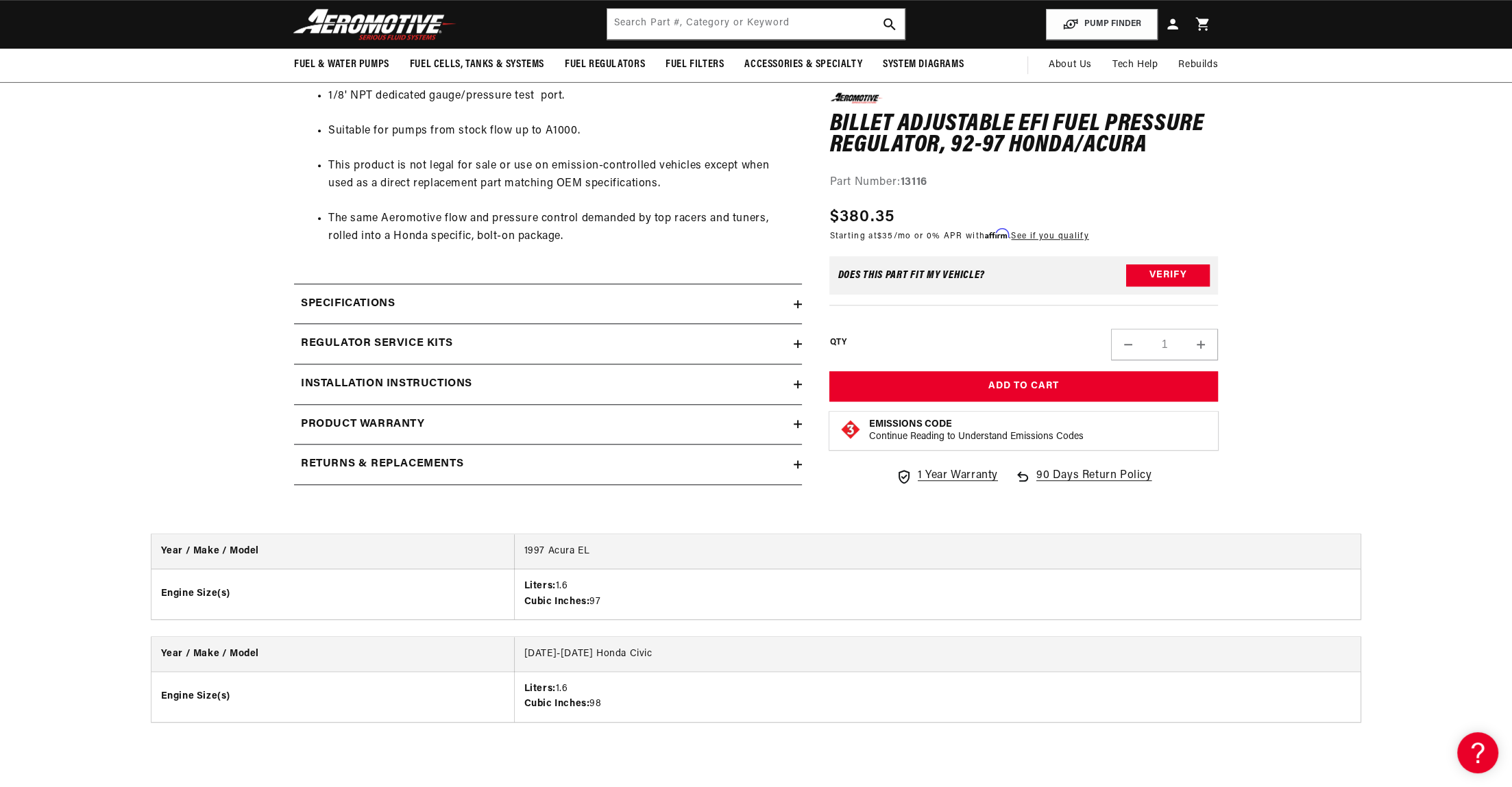
scroll to position [1727, 0]
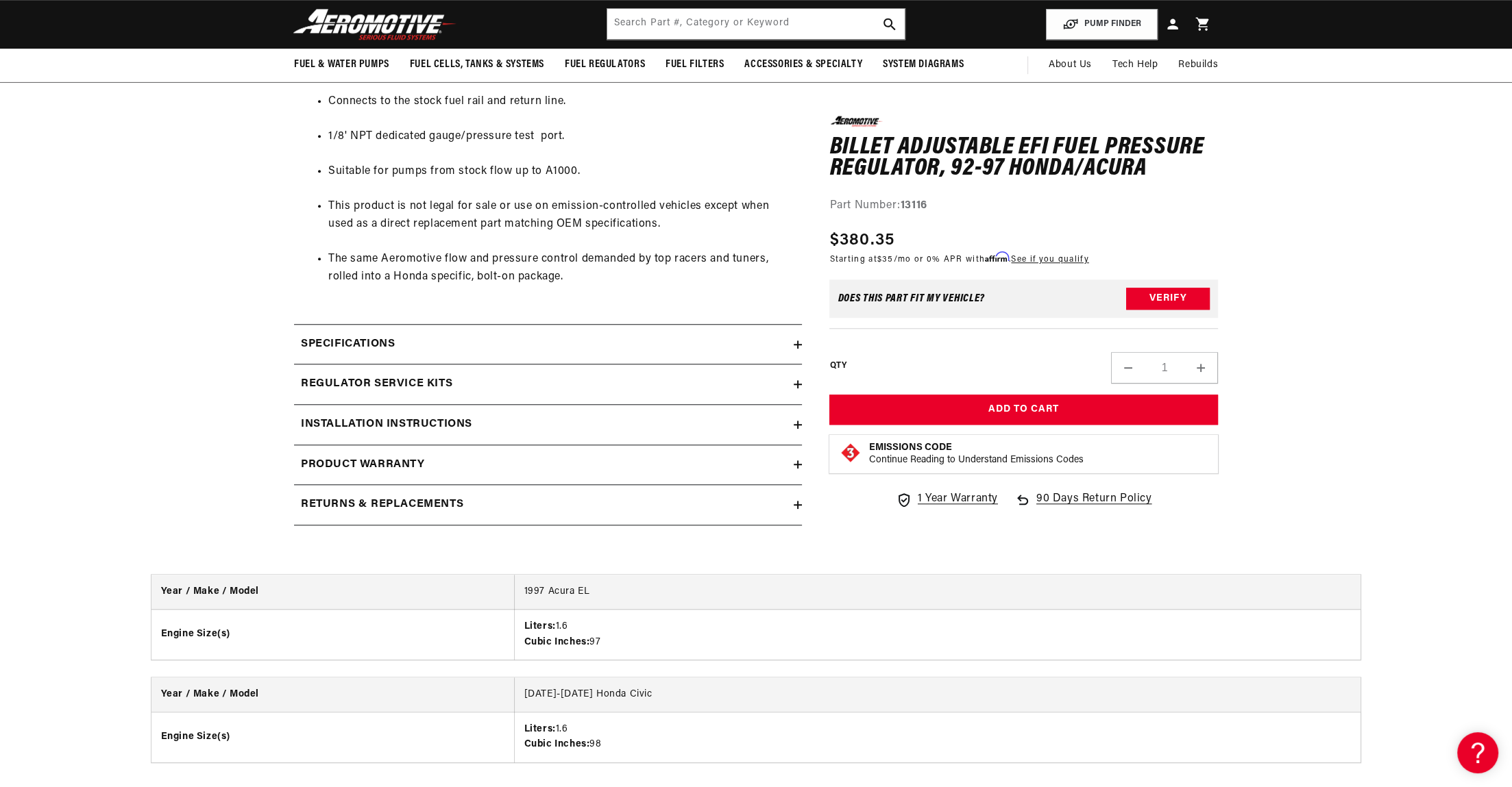
click at [429, 435] on summary "Installation Instructions" at bounding box center [548, 425] width 508 height 40
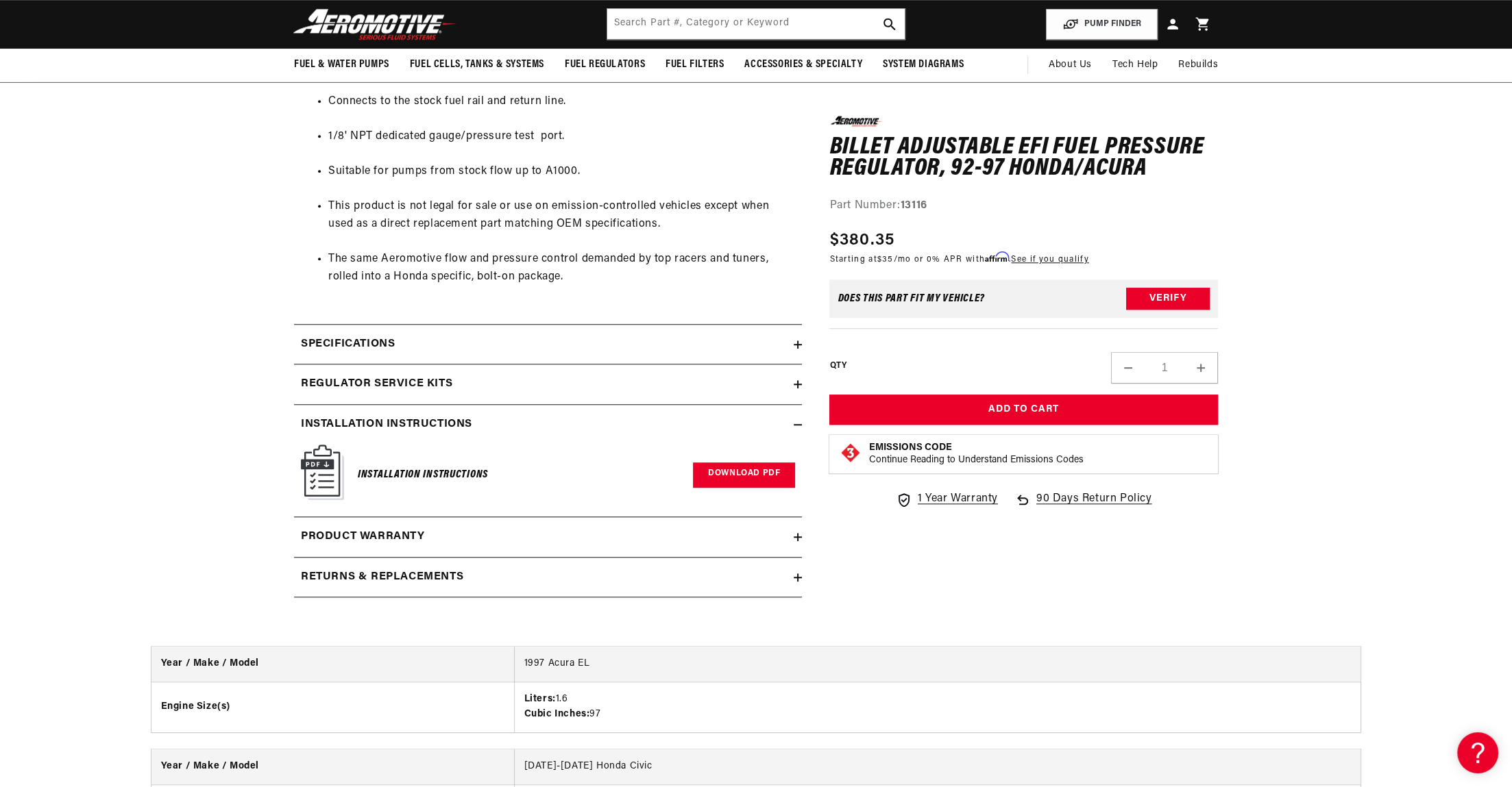
click at [740, 481] on link "Download PDF" at bounding box center [745, 475] width 102 height 26
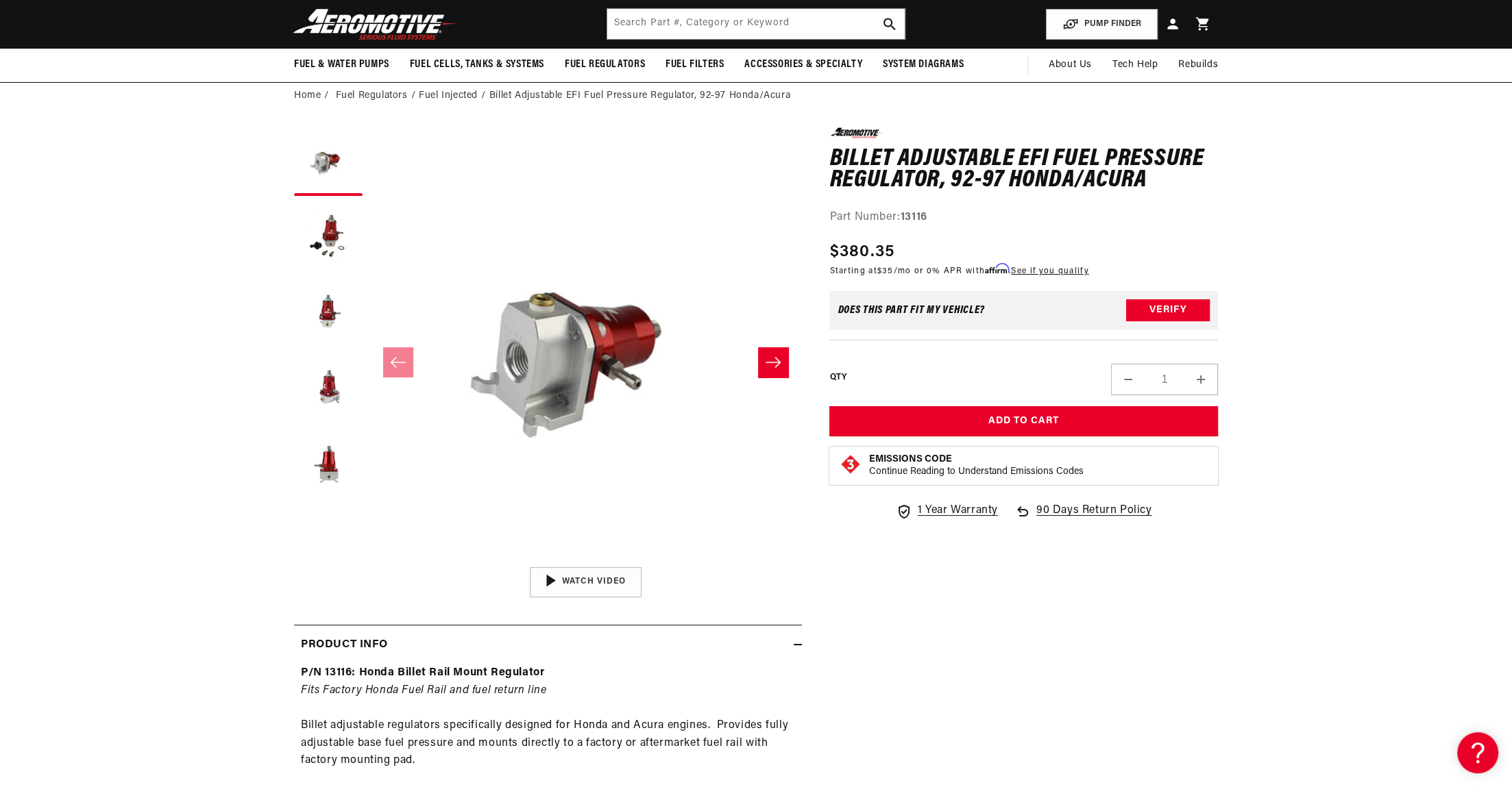
scroll to position [59, 0]
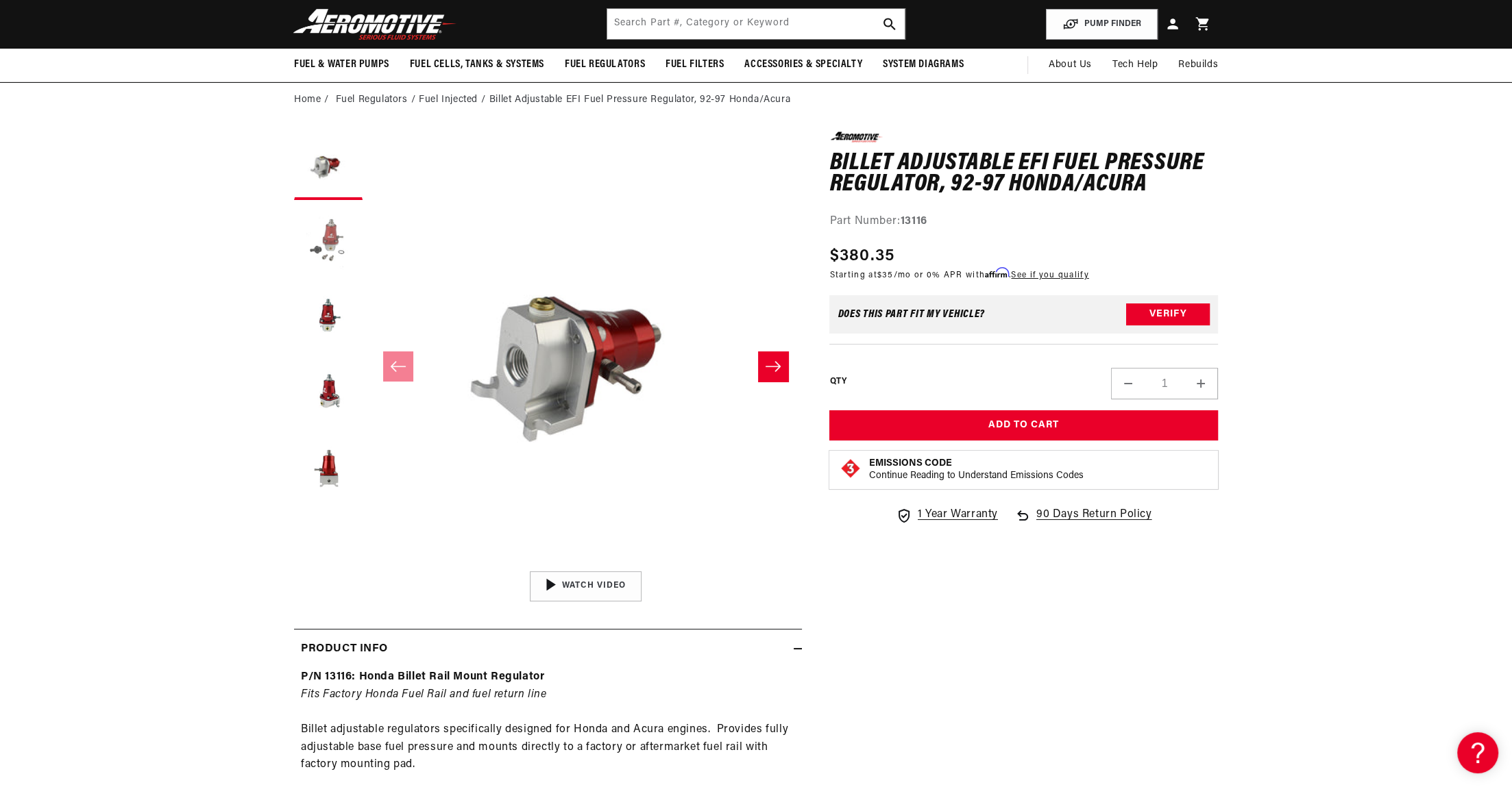
click at [329, 248] on button "Load image 2 in gallery view" at bounding box center [328, 240] width 68 height 68
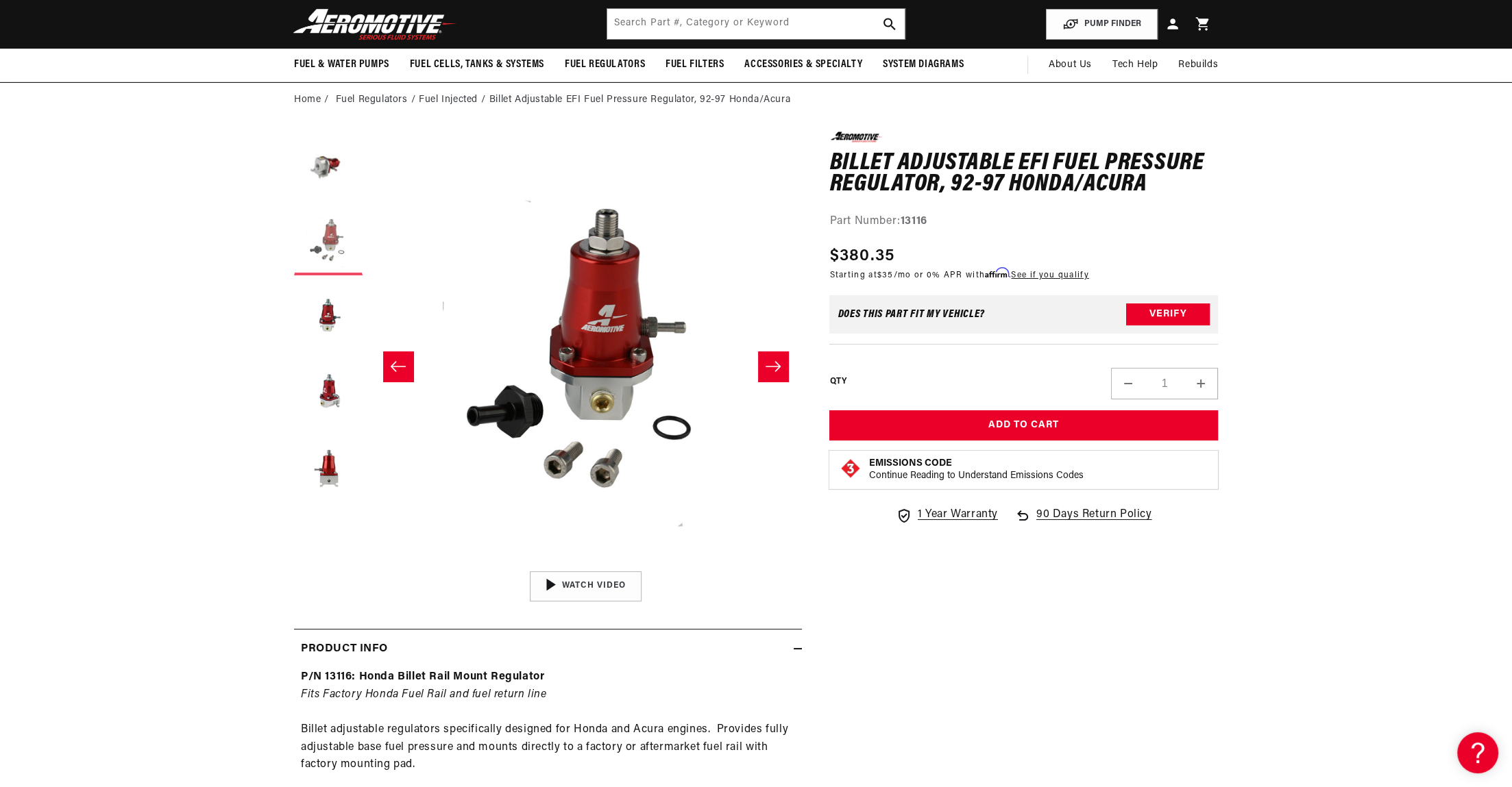
scroll to position [0, 433]
click at [330, 312] on button "Load image 3 in gallery view" at bounding box center [328, 316] width 68 height 68
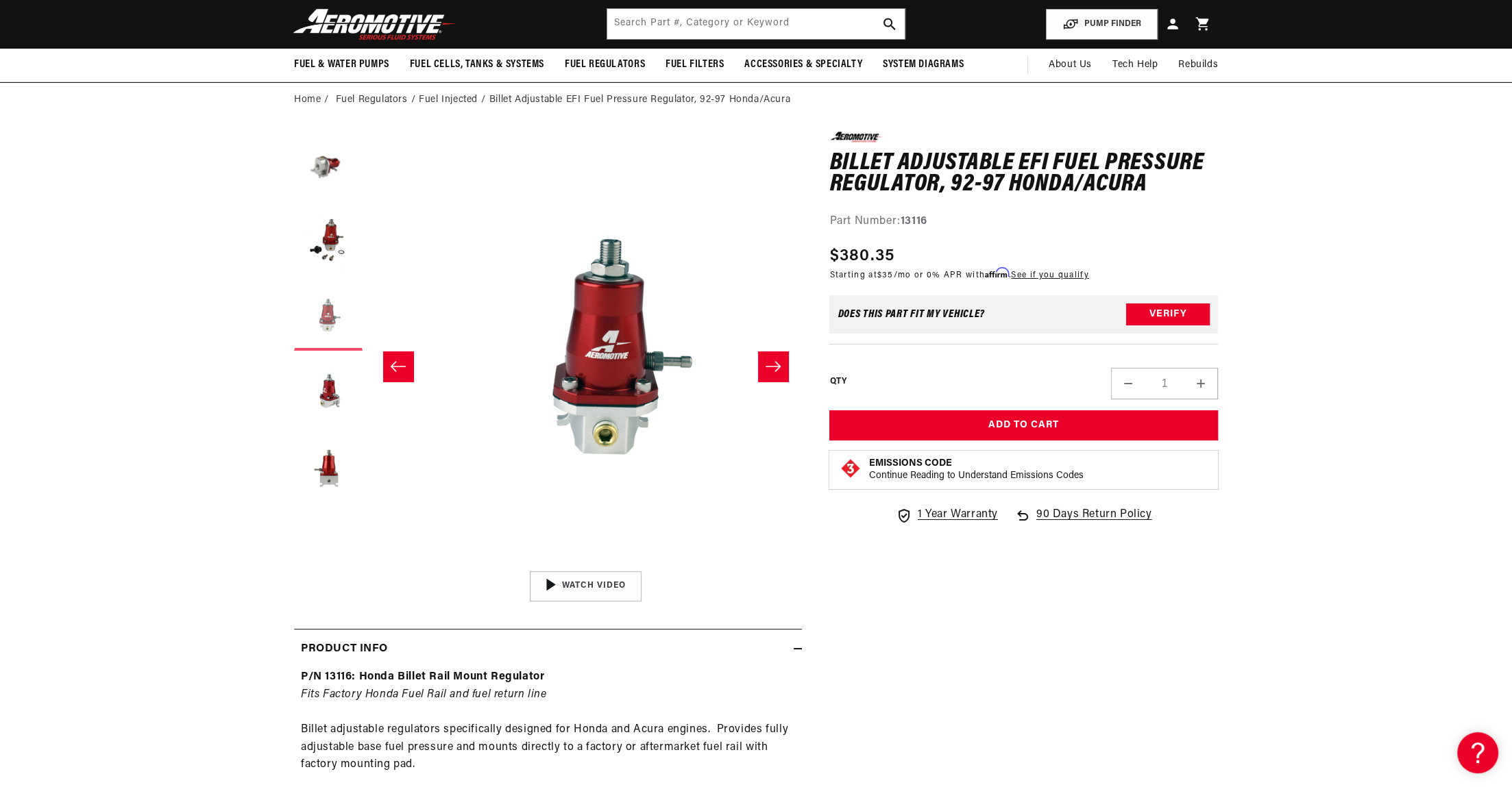
scroll to position [0, 865]
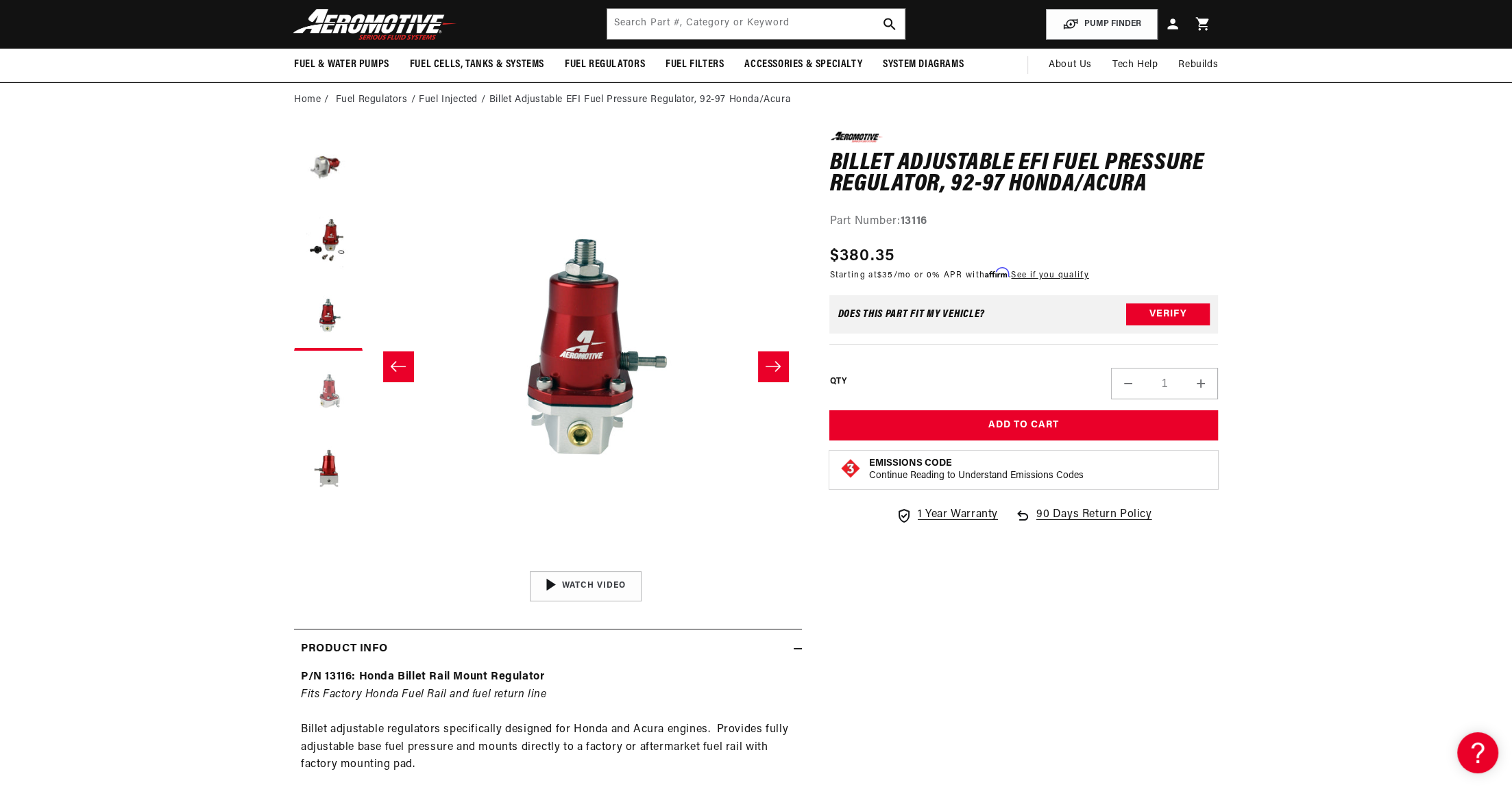
click at [324, 385] on button "Load image 4 in gallery view" at bounding box center [328, 392] width 68 height 68
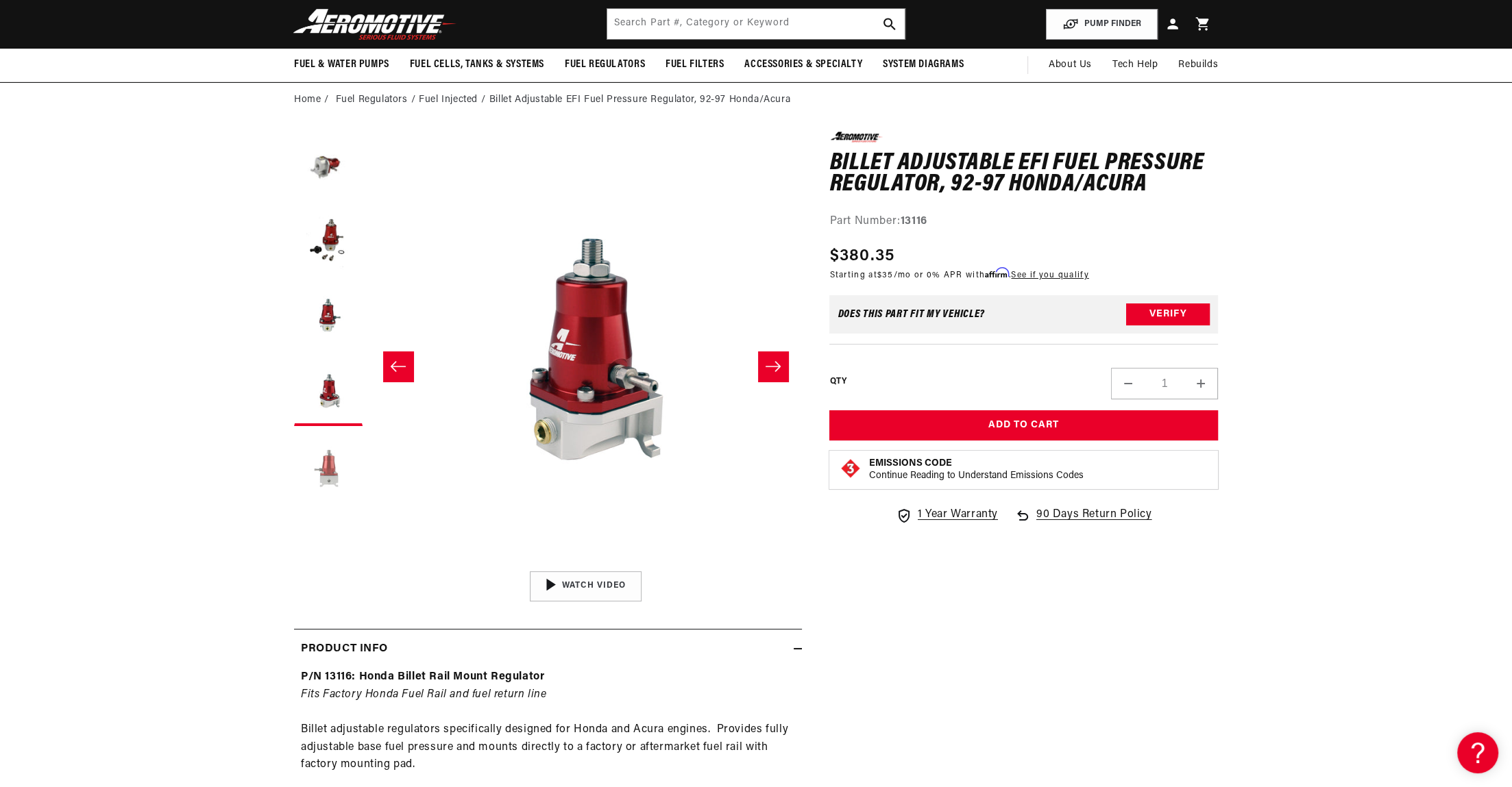
click at [325, 457] on button "Load image 5 in gallery view" at bounding box center [328, 466] width 68 height 68
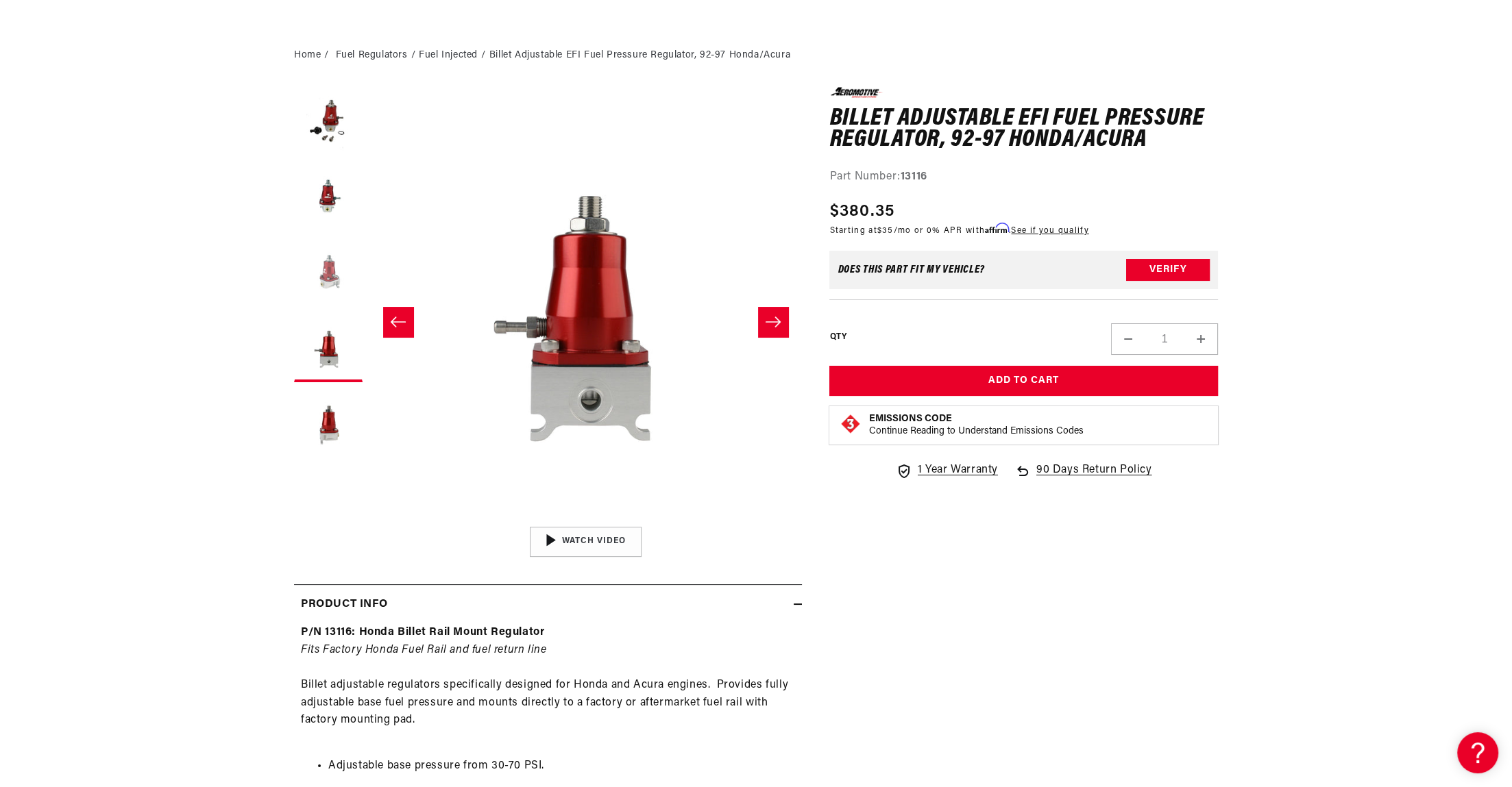
scroll to position [238, 0]
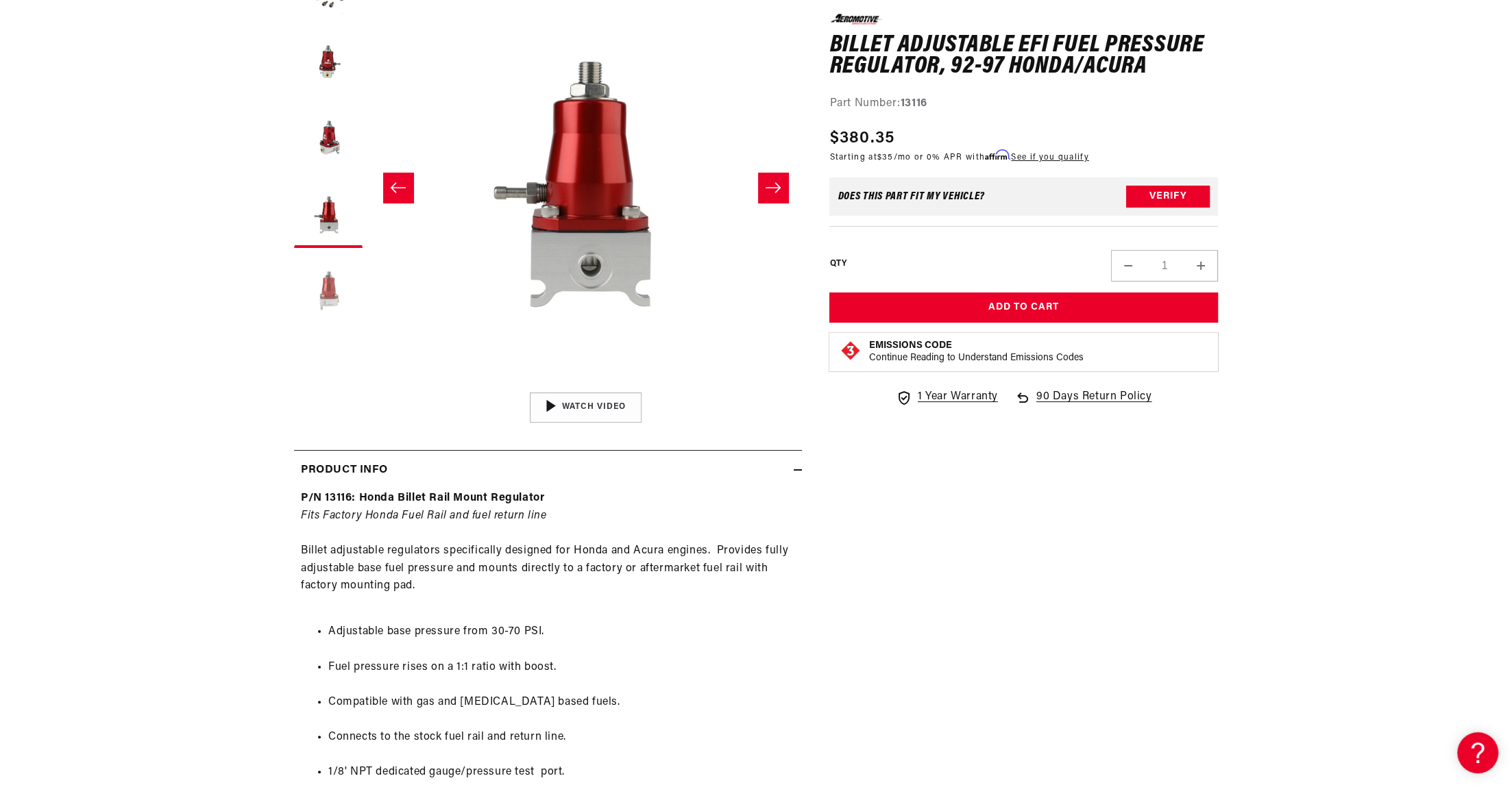
click at [322, 279] on button "Load image 6 in gallery view" at bounding box center [328, 289] width 68 height 68
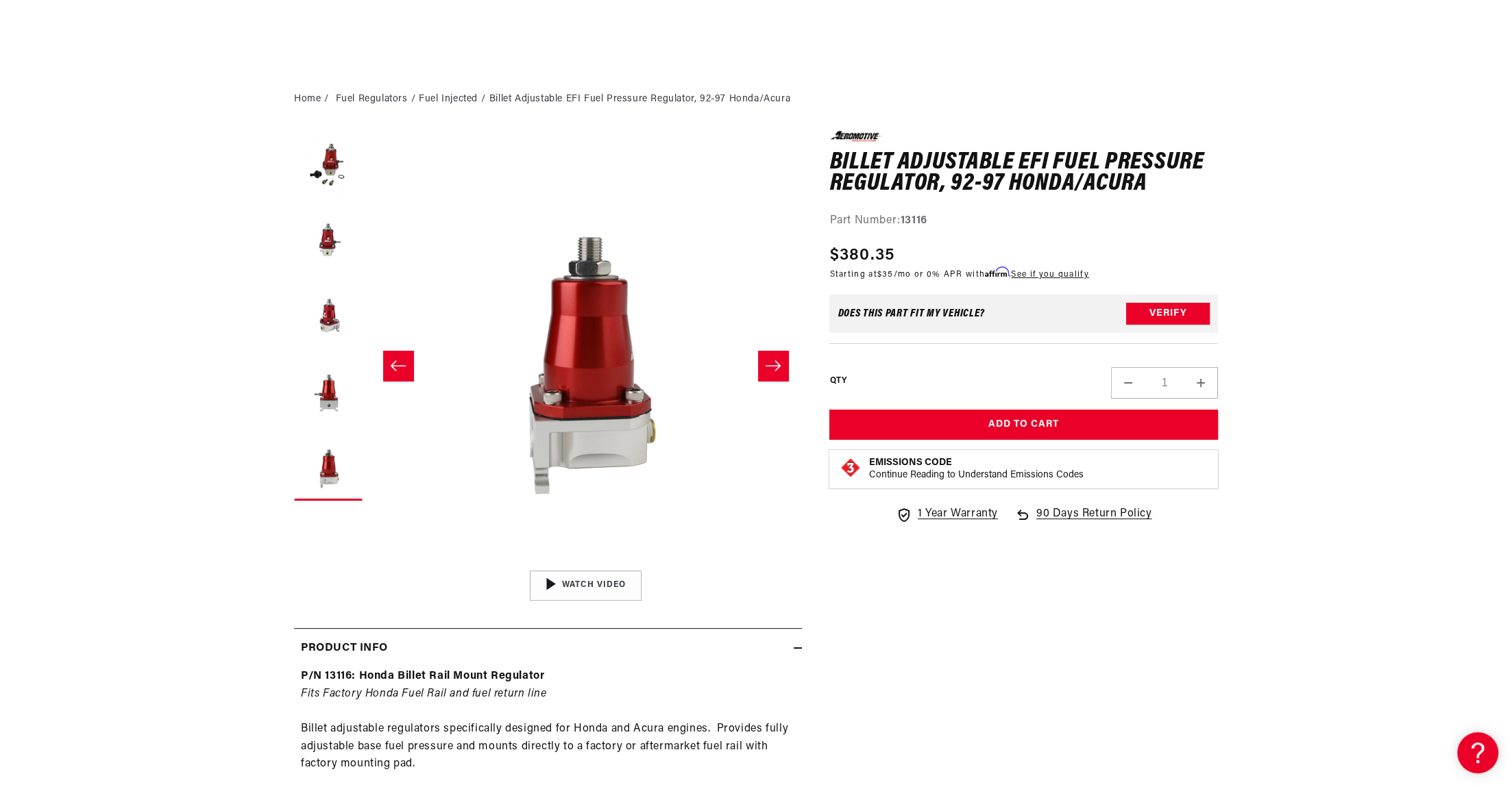
scroll to position [59, 0]
click at [334, 423] on button "Load image 5 in gallery view" at bounding box center [328, 392] width 68 height 68
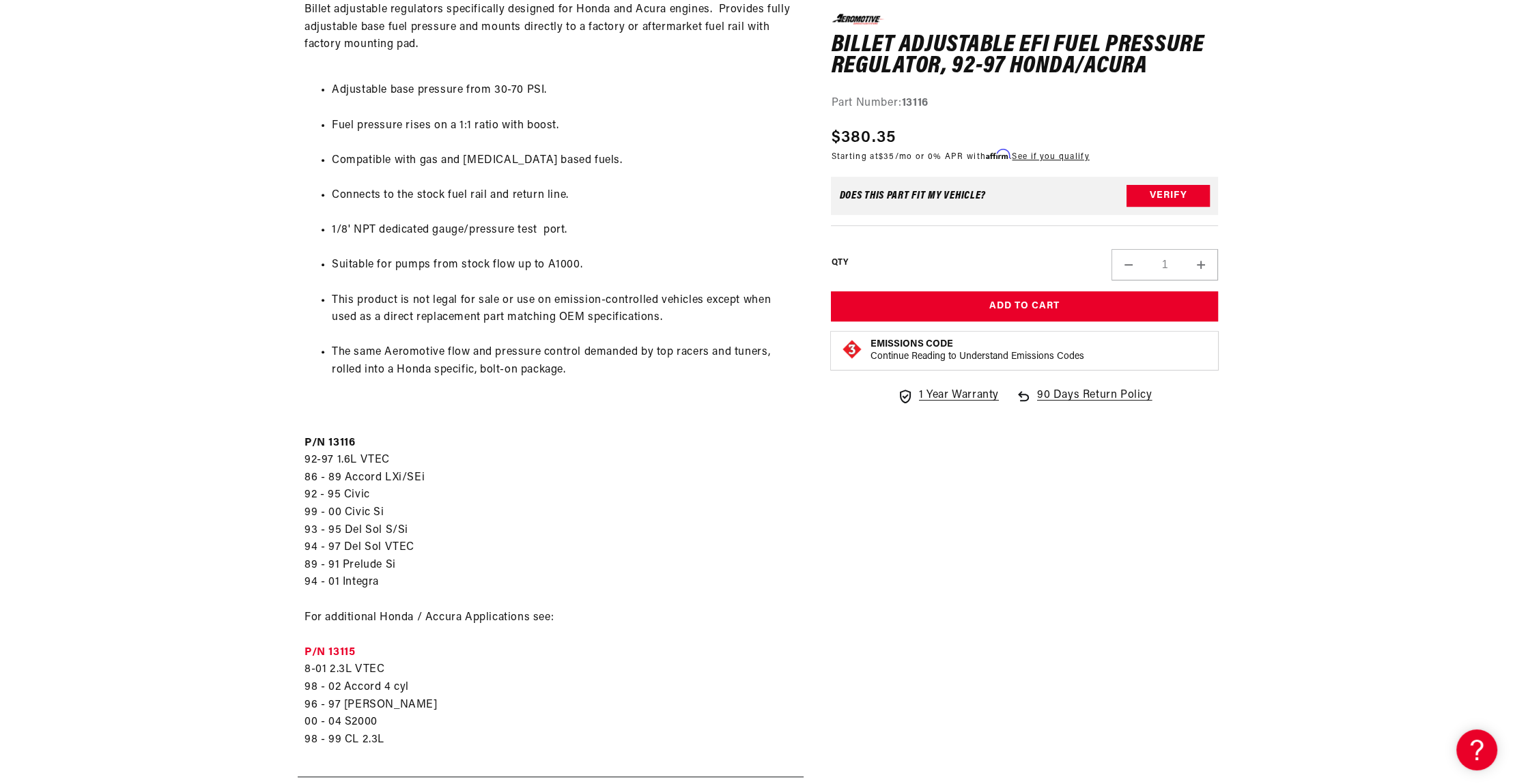
scroll to position [949, 0]
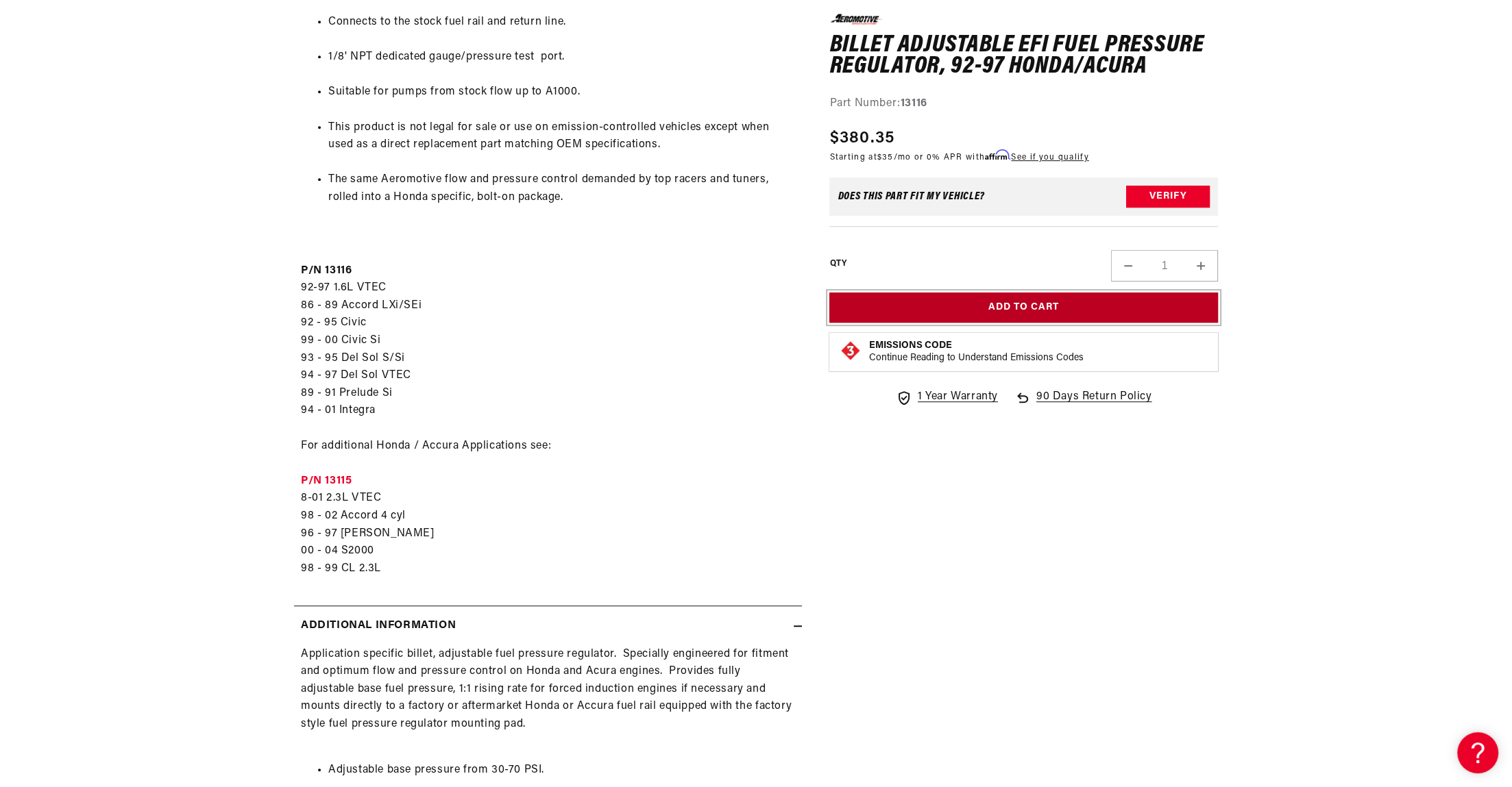
click at [959, 309] on button "Add to Cart" at bounding box center [1023, 308] width 389 height 31
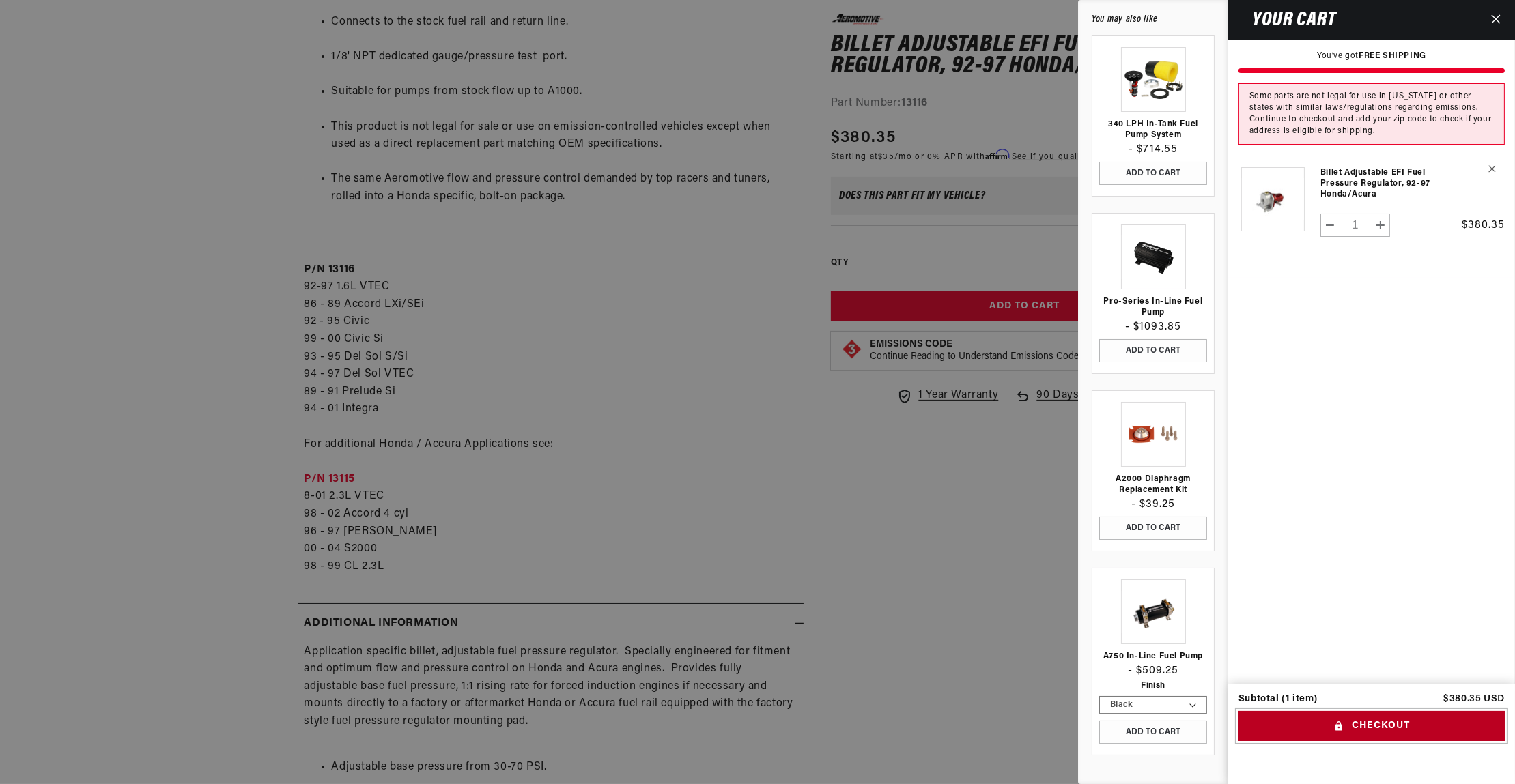
click at [1388, 724] on button "Checkout" at bounding box center [1372, 727] width 266 height 31
